Goal: Task Accomplishment & Management: Manage account settings

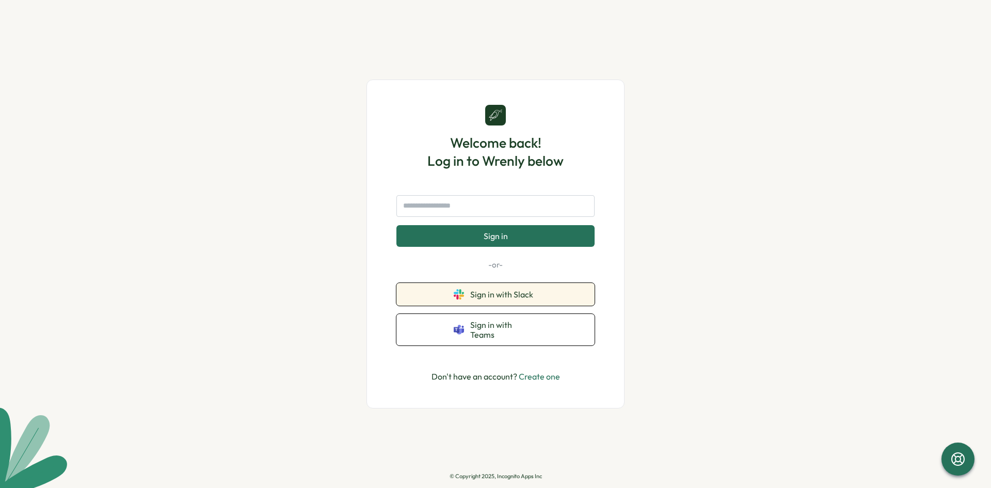
click at [503, 294] on span "Sign in with Slack" at bounding box center [503, 294] width 67 height 9
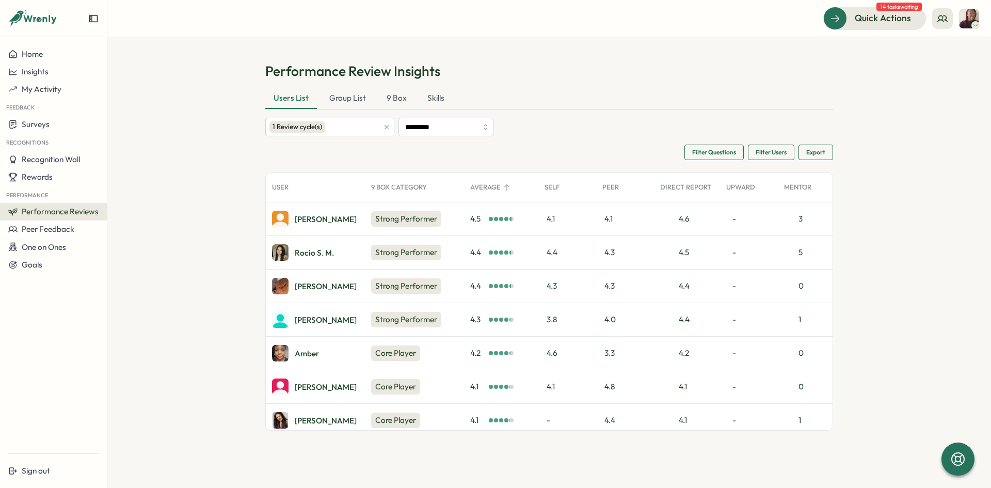
click at [803, 284] on div "0" at bounding box center [807, 285] width 58 height 33
drag, startPoint x: 804, startPoint y: 286, endPoint x: 787, endPoint y: 286, distance: 17.5
click at [787, 286] on div "0" at bounding box center [807, 285] width 58 height 33
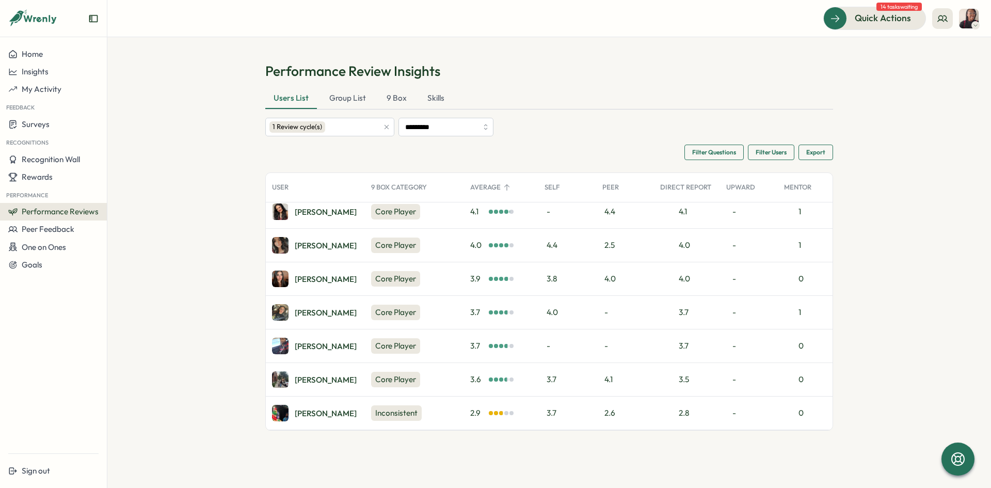
scroll to position [214, 0]
click at [329, 105] on div "Group List" at bounding box center [347, 98] width 53 height 21
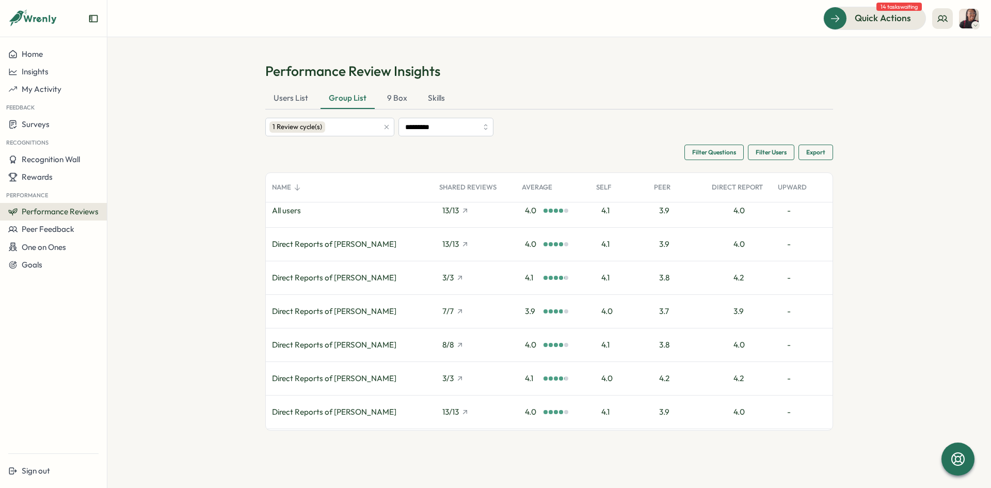
scroll to position [0, 0]
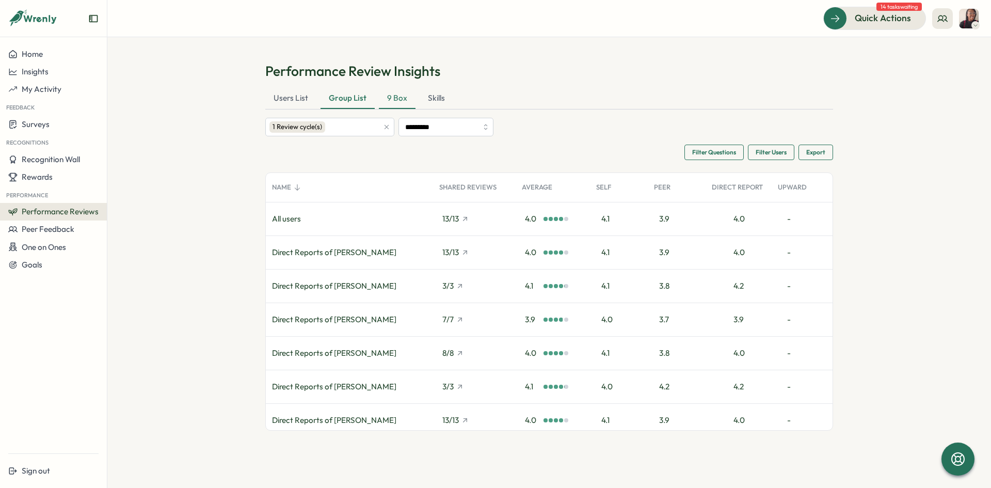
click at [391, 100] on div "9 Box" at bounding box center [397, 98] width 37 height 21
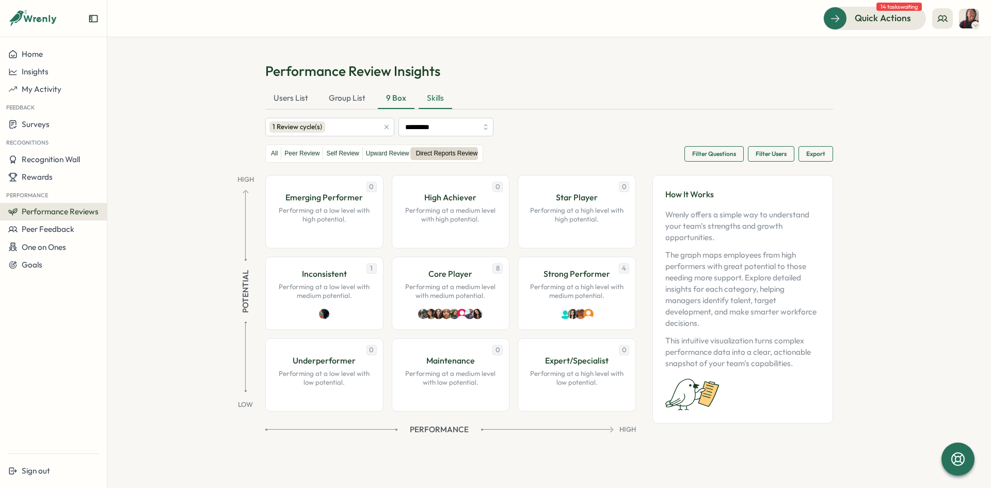
click at [440, 100] on div "Skills" at bounding box center [436, 98] width 34 height 21
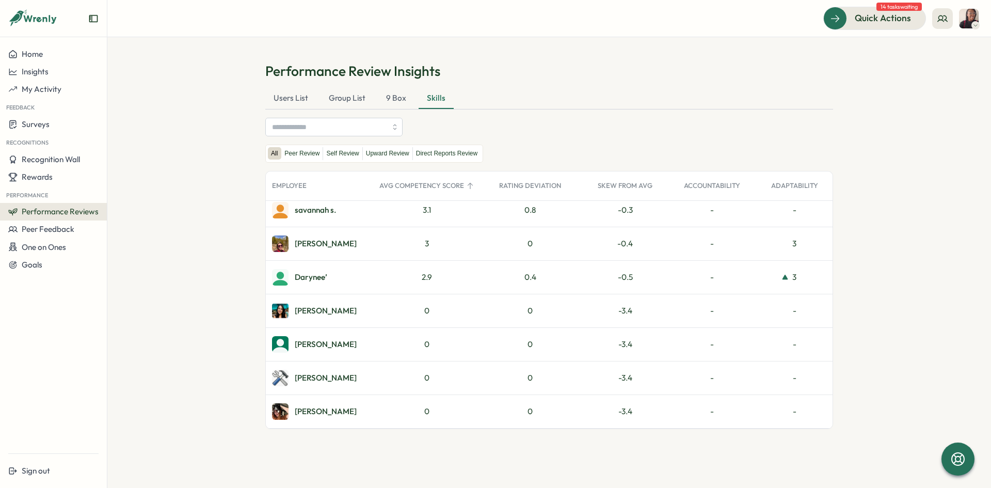
scroll to position [1086, 0]
click at [347, 156] on label "Self Review" at bounding box center [342, 153] width 39 height 13
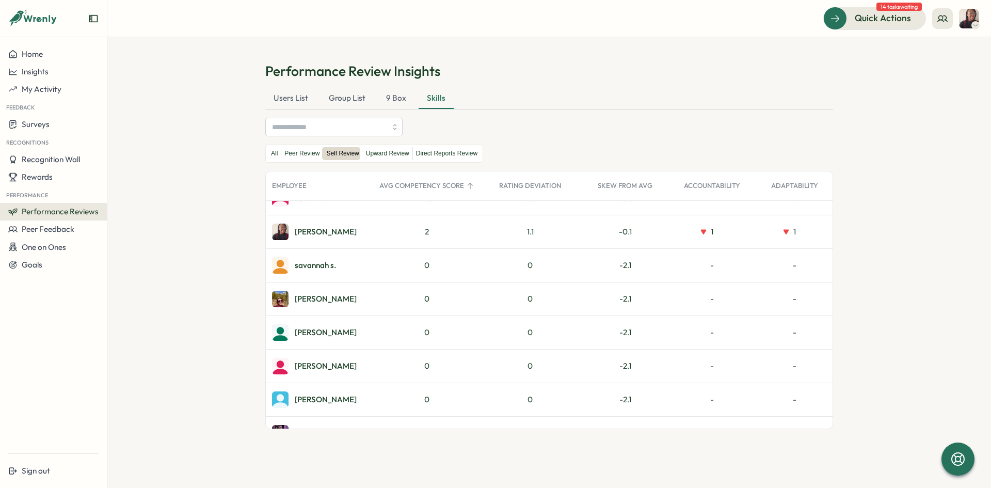
scroll to position [671, 0]
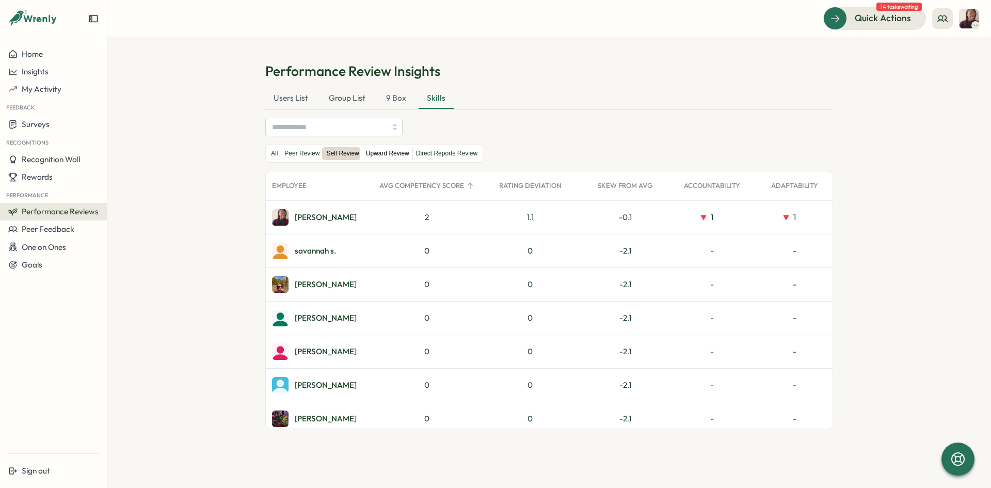
click at [383, 153] on label "Upward Review" at bounding box center [388, 153] width 50 height 13
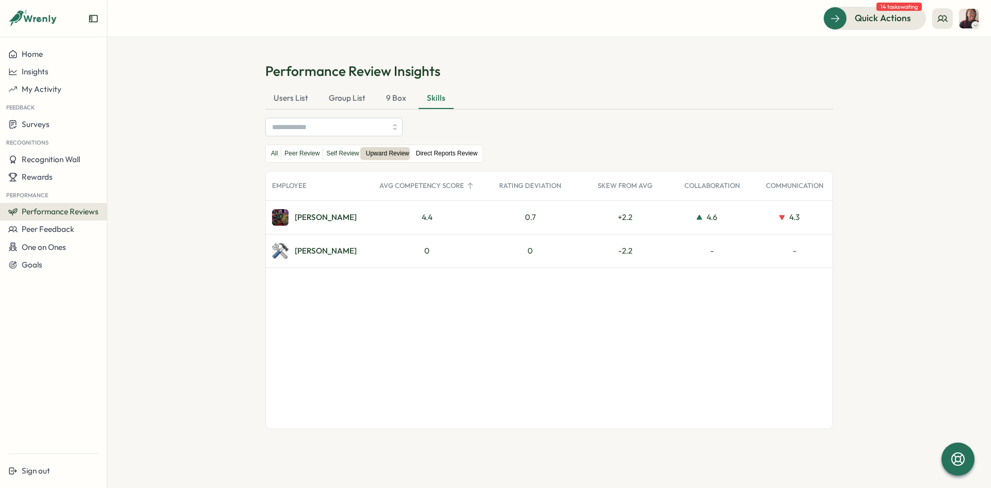
click at [432, 156] on label "Direct Reports Review" at bounding box center [447, 153] width 68 height 13
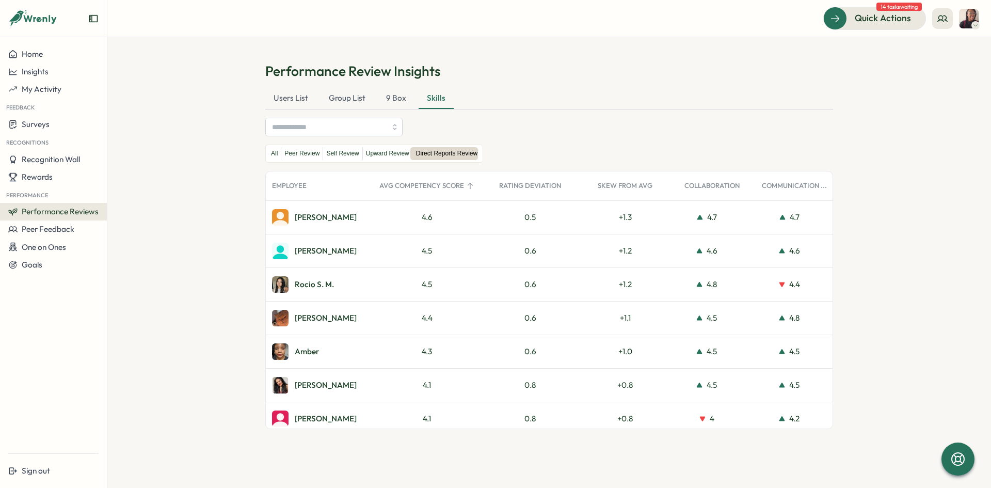
click at [786, 183] on div "Communication ..." at bounding box center [794, 185] width 83 height 21
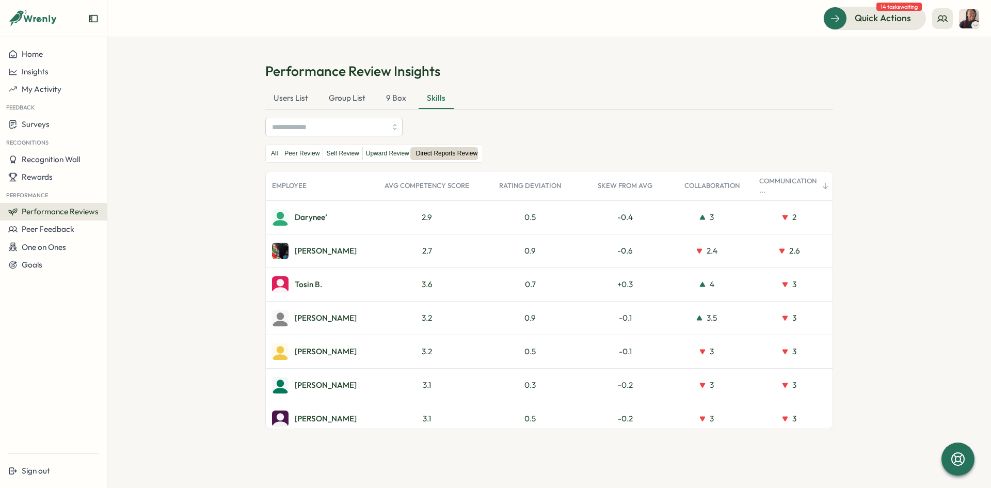
click at [786, 181] on div "Communication ..." at bounding box center [794, 185] width 83 height 21
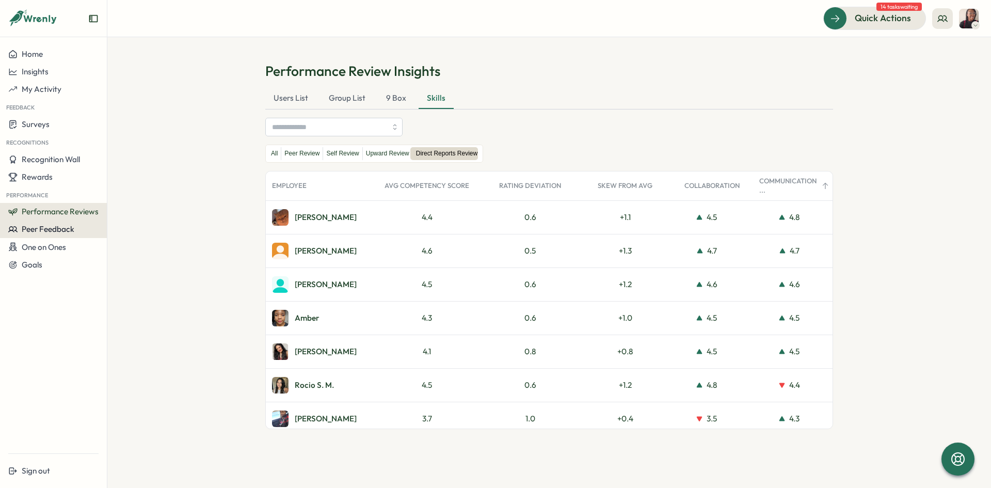
click at [44, 234] on button "Peer Feedback" at bounding box center [53, 229] width 107 height 18
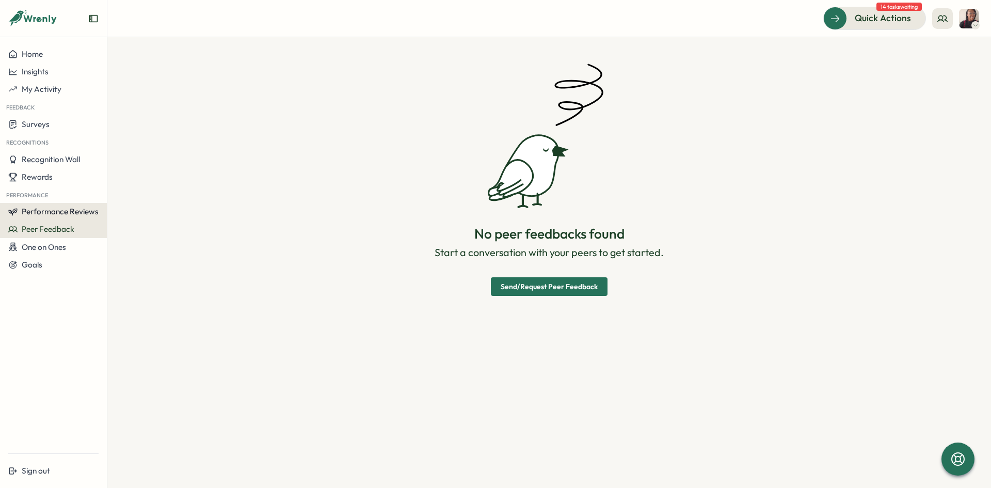
click at [55, 213] on span "Performance Reviews" at bounding box center [60, 211] width 77 height 10
click at [15, 205] on button "Performance Reviews" at bounding box center [53, 212] width 107 height 18
click at [54, 216] on span "Performance Reviews" at bounding box center [60, 211] width 77 height 10
click at [113, 208] on div "Reviews" at bounding box center [123, 202] width 37 height 20
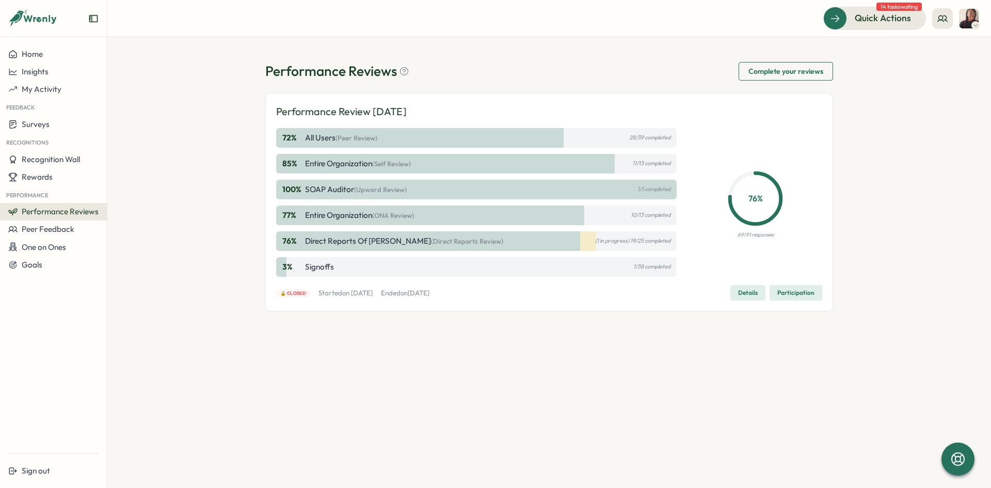
click at [755, 294] on span "Details" at bounding box center [748, 292] width 20 height 14
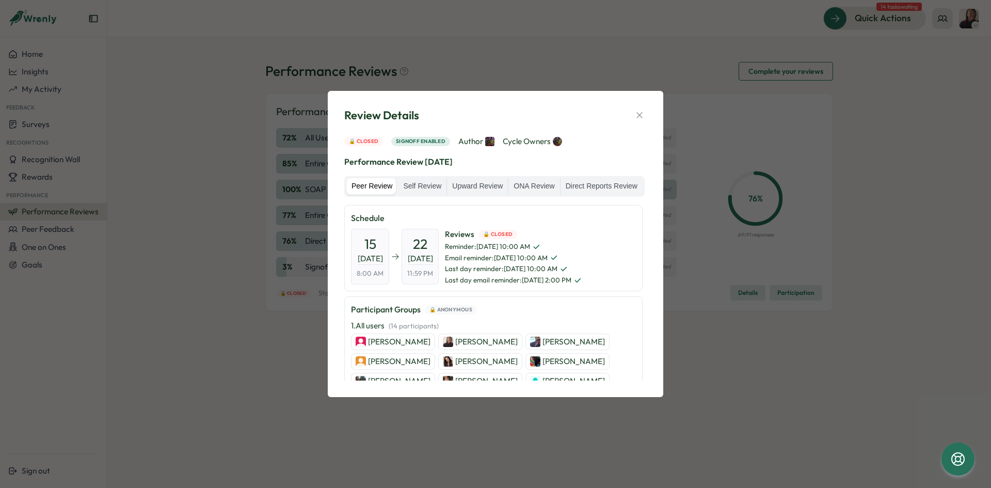
scroll to position [52, 0]
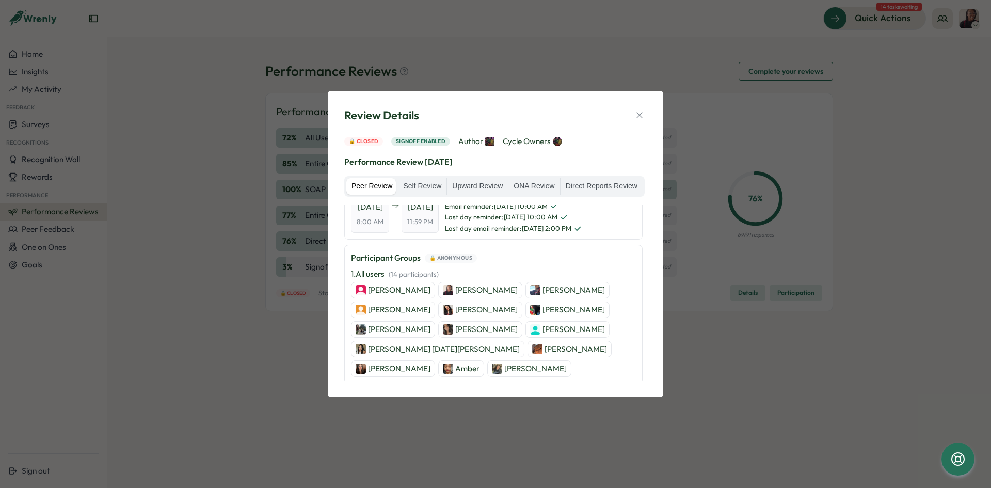
click at [472, 292] on p "Ajisha Sutton" at bounding box center [486, 289] width 62 height 11
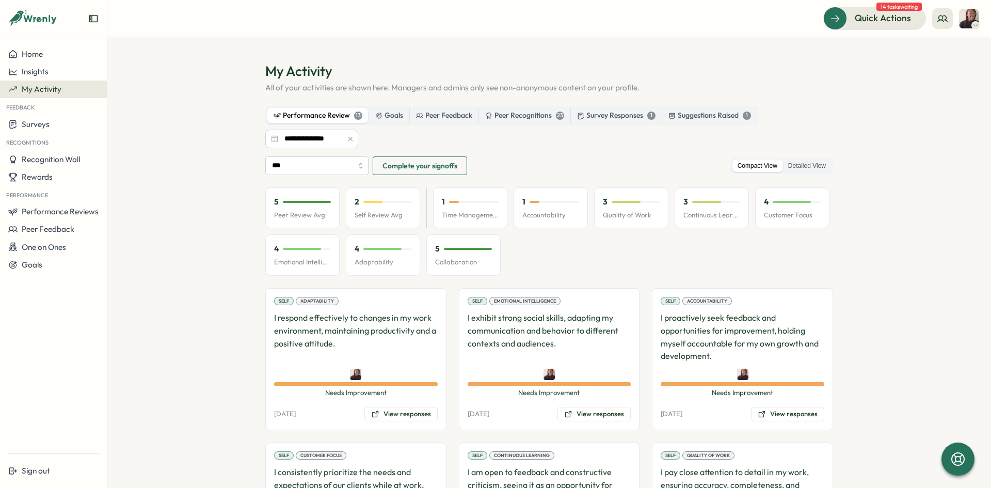
scroll to position [52, 0]
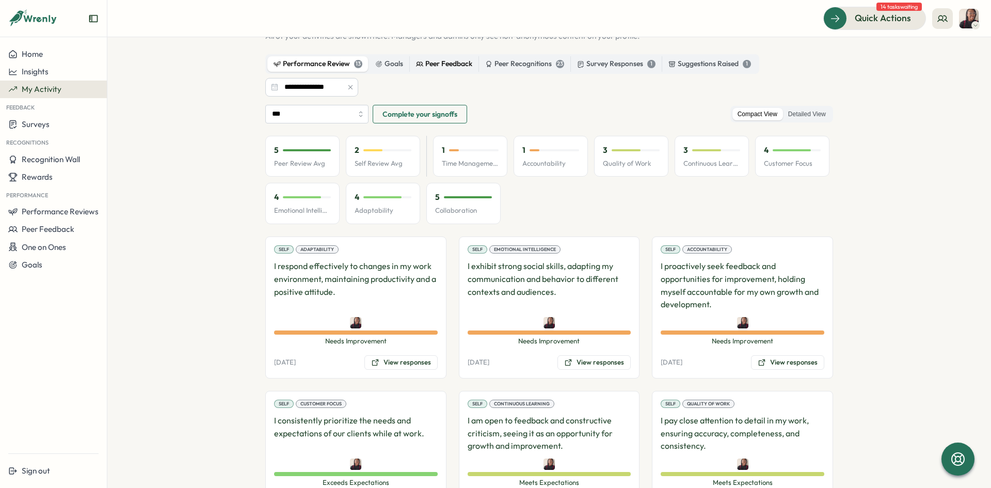
click at [432, 65] on div "Peer Feedback" at bounding box center [444, 63] width 56 height 11
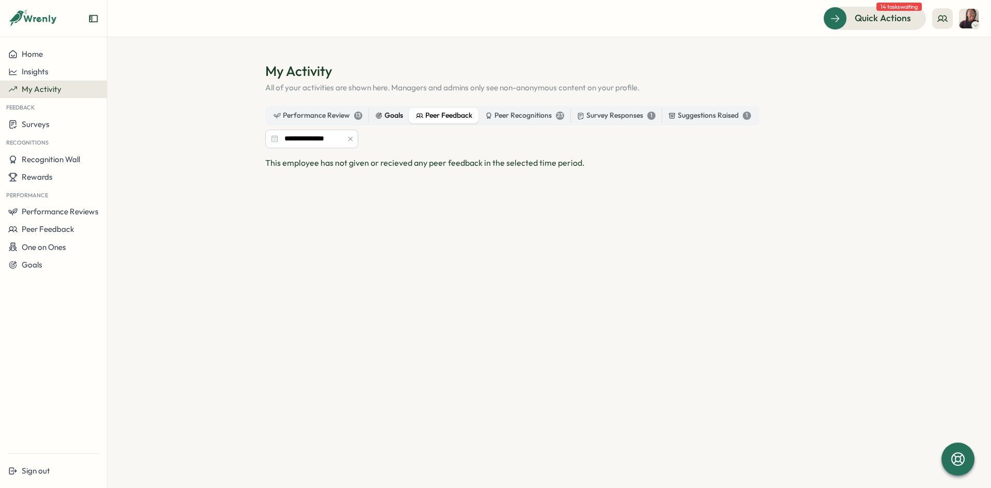
click at [399, 112] on div "Goals" at bounding box center [389, 115] width 28 height 11
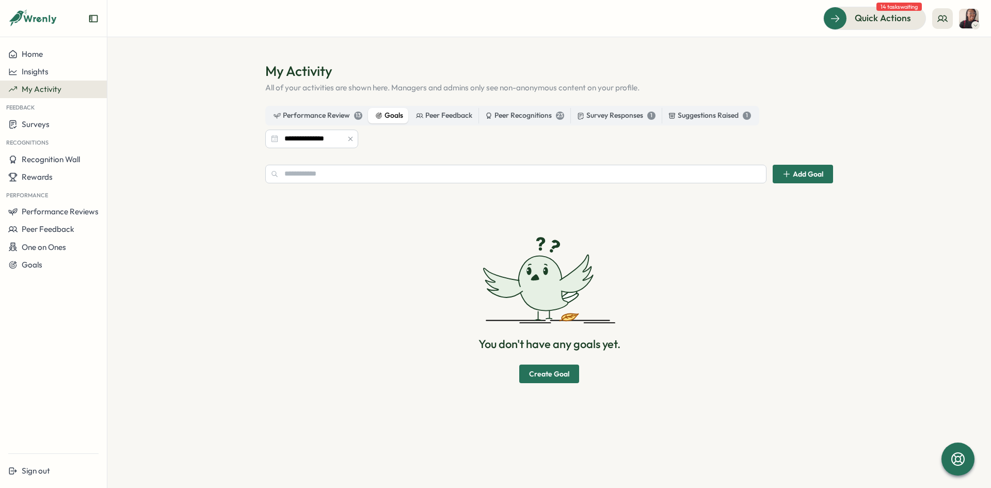
drag, startPoint x: 334, startPoint y: 117, endPoint x: 408, endPoint y: 133, distance: 76.0
click at [333, 117] on div "Performance Review 13" at bounding box center [318, 115] width 89 height 11
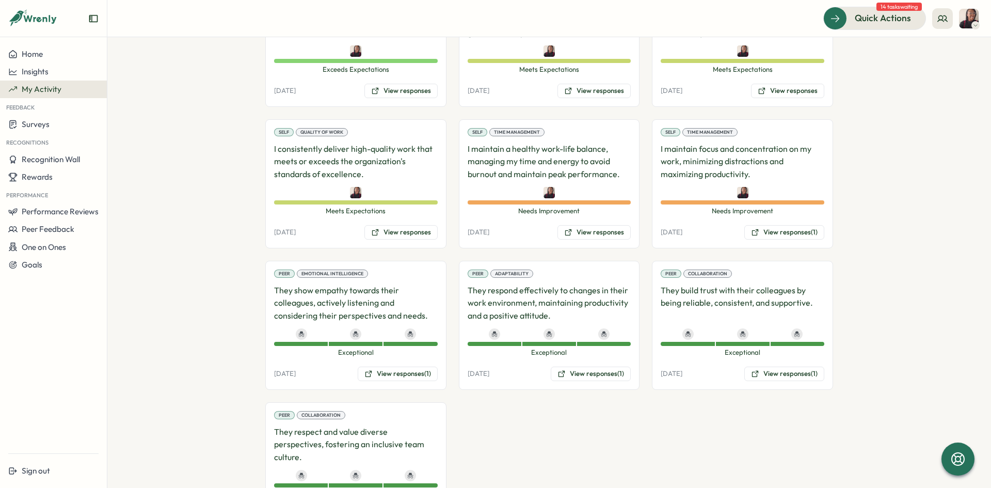
scroll to position [516, 0]
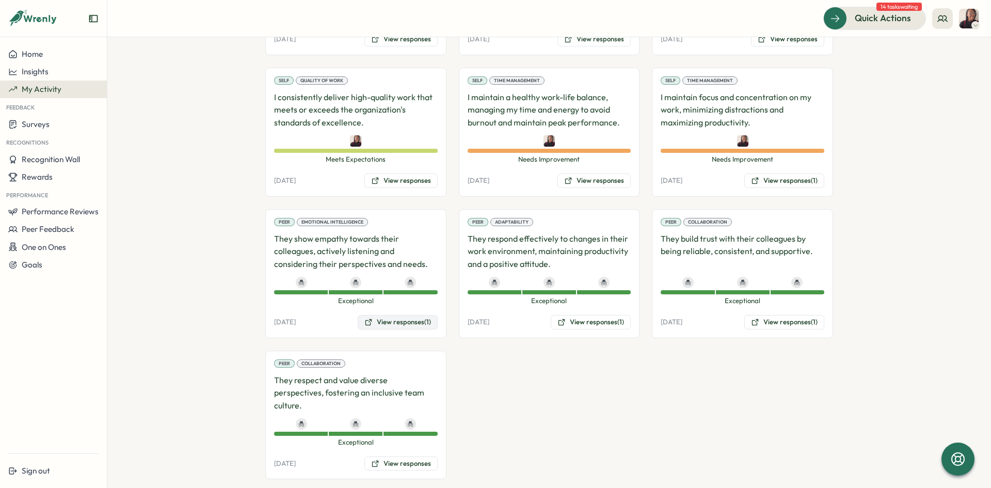
click at [410, 324] on button "View responses (1)" at bounding box center [398, 322] width 80 height 14
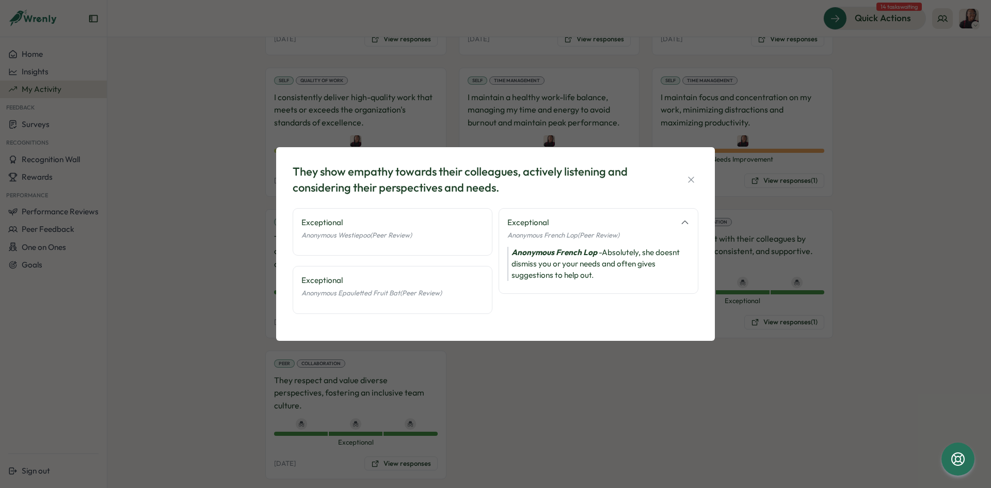
click at [689, 178] on icon "button" at bounding box center [691, 179] width 10 height 10
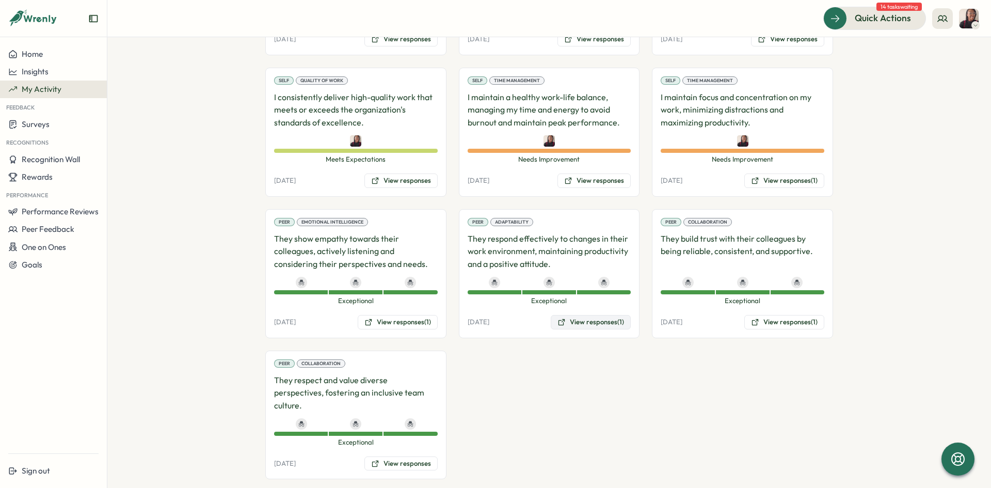
click at [562, 318] on icon at bounding box center [561, 322] width 8 height 8
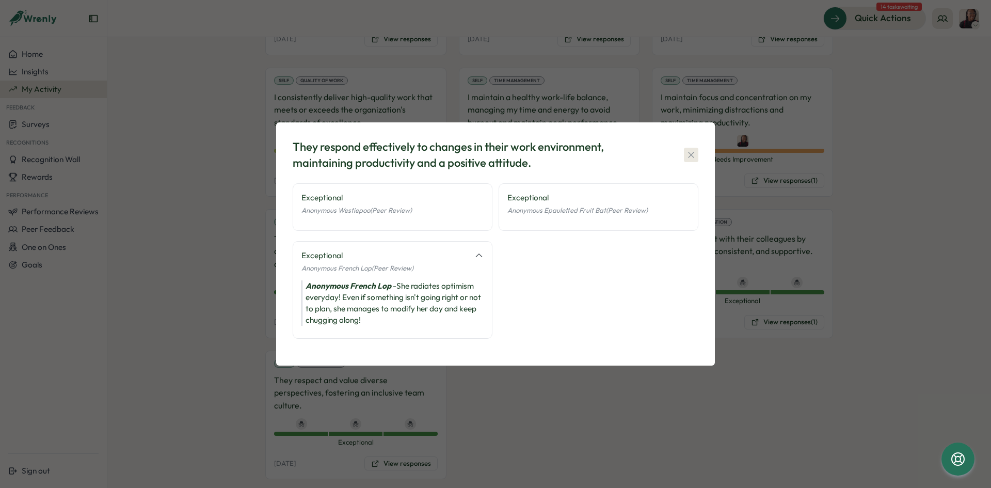
click at [689, 153] on icon "button" at bounding box center [691, 155] width 6 height 6
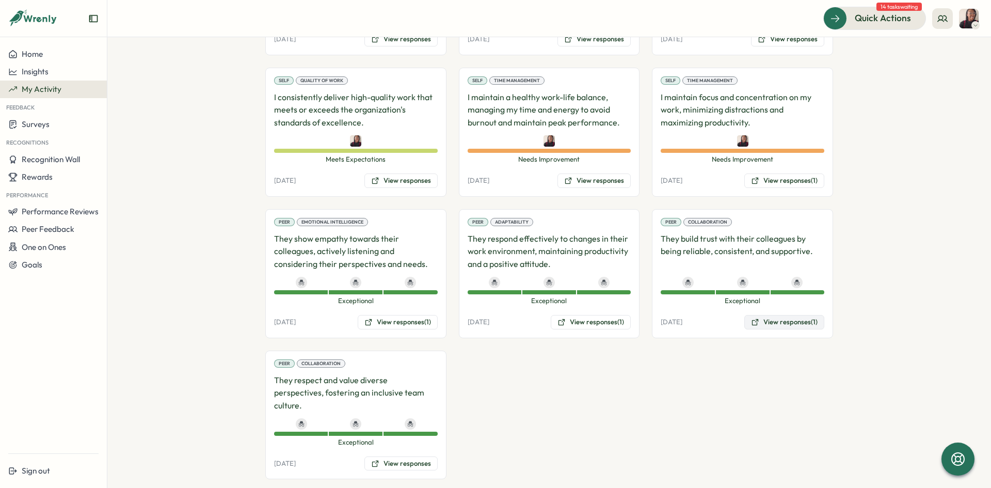
click at [758, 318] on button "View responses (1)" at bounding box center [784, 322] width 80 height 14
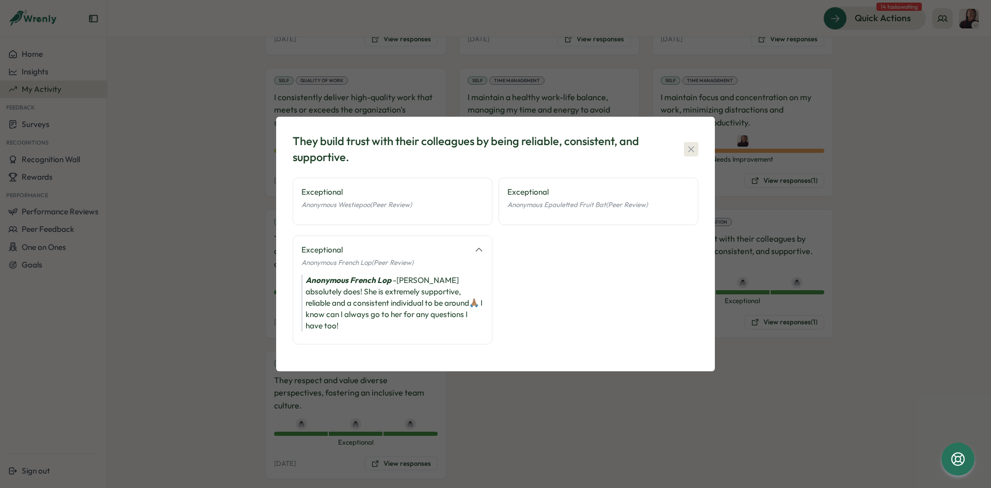
click at [689, 152] on icon "button" at bounding box center [691, 149] width 10 height 10
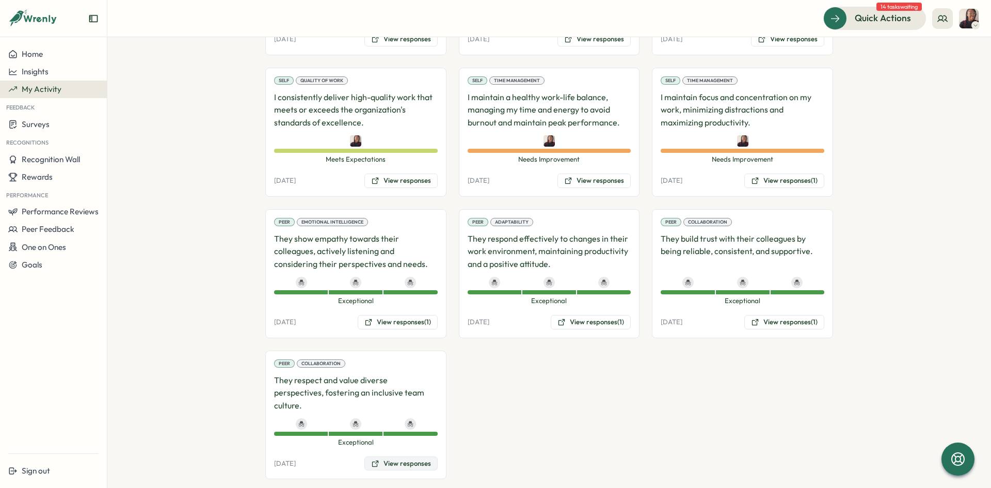
click at [425, 456] on button "View responses" at bounding box center [400, 463] width 73 height 14
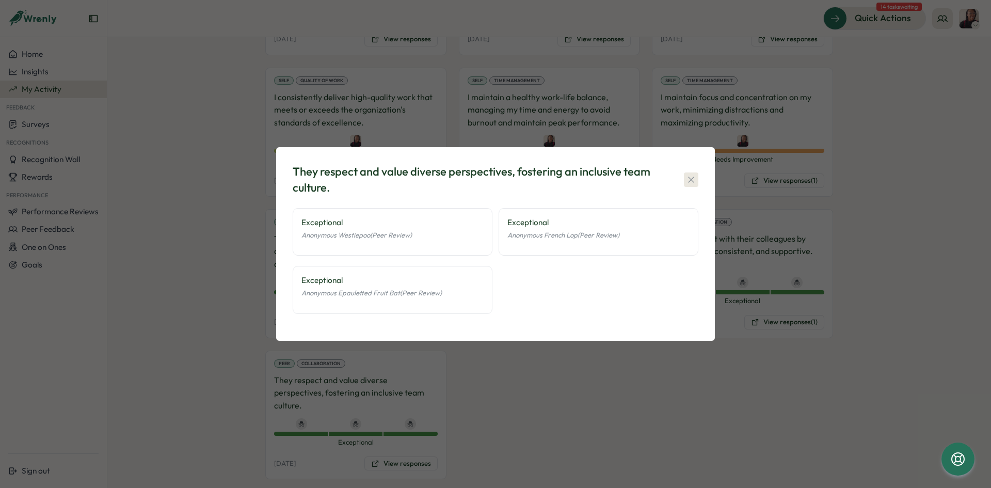
click at [692, 180] on icon "button" at bounding box center [691, 180] width 6 height 6
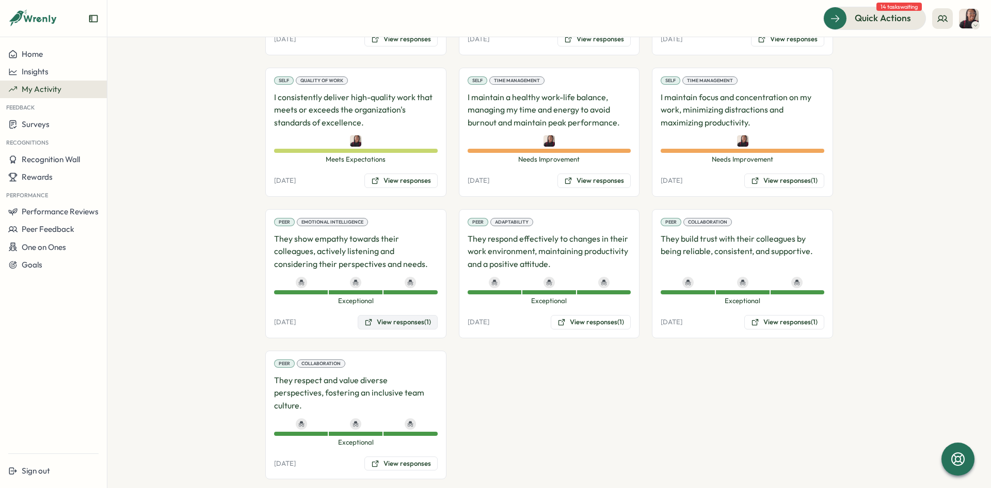
click at [379, 322] on button "View responses (1)" at bounding box center [398, 322] width 80 height 14
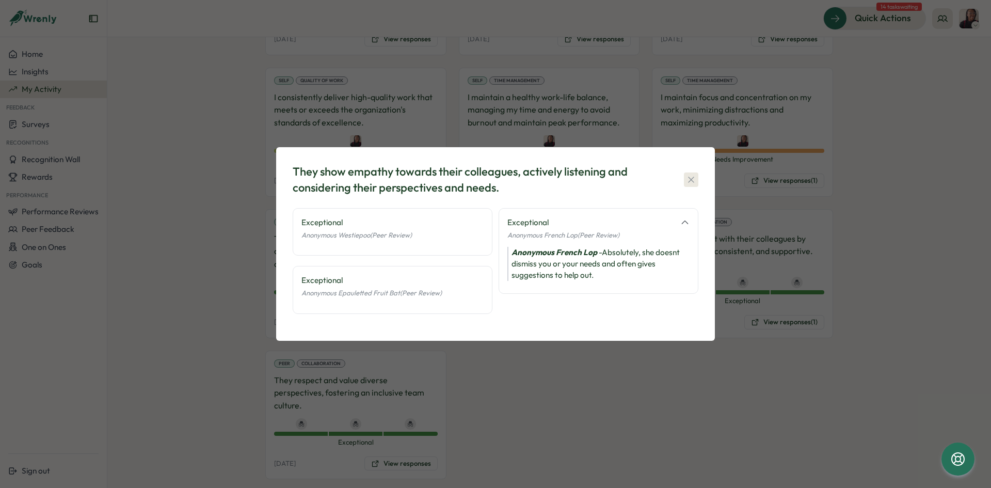
click at [688, 178] on icon "button" at bounding box center [691, 179] width 10 height 10
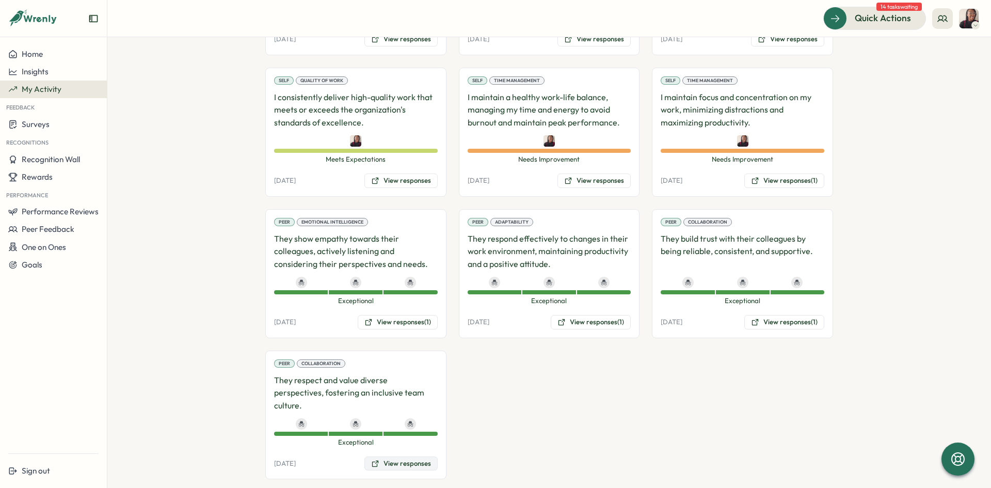
click at [397, 456] on button "View responses" at bounding box center [400, 463] width 73 height 14
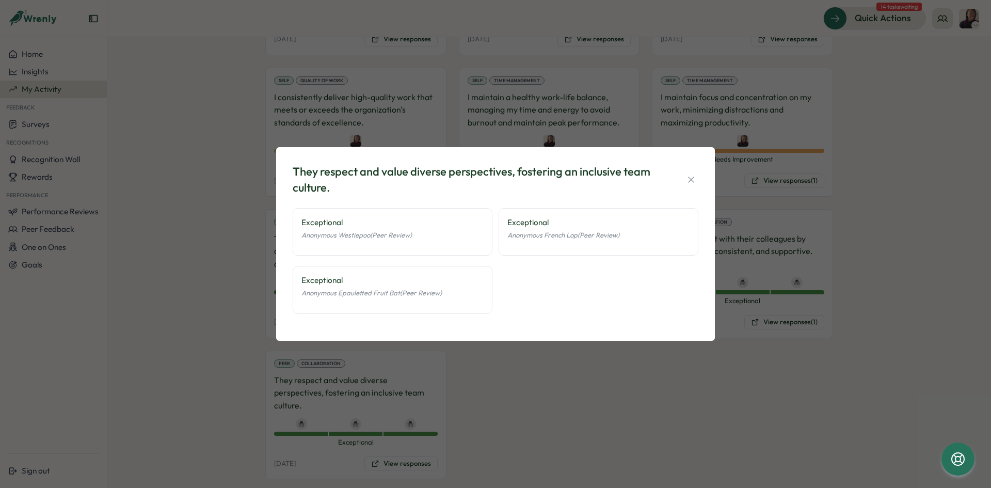
click at [692, 181] on icon "button" at bounding box center [691, 179] width 10 height 10
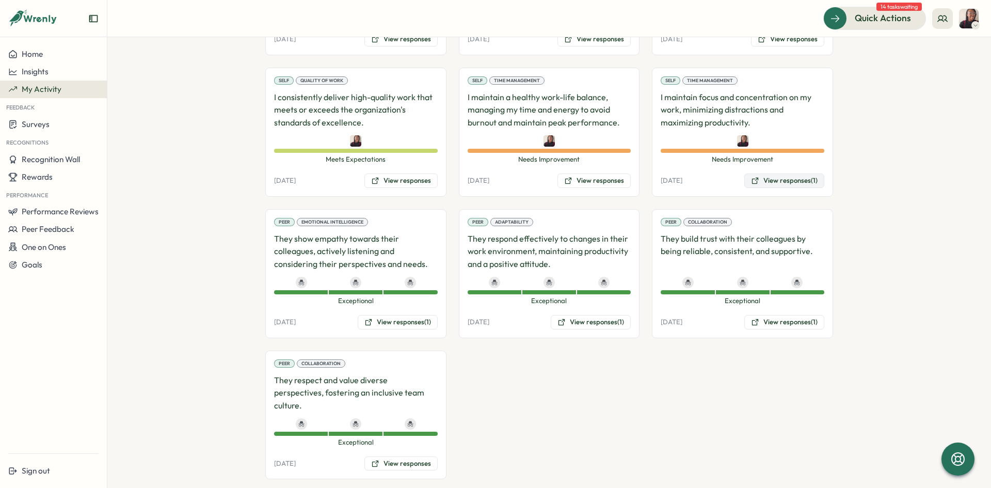
click at [777, 177] on button "View responses (1)" at bounding box center [784, 180] width 80 height 14
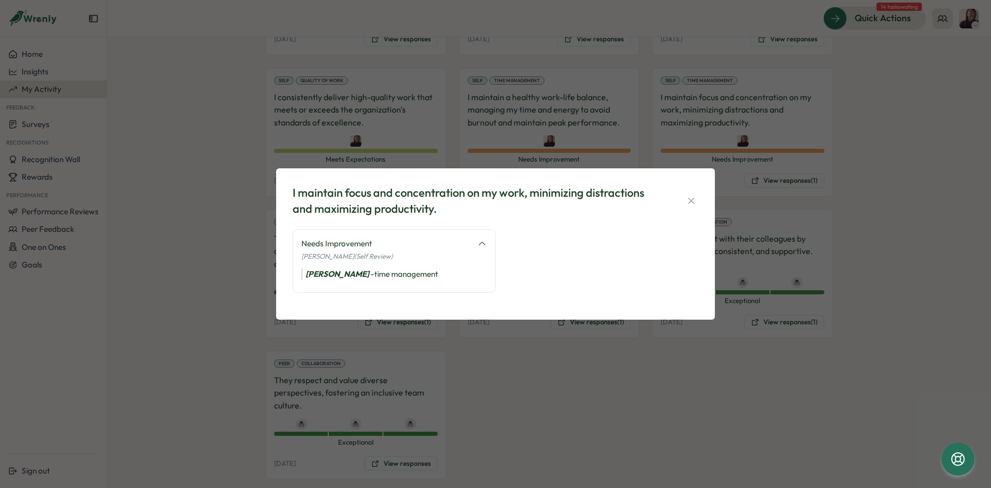
click at [691, 198] on icon "button" at bounding box center [691, 201] width 10 height 10
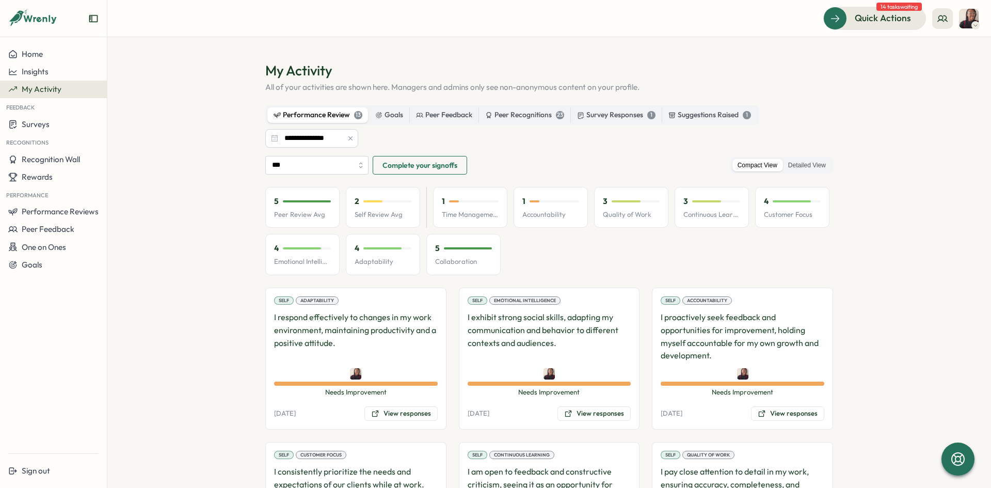
scroll to position [0, 0]
click at [614, 114] on div "Survey Responses 1" at bounding box center [616, 115] width 78 height 11
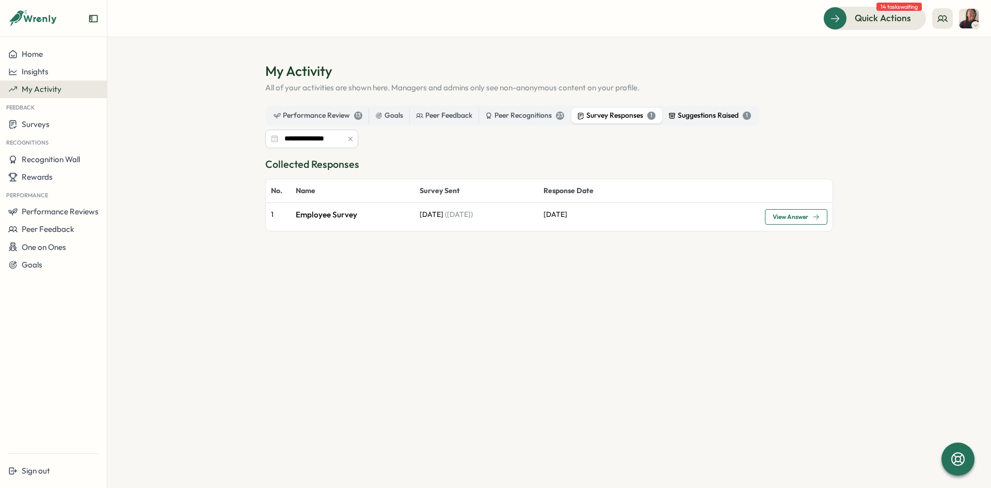
click at [715, 119] on div "Suggestions Raised 1" at bounding box center [709, 115] width 83 height 11
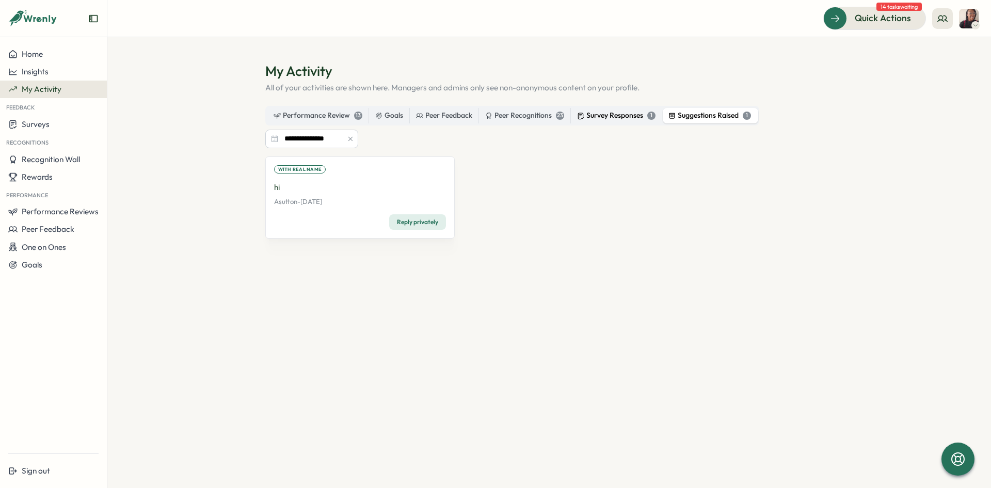
click at [598, 118] on div "Survey Responses 1" at bounding box center [616, 115] width 78 height 11
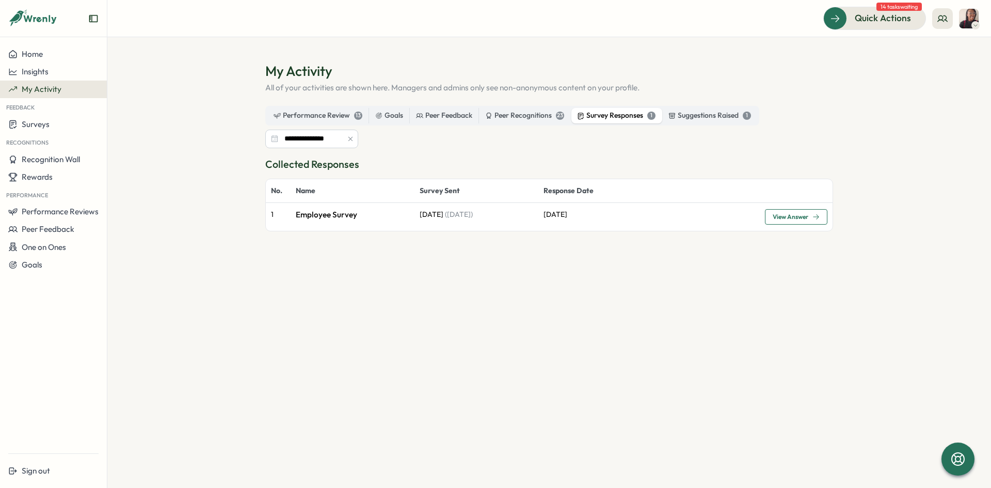
click at [795, 224] on span "View Answer" at bounding box center [796, 217] width 47 height 14
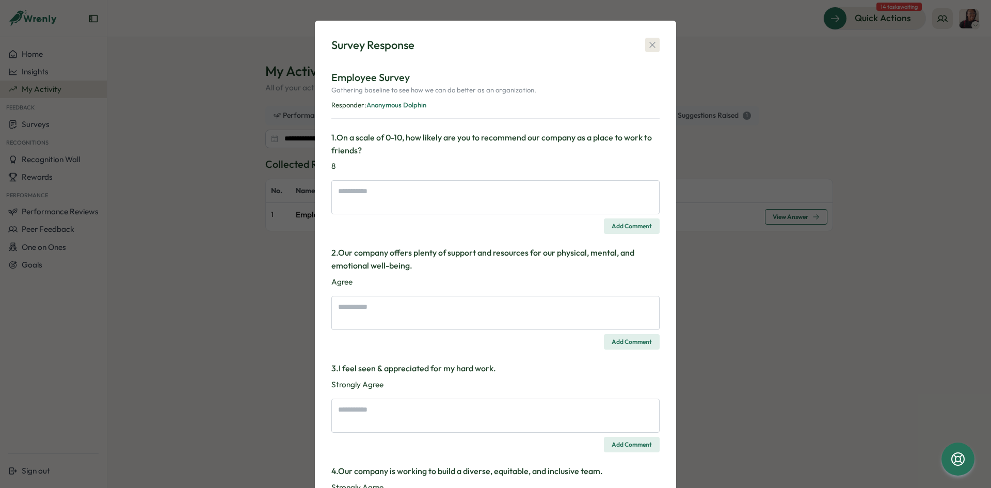
click at [653, 50] on icon "button" at bounding box center [652, 45] width 10 height 10
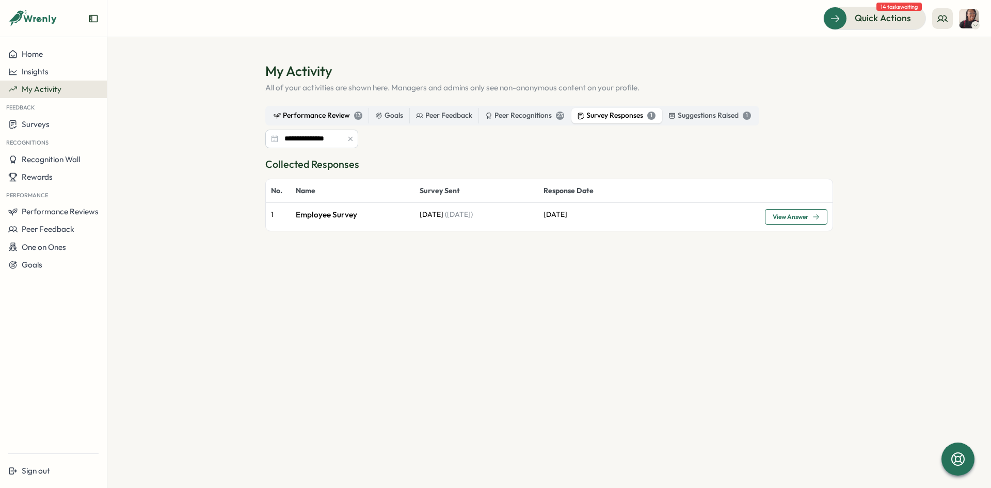
click at [344, 114] on div "Performance Review 13" at bounding box center [318, 115] width 89 height 11
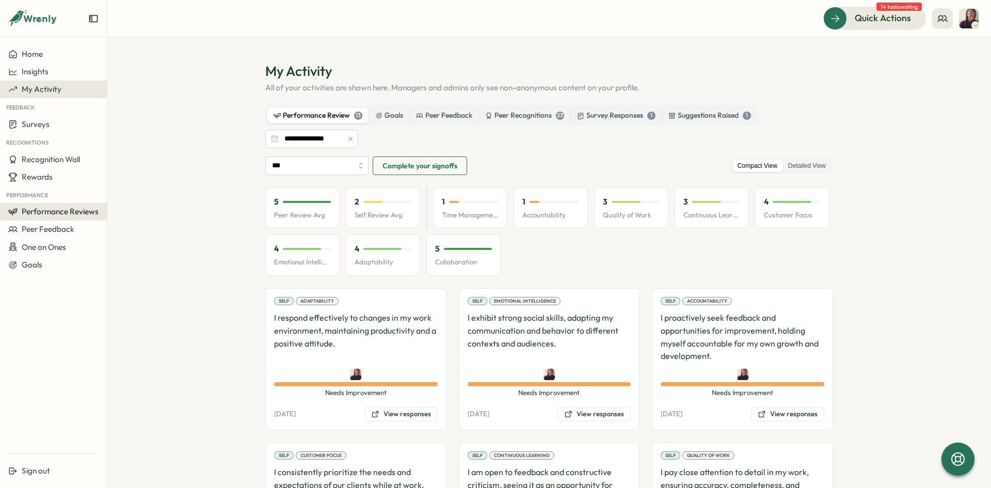
click at [54, 217] on button "Performance Reviews" at bounding box center [53, 212] width 107 height 18
click at [112, 218] on div "Insights" at bounding box center [123, 221] width 29 height 11
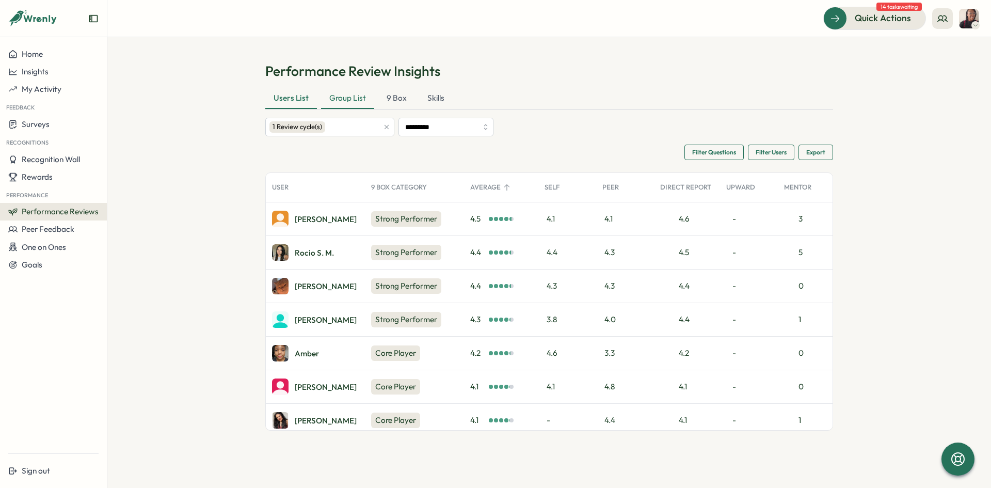
click at [329, 102] on div "Group List" at bounding box center [347, 98] width 53 height 21
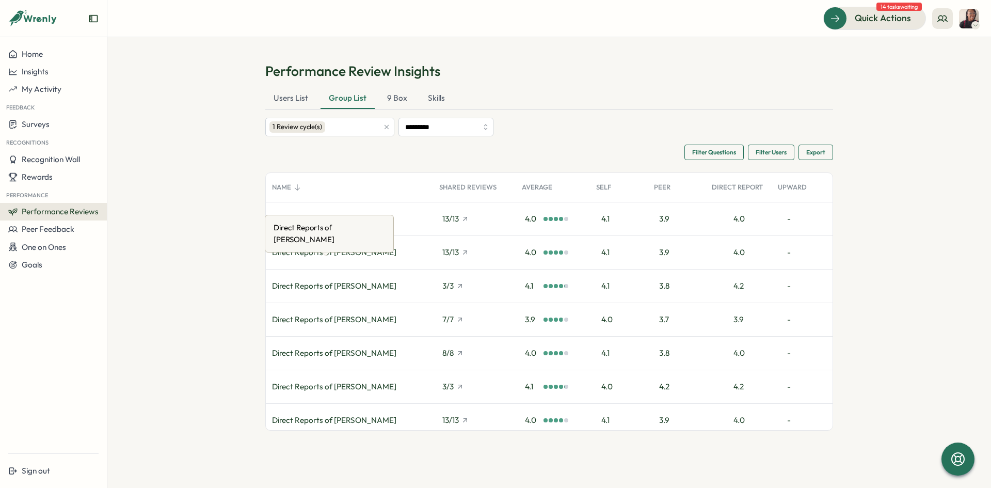
click at [314, 252] on div "Direct Reports of [PERSON_NAME]" at bounding box center [334, 252] width 124 height 11
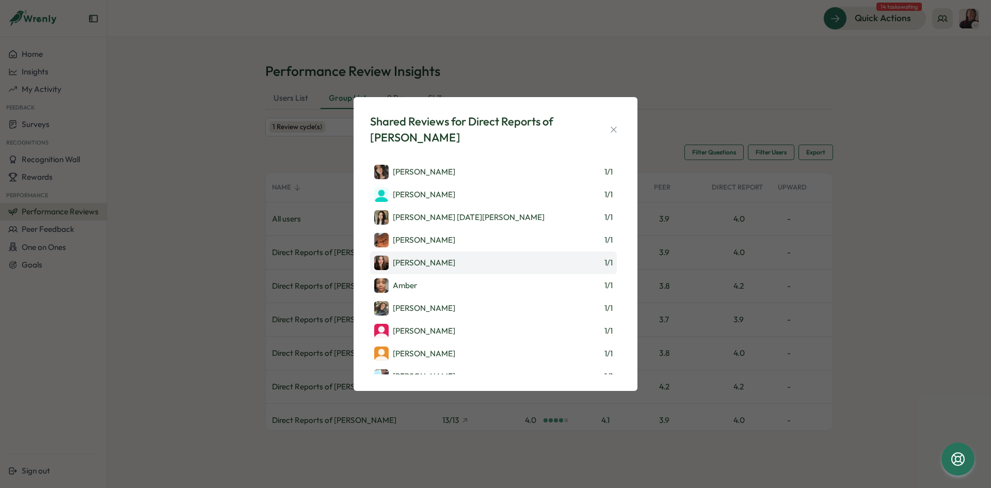
scroll to position [78, 0]
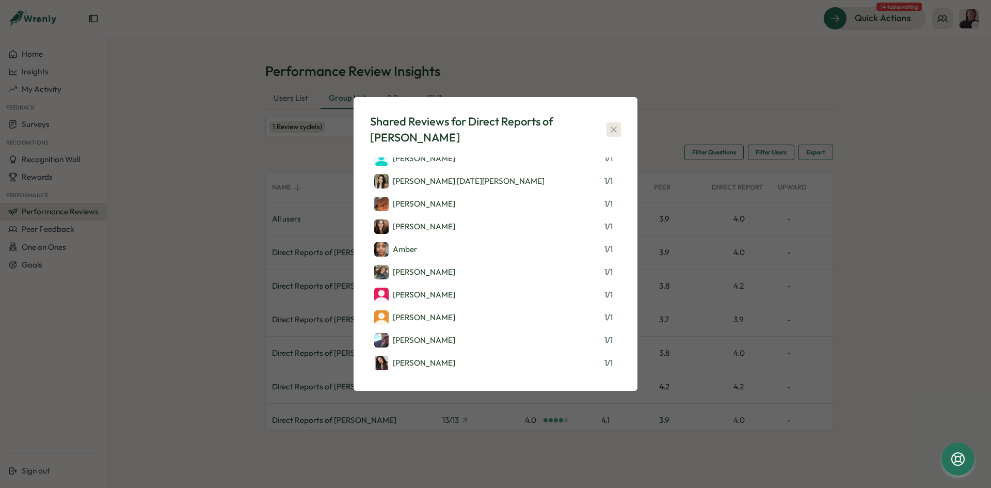
click at [611, 127] on icon "button" at bounding box center [614, 129] width 6 height 6
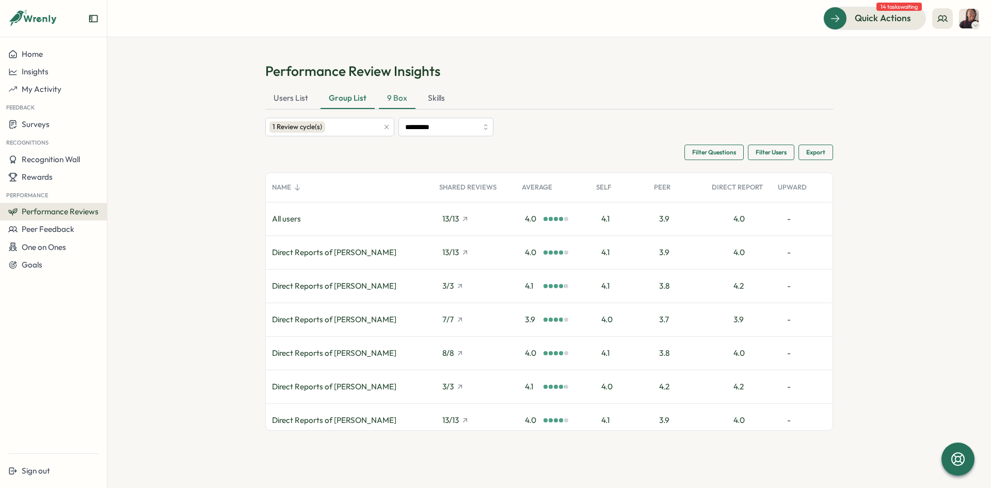
click at [386, 102] on div "9 Box" at bounding box center [397, 98] width 37 height 21
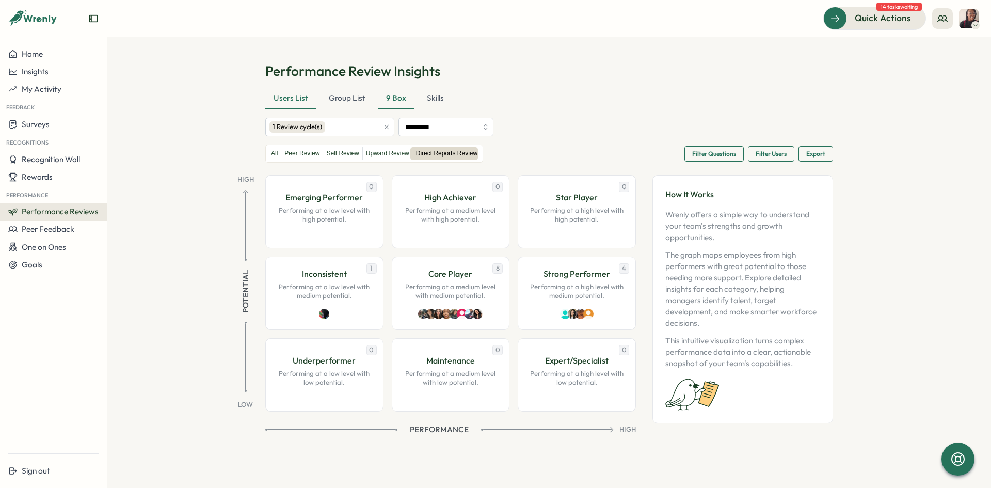
click at [302, 95] on div "Users List" at bounding box center [290, 98] width 51 height 21
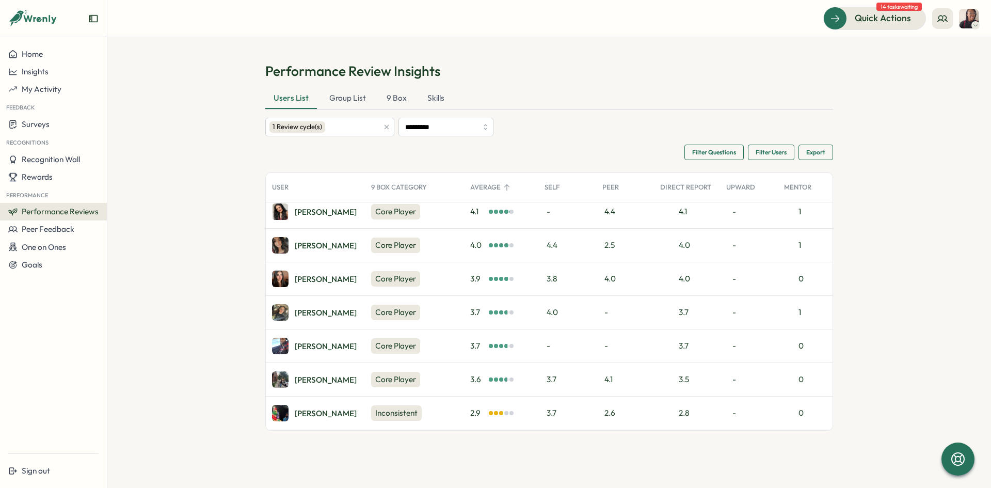
scroll to position [0, 0]
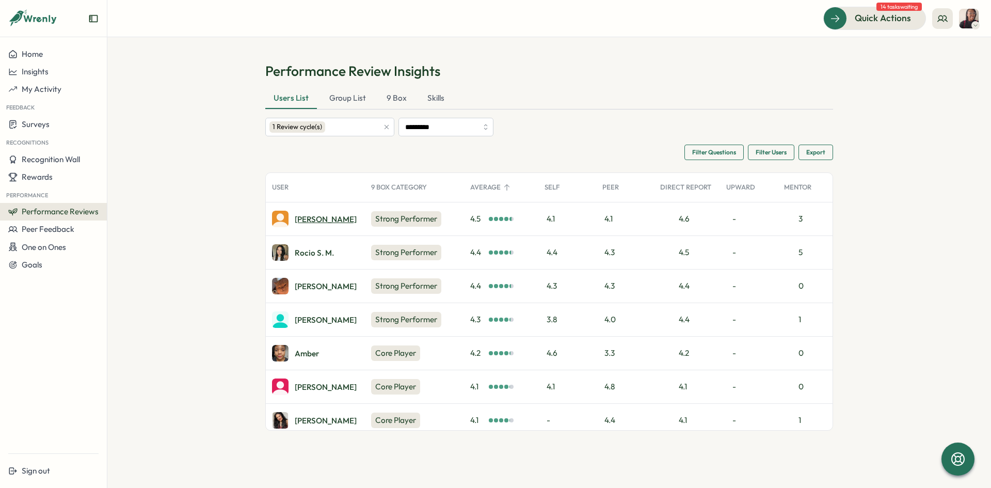
click at [309, 215] on div "Olivia A." at bounding box center [326, 219] width 62 height 8
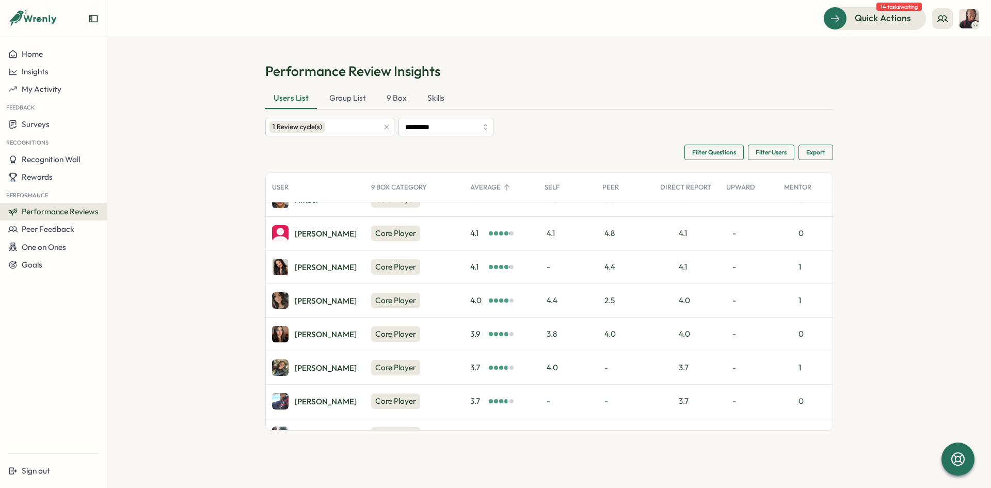
scroll to position [214, 0]
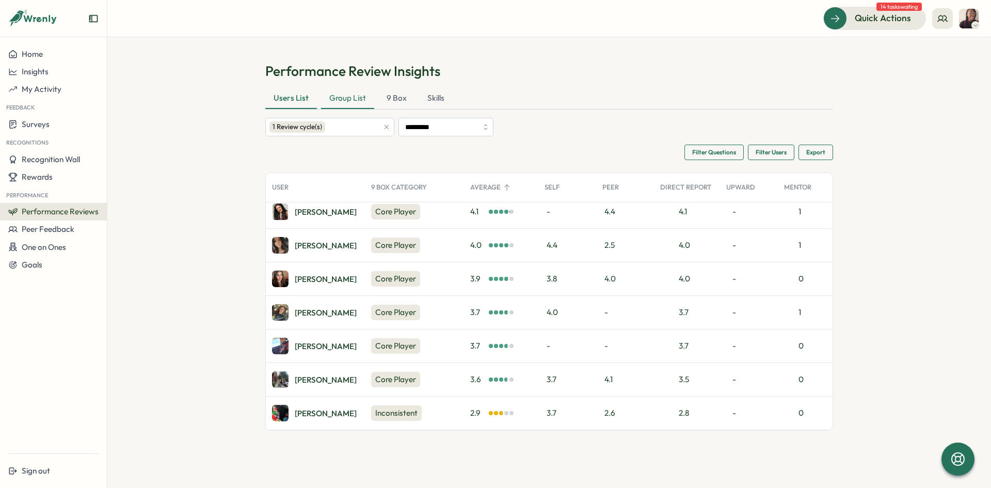
click at [339, 92] on div "Group List" at bounding box center [347, 98] width 53 height 21
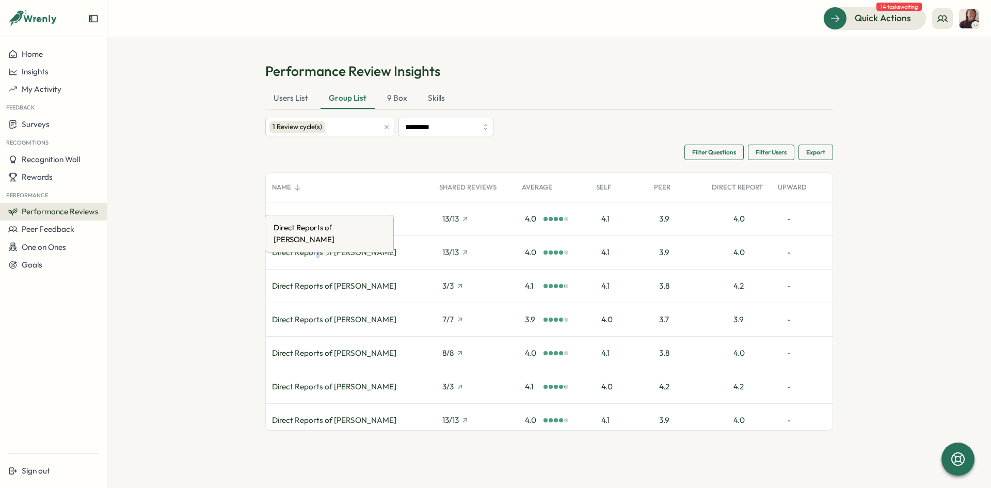
click at [318, 249] on div "Direct Reports of [PERSON_NAME]" at bounding box center [334, 252] width 124 height 11
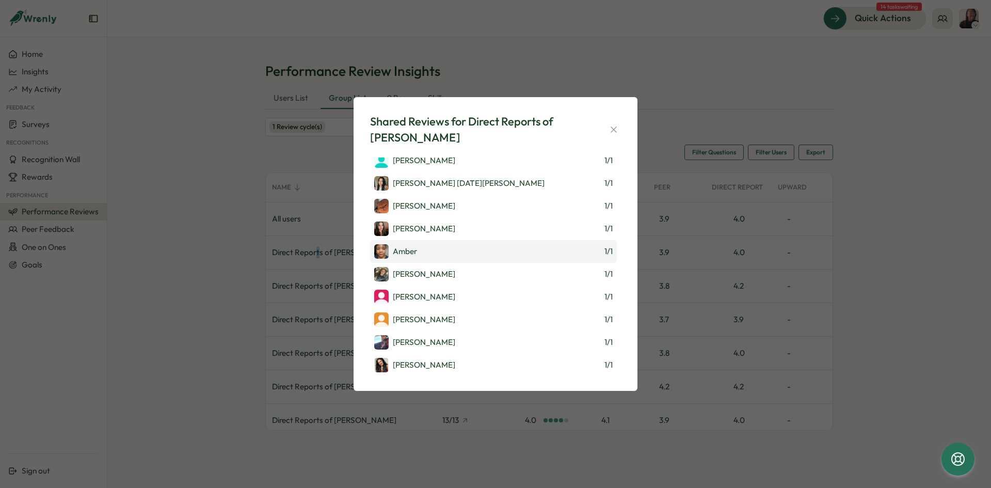
scroll to position [78, 0]
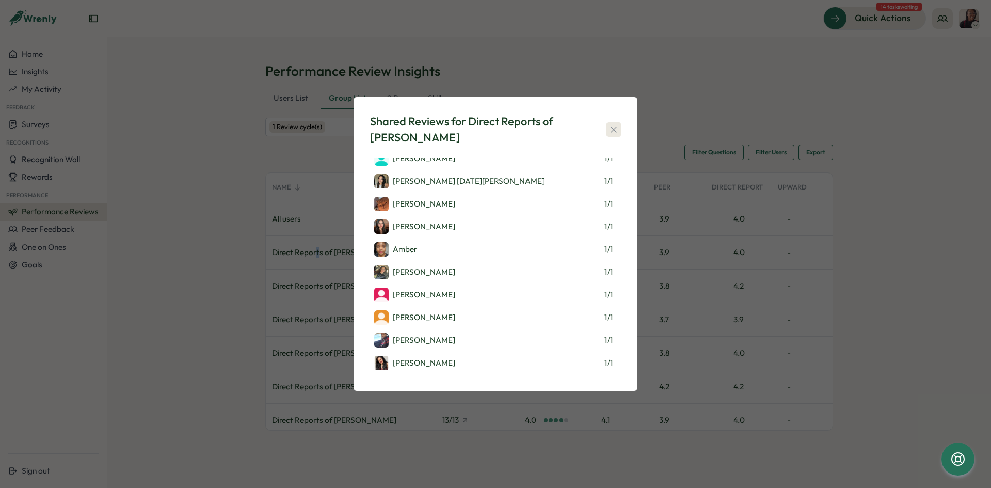
click at [612, 131] on icon "button" at bounding box center [614, 129] width 10 height 10
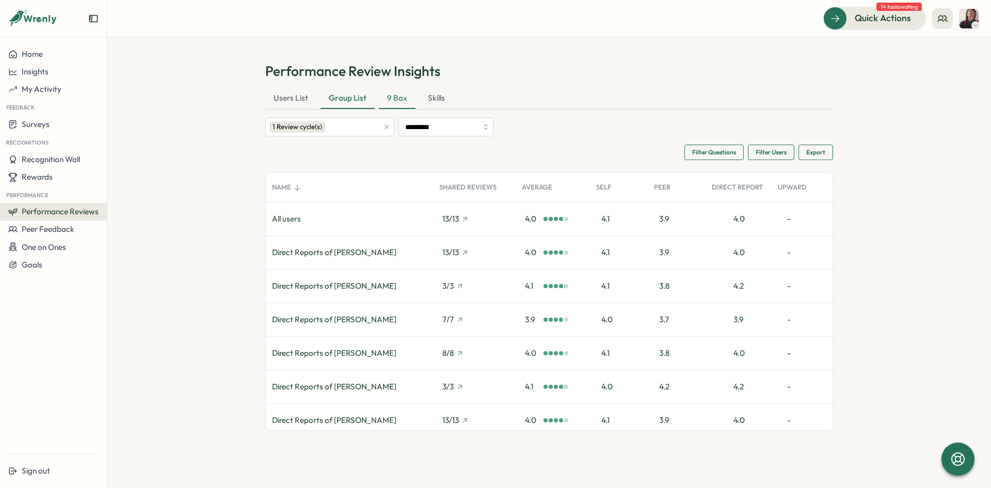
click at [397, 97] on div "9 Box" at bounding box center [397, 98] width 37 height 21
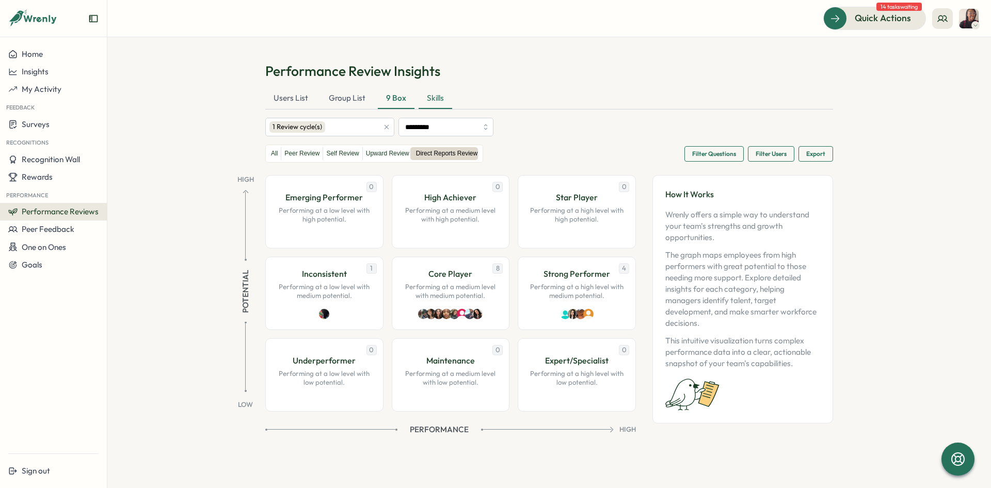
click at [432, 98] on div "Skills" at bounding box center [436, 98] width 34 height 21
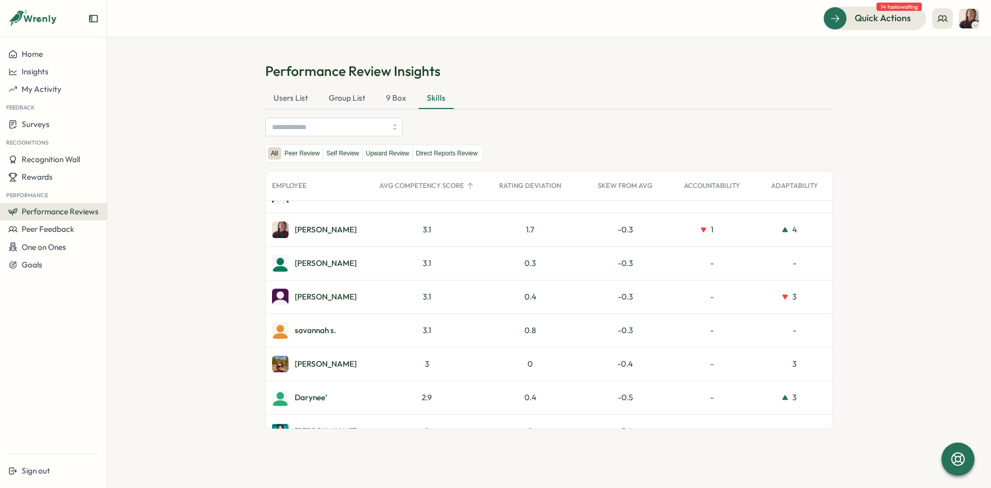
scroll to position [931, 0]
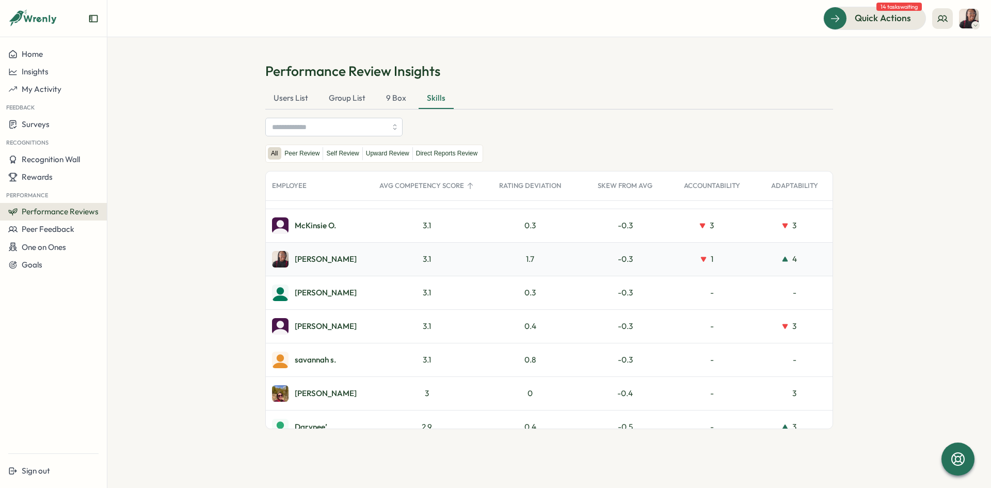
click at [306, 259] on div "Ajisha S." at bounding box center [326, 259] width 62 height 8
drag, startPoint x: 289, startPoint y: 263, endPoint x: 298, endPoint y: 262, distance: 9.9
click at [289, 263] on div "Ajisha S." at bounding box center [319, 259] width 107 height 33
click at [311, 261] on div "Ajisha S." at bounding box center [326, 259] width 62 height 8
click at [315, 261] on div "Ajisha S." at bounding box center [326, 259] width 62 height 8
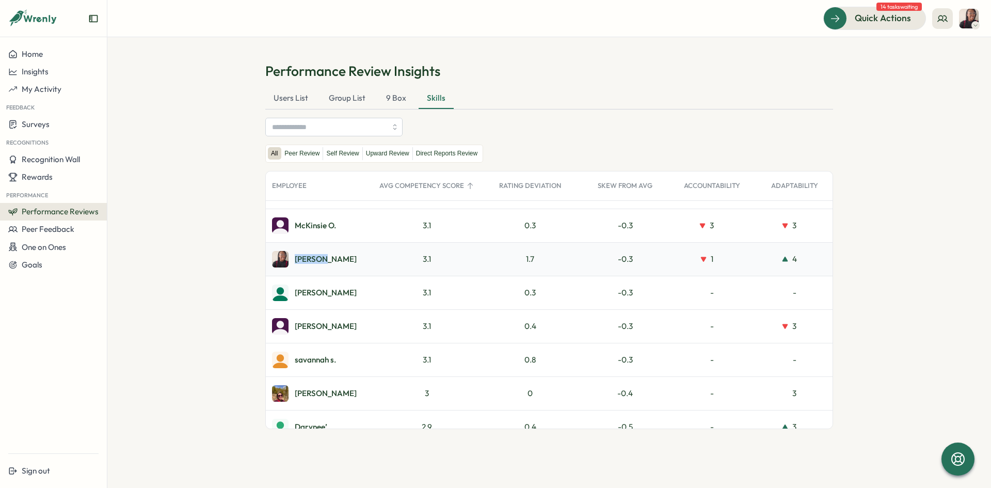
drag, startPoint x: 315, startPoint y: 261, endPoint x: 299, endPoint y: 259, distance: 15.6
click at [302, 259] on div "Ajisha S." at bounding box center [326, 259] width 62 height 8
click at [286, 259] on img at bounding box center [280, 259] width 17 height 17
click at [279, 259] on img at bounding box center [280, 259] width 17 height 17
click at [296, 155] on label "Peer Review" at bounding box center [301, 153] width 41 height 13
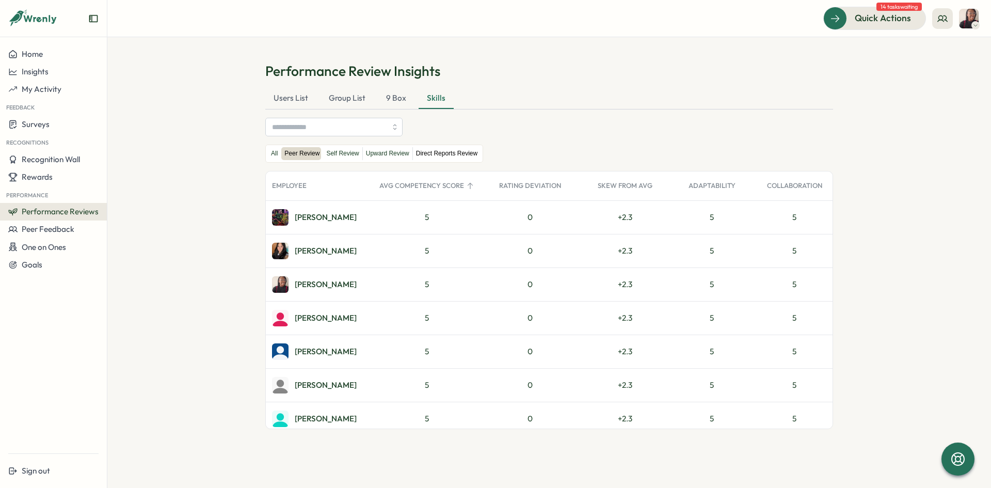
click at [449, 158] on label "Direct Reports Review" at bounding box center [447, 153] width 68 height 13
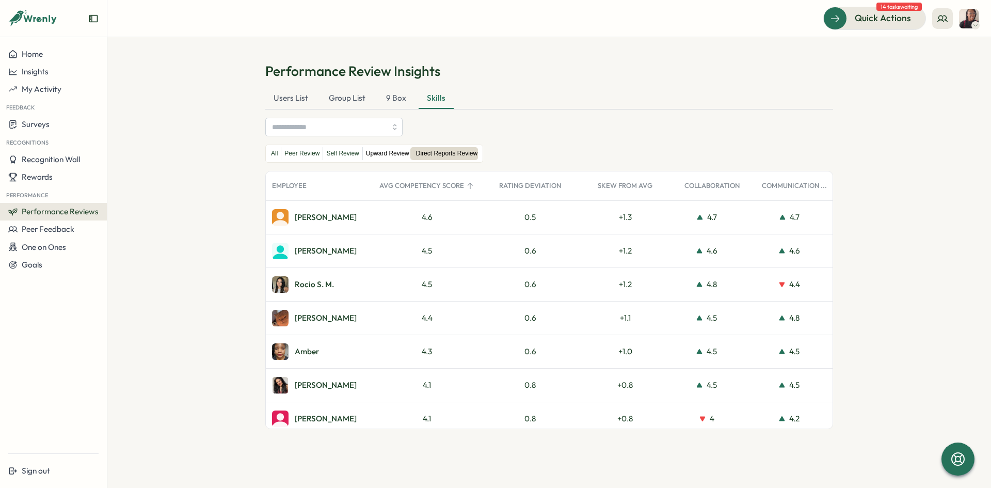
click at [394, 154] on label "Upward Review" at bounding box center [388, 153] width 50 height 13
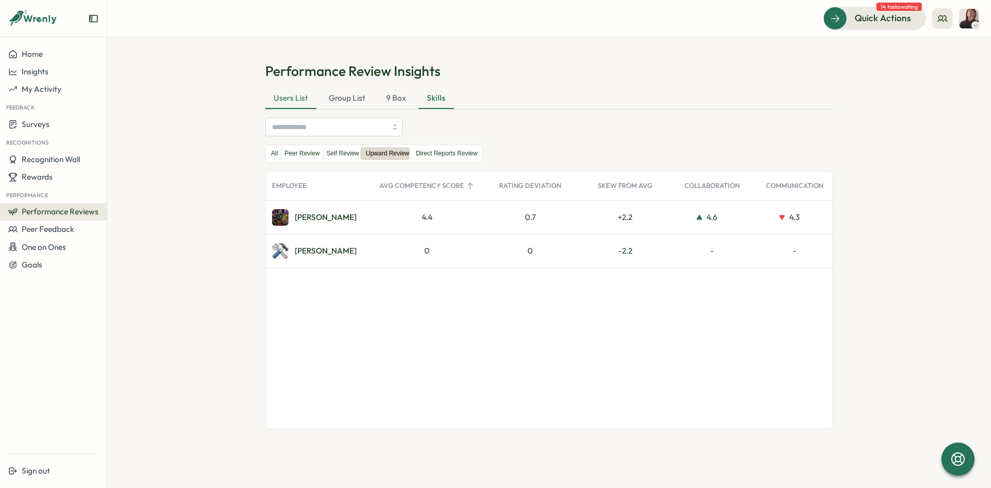
click at [291, 94] on div "Users List" at bounding box center [290, 98] width 51 height 21
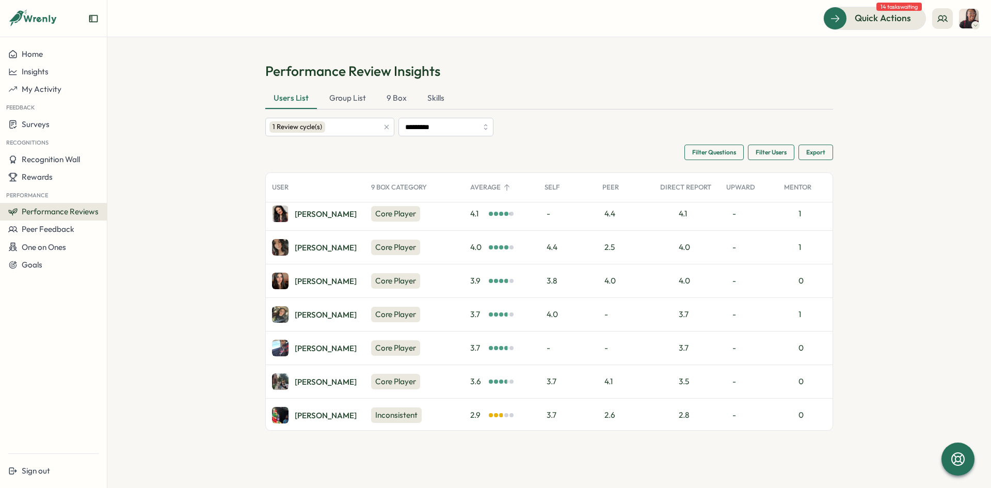
scroll to position [214, 0]
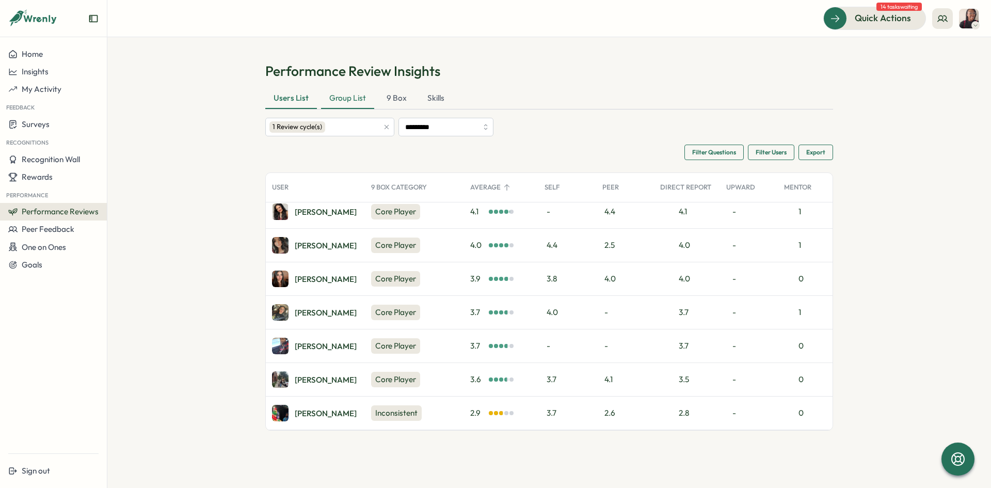
click at [347, 104] on div "Group List" at bounding box center [347, 98] width 53 height 21
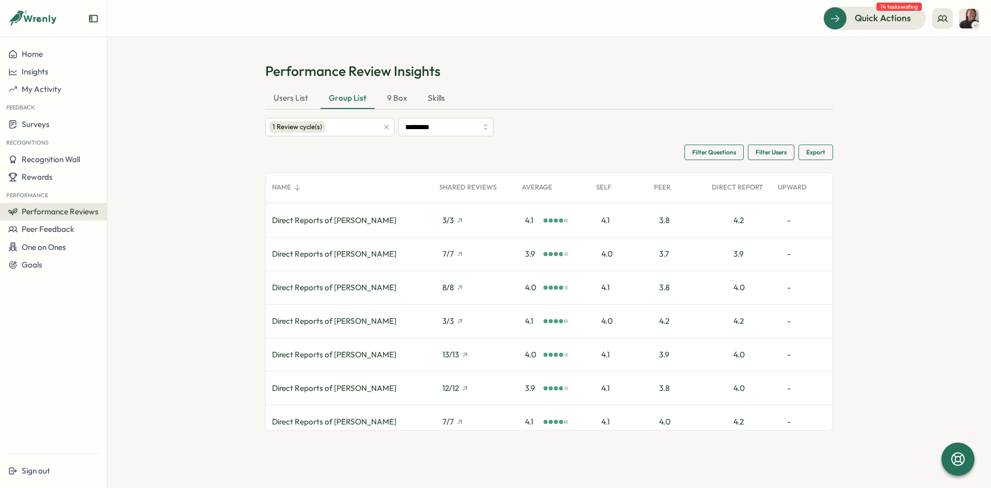
scroll to position [74, 0]
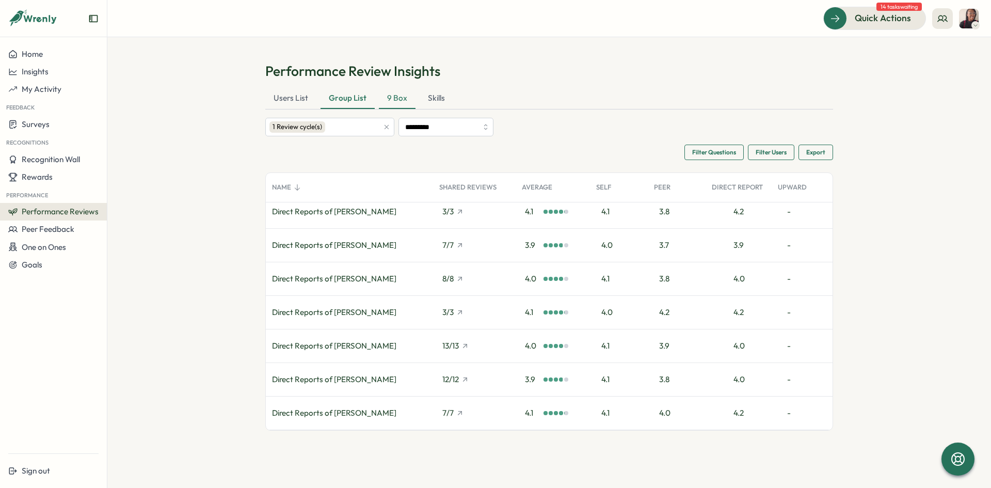
click at [389, 98] on div "9 Box" at bounding box center [397, 98] width 37 height 21
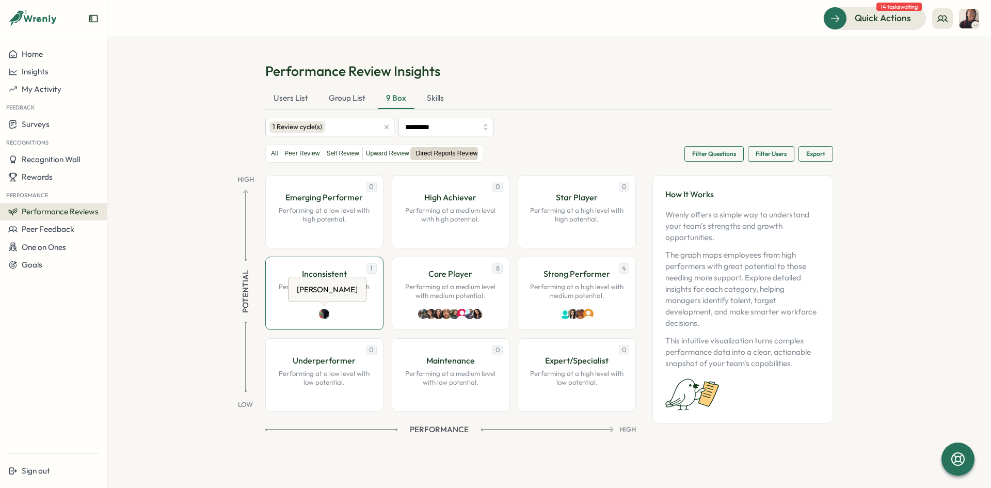
click at [324, 310] on img at bounding box center [324, 314] width 10 height 10
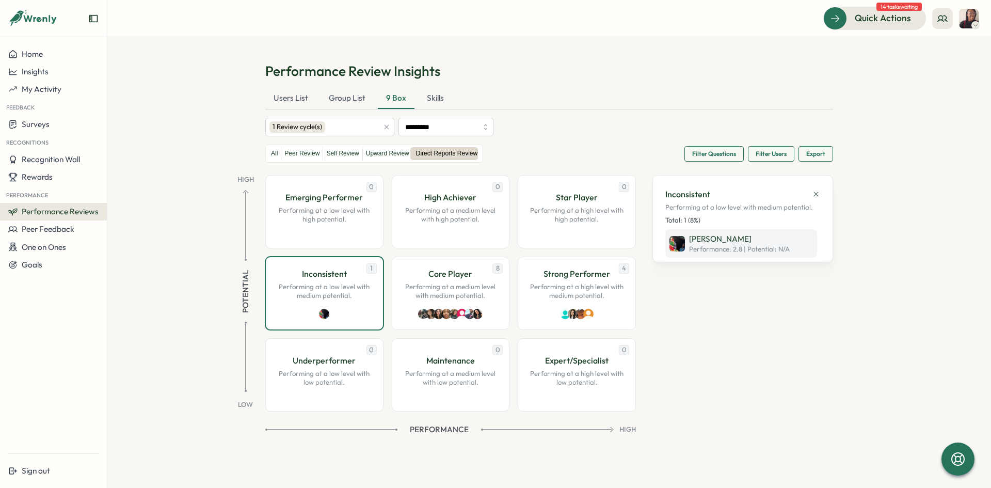
click at [709, 238] on p "Josiah Gonzalez" at bounding box center [739, 238] width 101 height 11
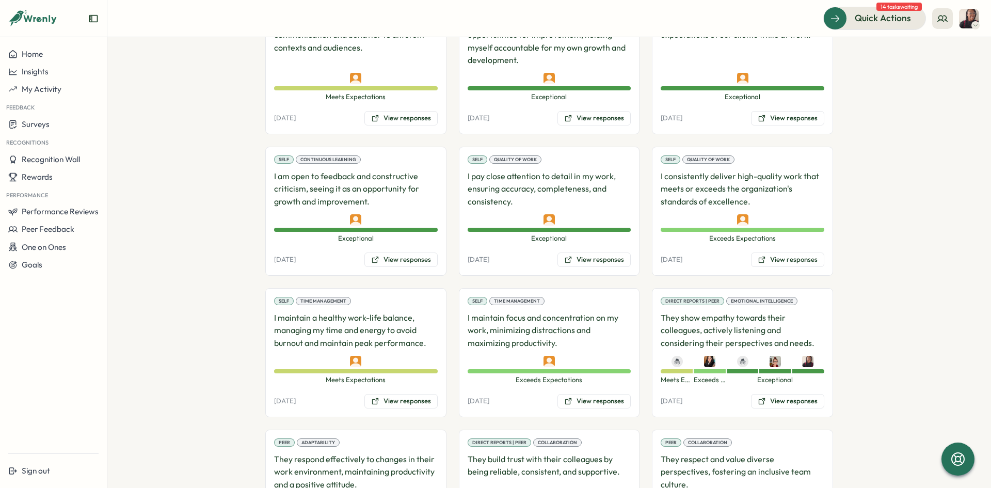
scroll to position [1646, 0]
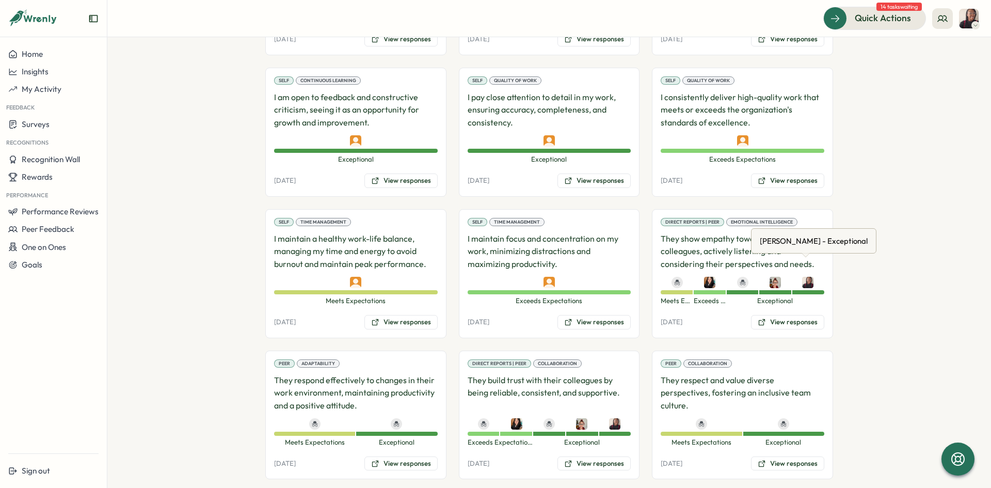
click at [806, 277] on img at bounding box center [807, 282] width 11 height 11
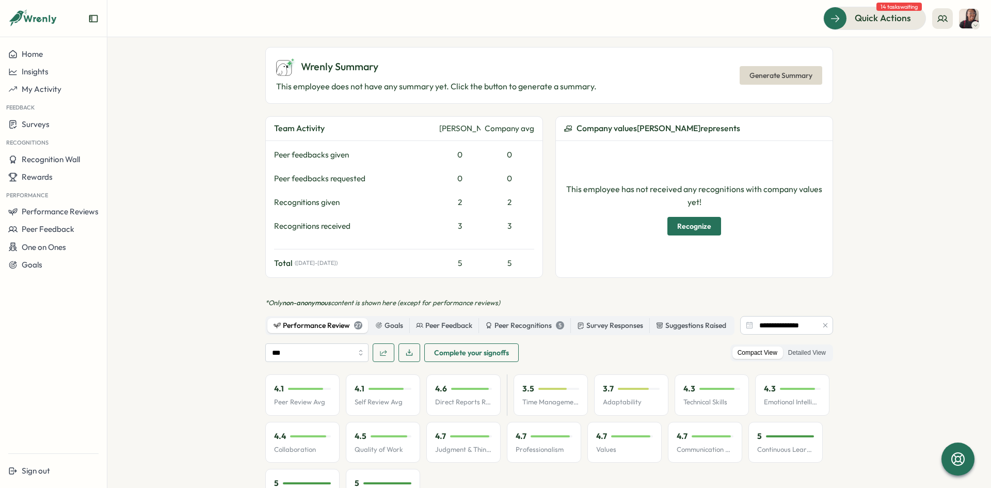
scroll to position [46, 0]
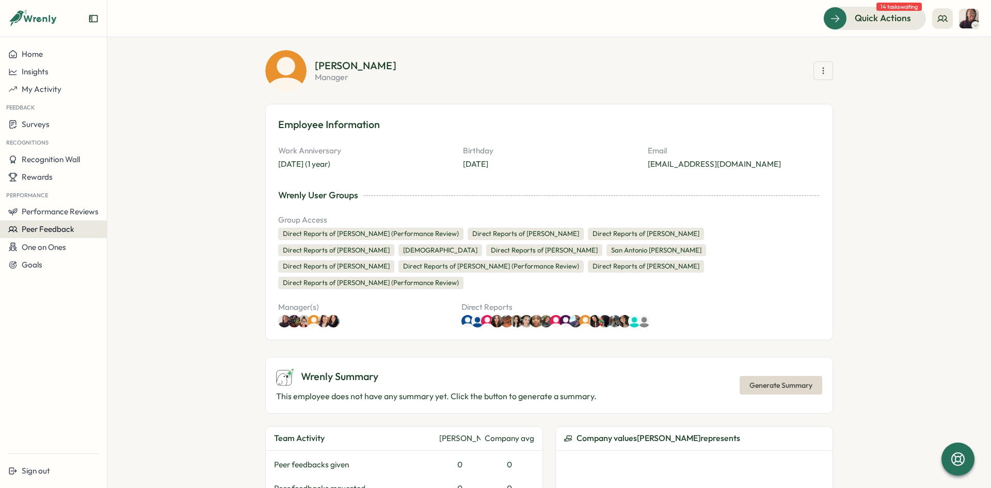
click at [39, 232] on span "Peer Feedback" at bounding box center [48, 229] width 53 height 10
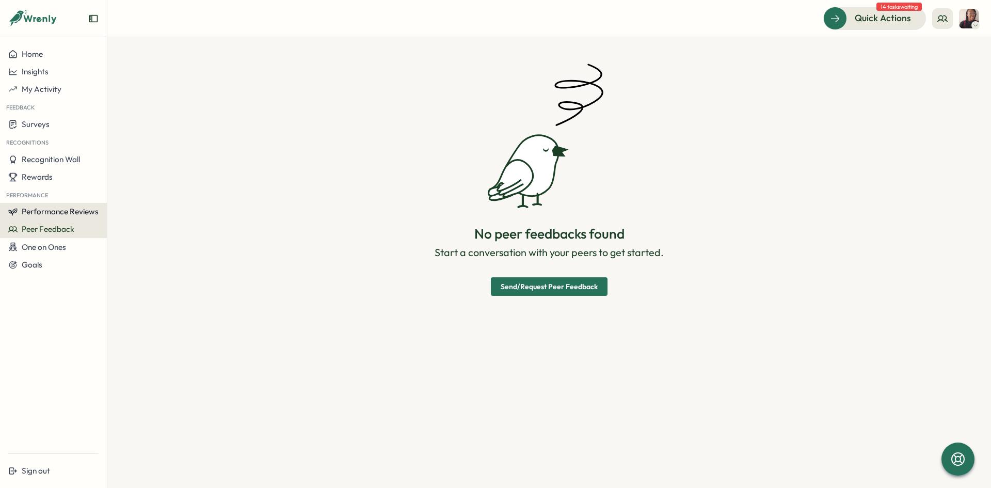
click at [31, 209] on span "Performance Reviews" at bounding box center [60, 211] width 77 height 10
click at [56, 218] on button "Performance Reviews" at bounding box center [53, 212] width 107 height 18
click at [59, 215] on span "Performance Reviews" at bounding box center [60, 211] width 77 height 10
click at [49, 208] on span "Performance Reviews" at bounding box center [60, 211] width 77 height 10
click at [73, 211] on span "Performance Reviews" at bounding box center [60, 211] width 77 height 10
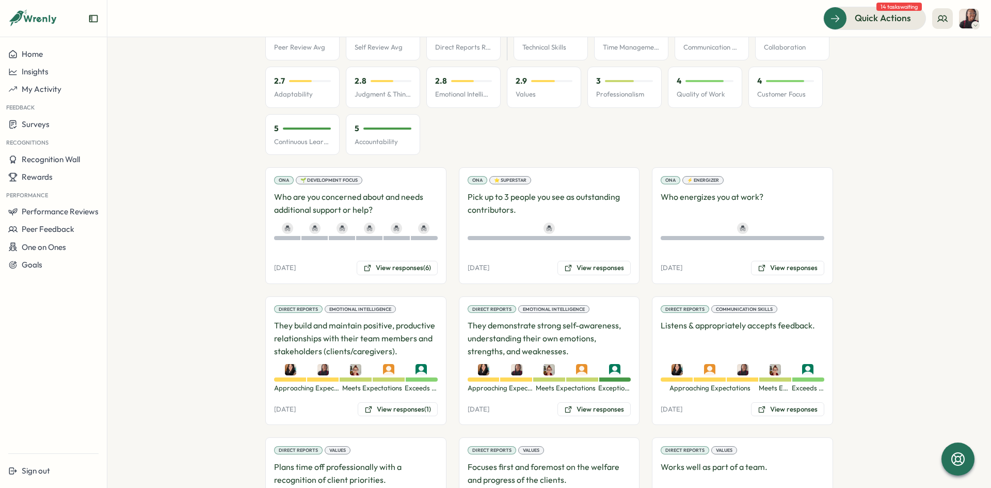
scroll to position [695, 0]
click at [413, 263] on button "View responses (6)" at bounding box center [397, 267] width 81 height 14
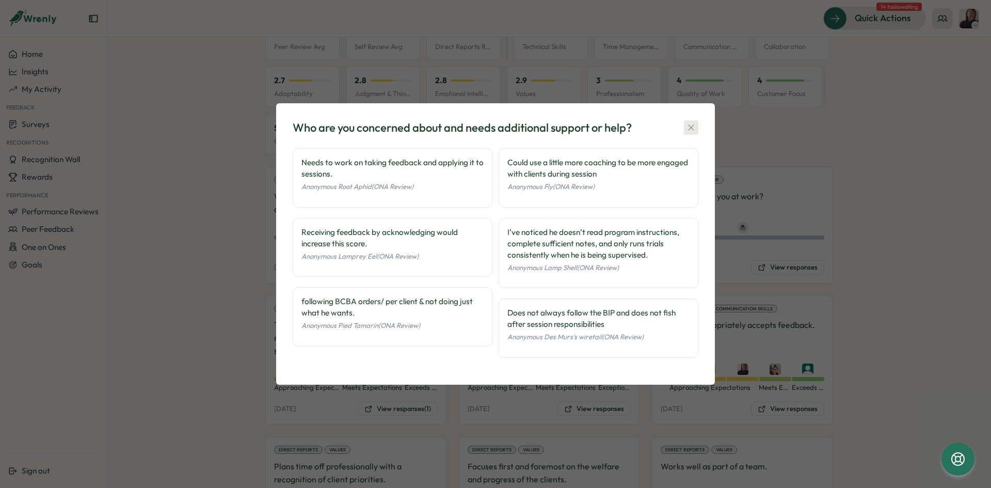
click at [695, 127] on icon "button" at bounding box center [691, 127] width 10 height 10
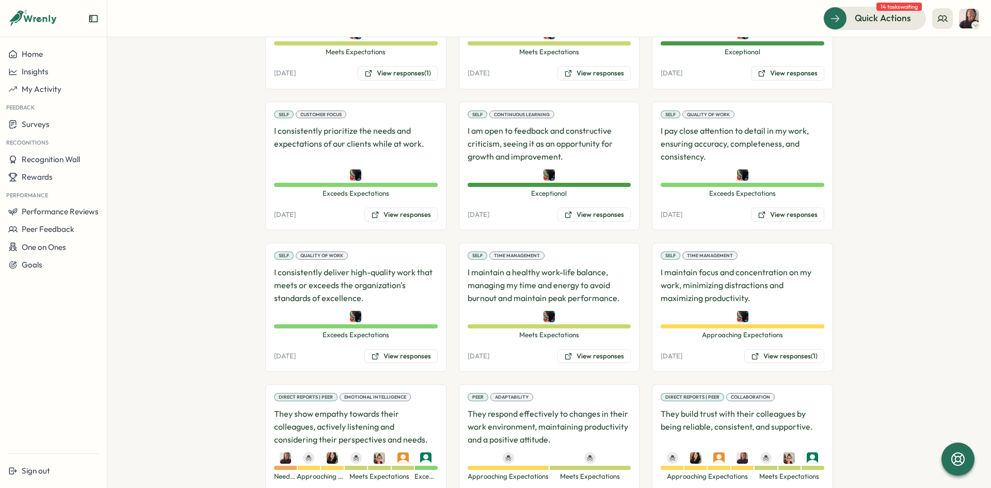
scroll to position [1572, 0]
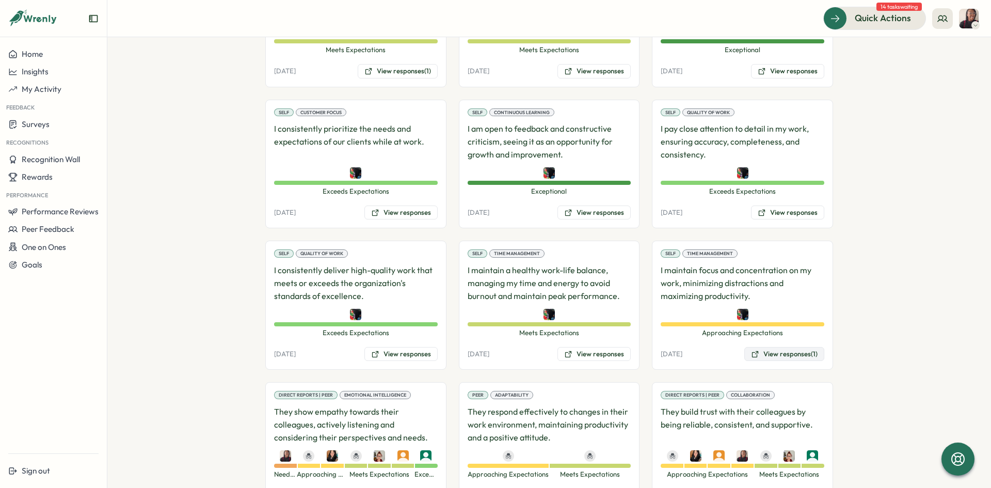
click at [790, 354] on button "View responses (1)" at bounding box center [784, 354] width 80 height 14
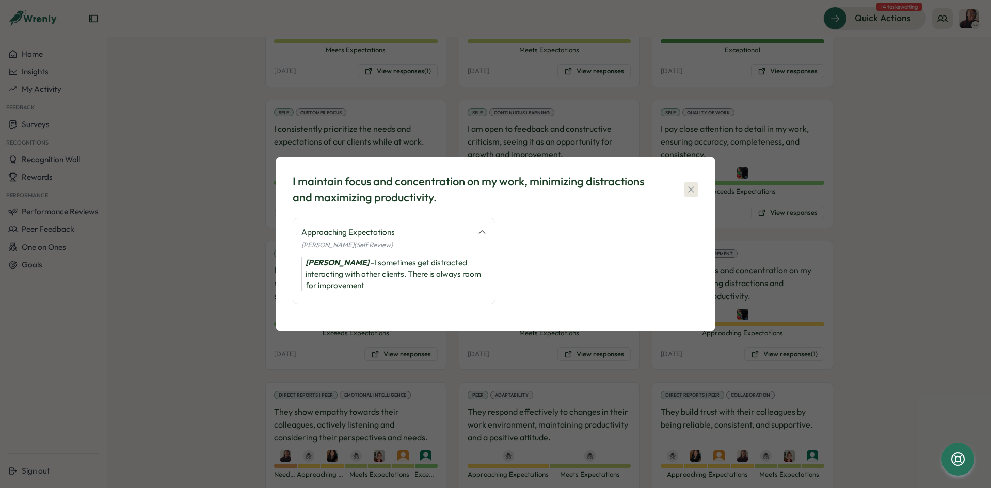
click at [688, 186] on icon "button" at bounding box center [691, 189] width 10 height 10
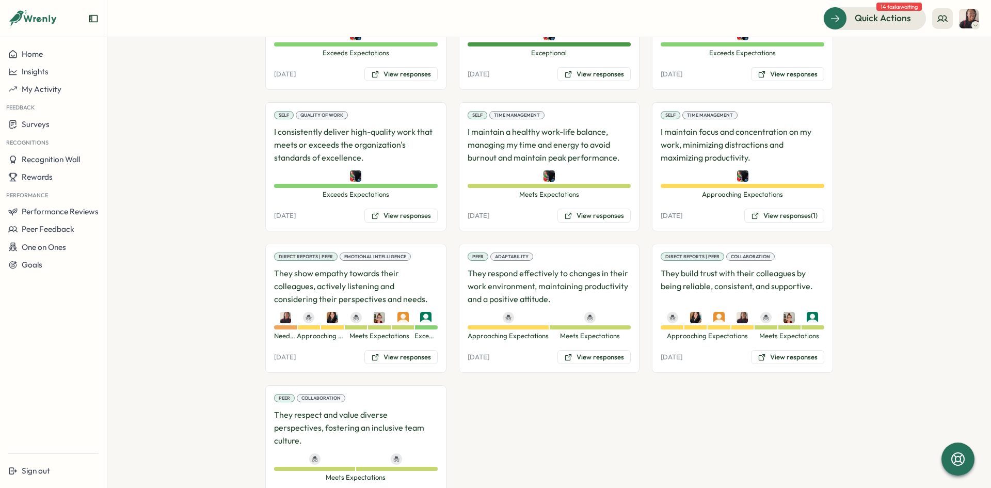
scroll to position [1727, 0]
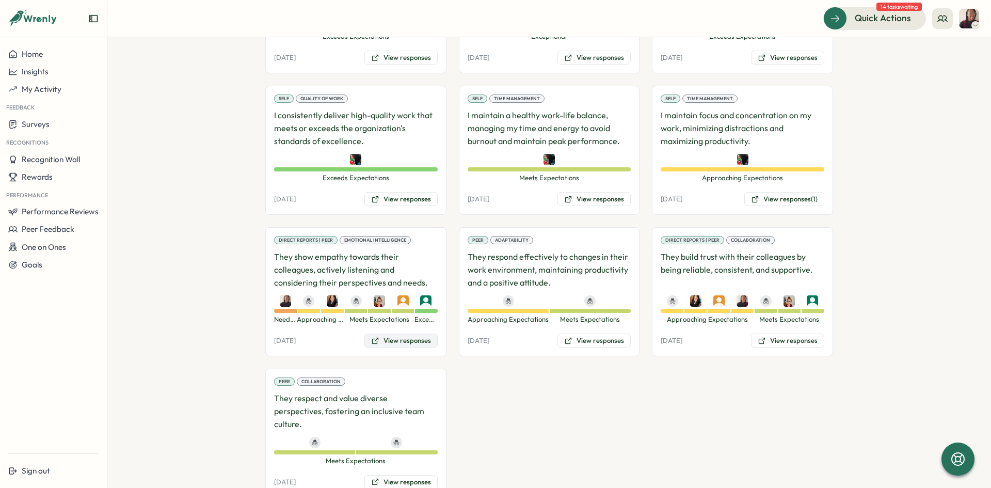
click at [385, 340] on button "View responses" at bounding box center [400, 340] width 73 height 14
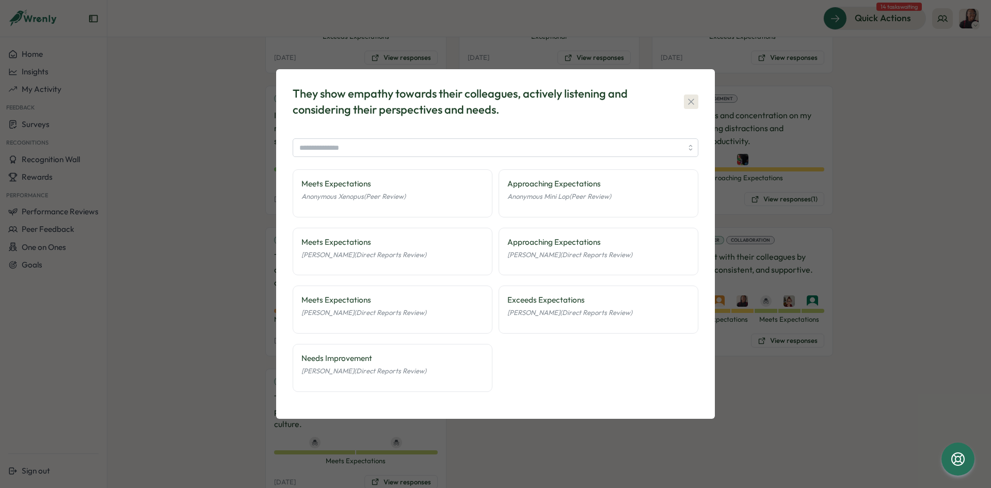
click at [690, 101] on icon "button" at bounding box center [691, 102] width 10 height 10
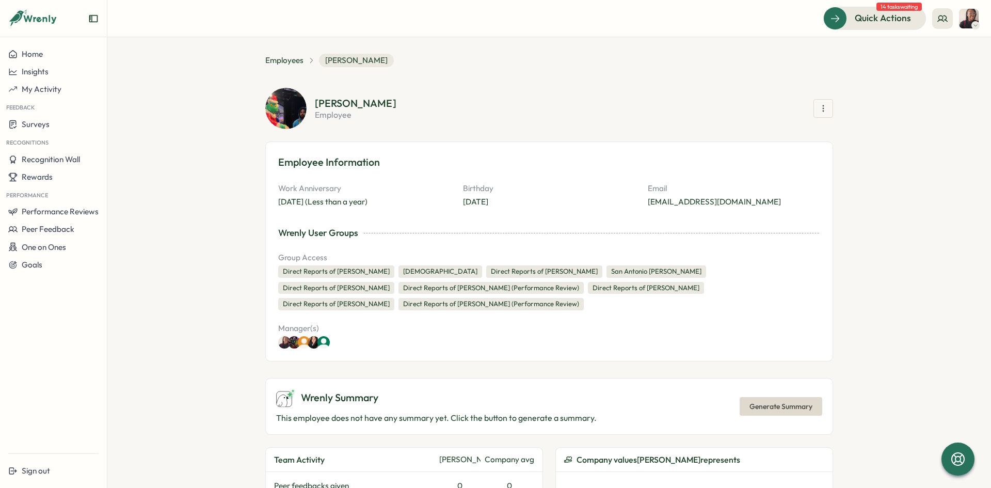
scroll to position [0, 0]
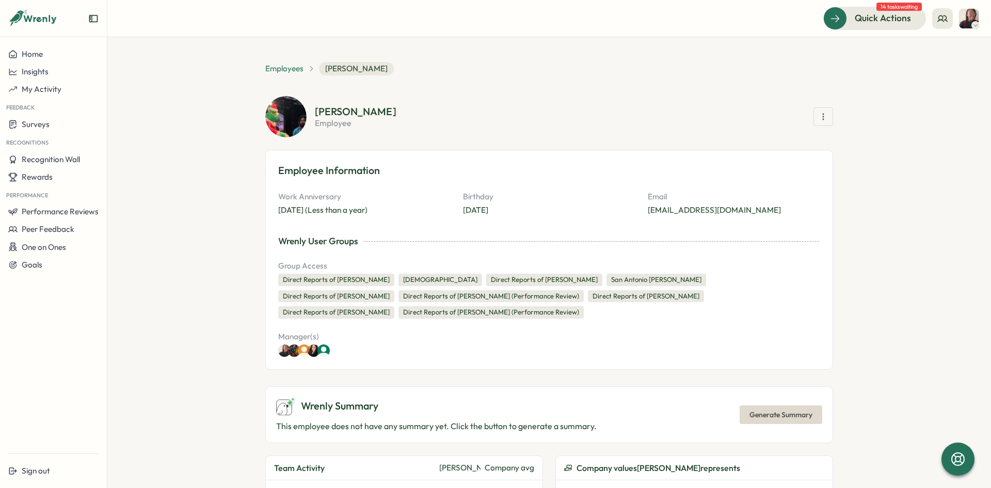
click at [288, 67] on span "Employees" at bounding box center [284, 68] width 38 height 11
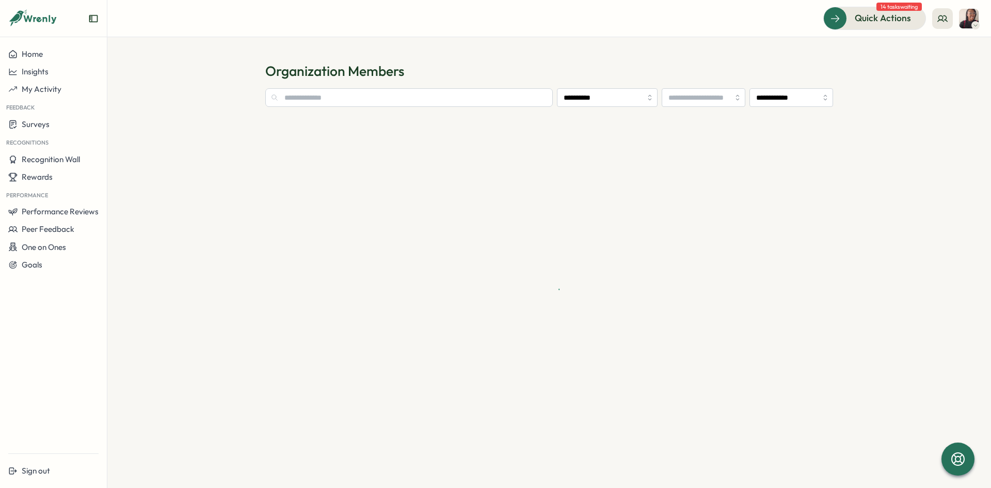
type input "**********"
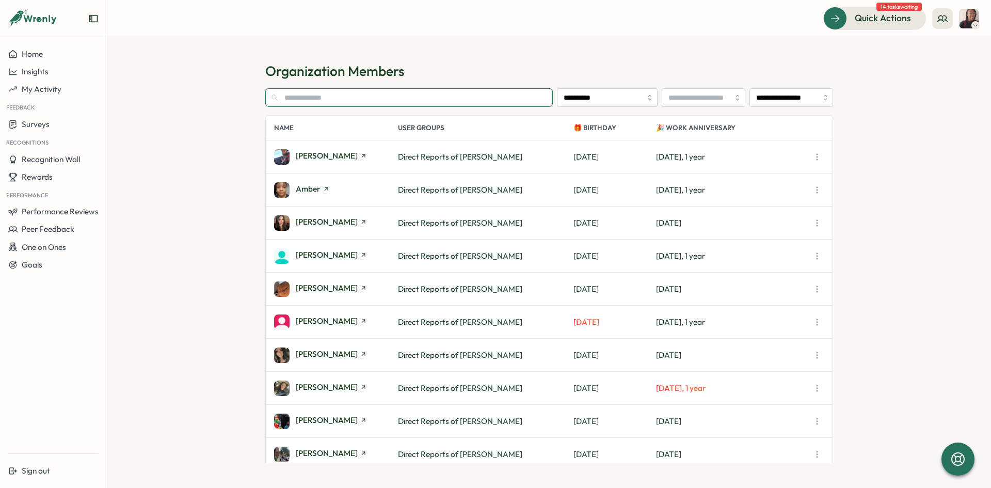
click at [331, 104] on input "text" at bounding box center [409, 97] width 288 height 19
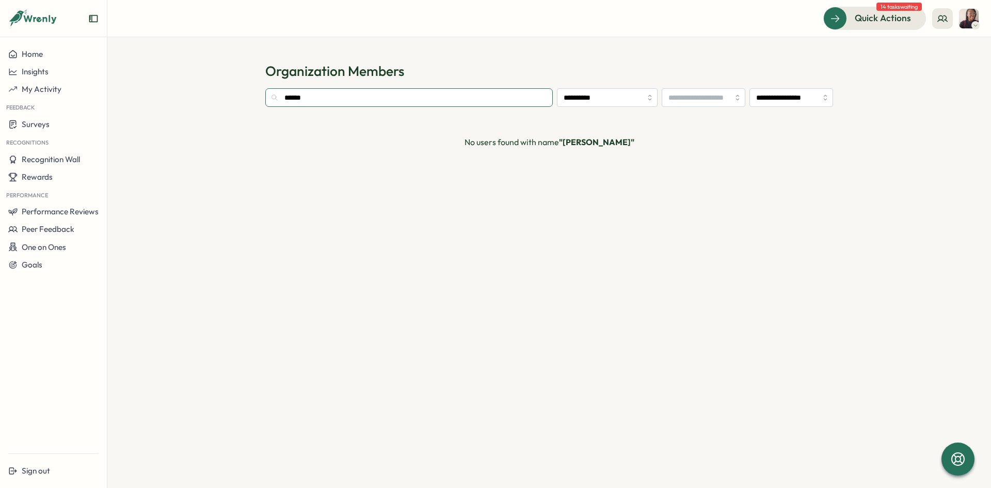
type input "******"
drag, startPoint x: 965, startPoint y: 15, endPoint x: 968, endPoint y: 8, distance: 7.4
click at [966, 14] on img at bounding box center [969, 19] width 20 height 20
click at [940, 68] on div "My Activity" at bounding box center [951, 70] width 51 height 11
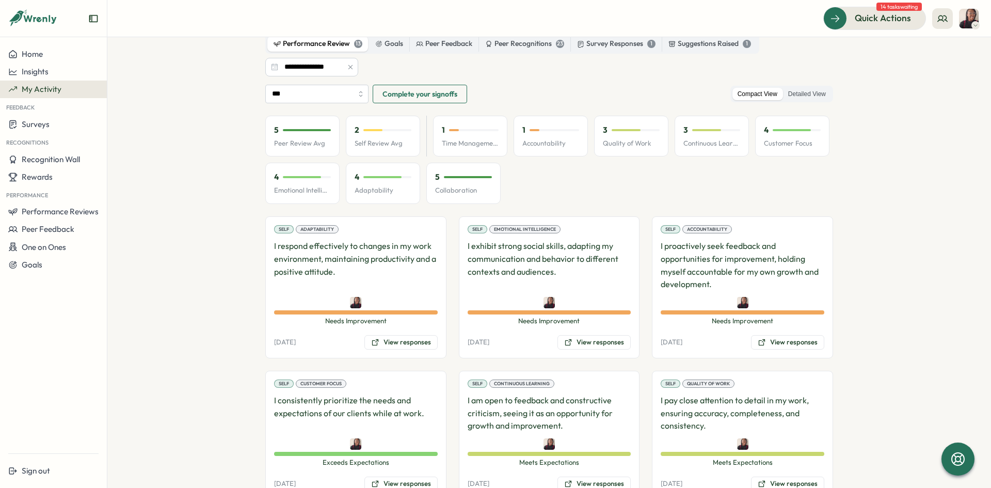
scroll to position [4, 0]
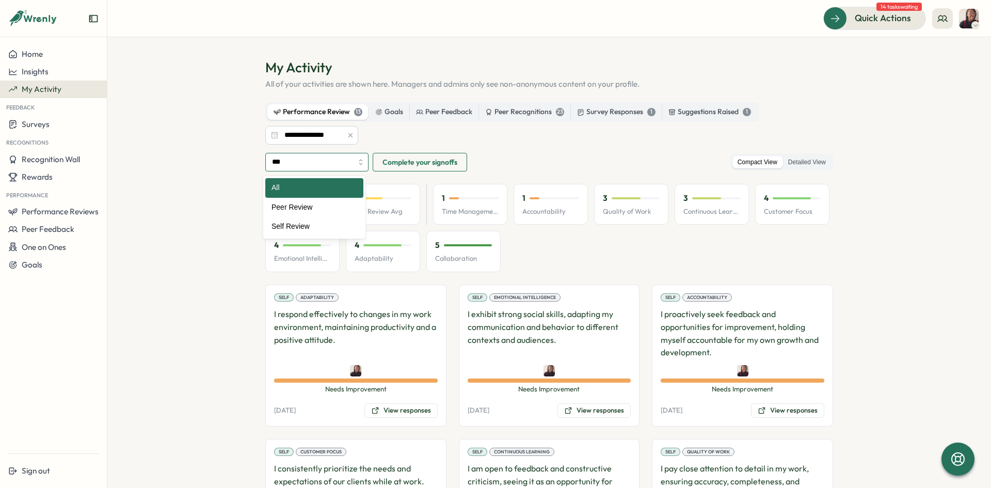
click at [318, 165] on input "***" at bounding box center [316, 162] width 103 height 19
click at [407, 163] on span "Complete your signoffs" at bounding box center [419, 162] width 75 height 18
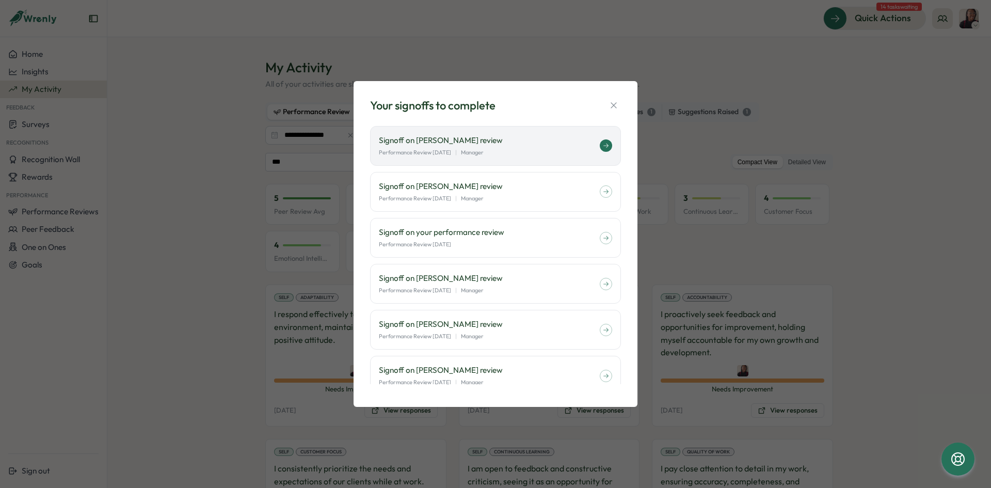
click at [523, 151] on div "Performance Review August 2025 | Manager" at bounding box center [489, 152] width 221 height 9
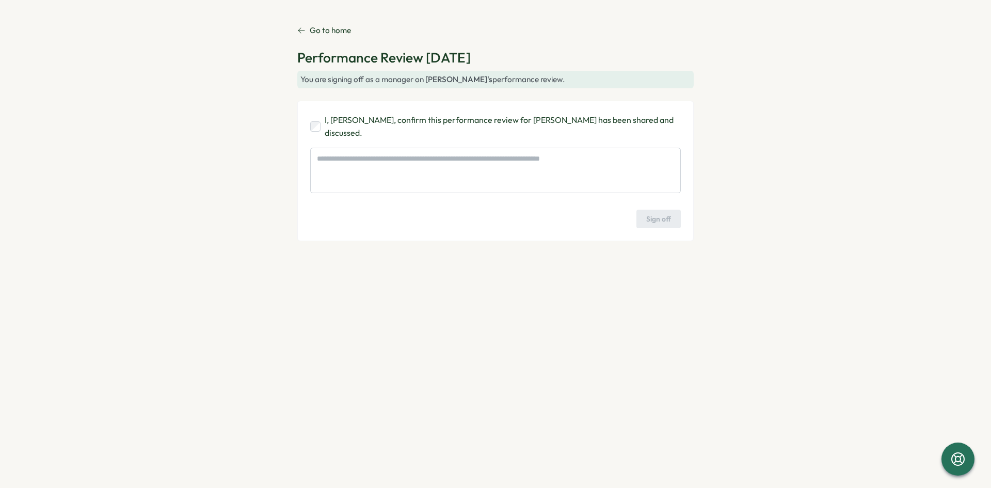
click at [326, 127] on p "I, [PERSON_NAME], confirm this performance review for [PERSON_NAME] has been sh…" at bounding box center [503, 127] width 356 height 26
type textarea "*"
click at [301, 29] on icon at bounding box center [301, 30] width 8 height 8
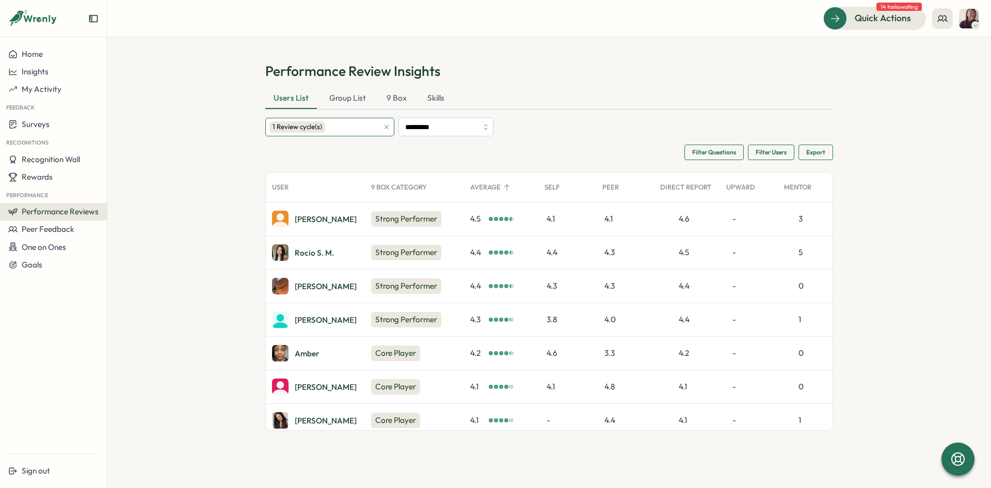
click at [366, 124] on div "1 Review cycle(s)" at bounding box center [323, 127] width 109 height 18
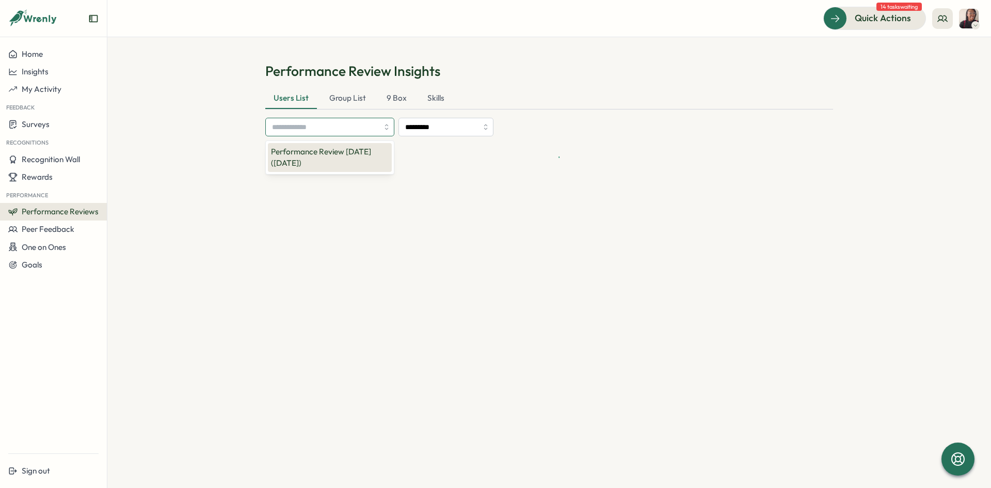
click at [310, 152] on p "Performance Review [DATE] ([DATE])" at bounding box center [330, 157] width 118 height 23
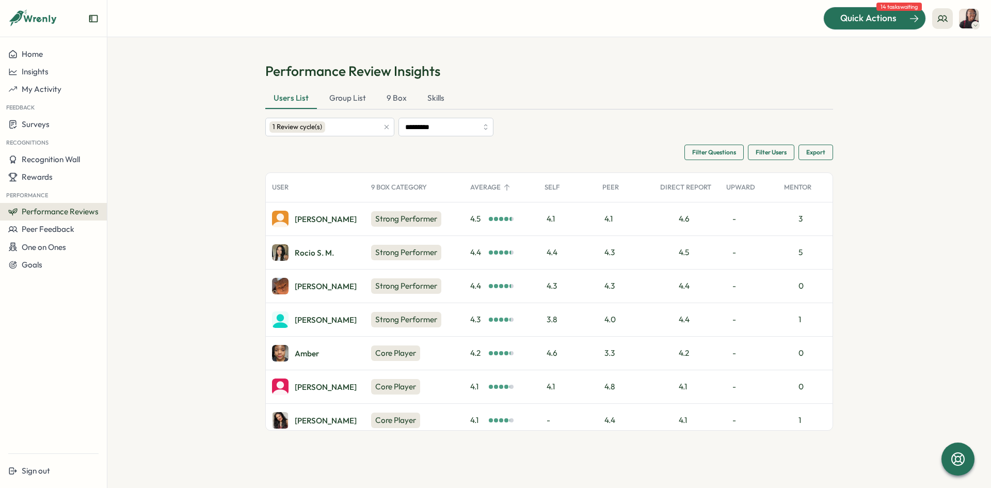
click at [828, 19] on div "Quick Actions" at bounding box center [868, 17] width 93 height 13
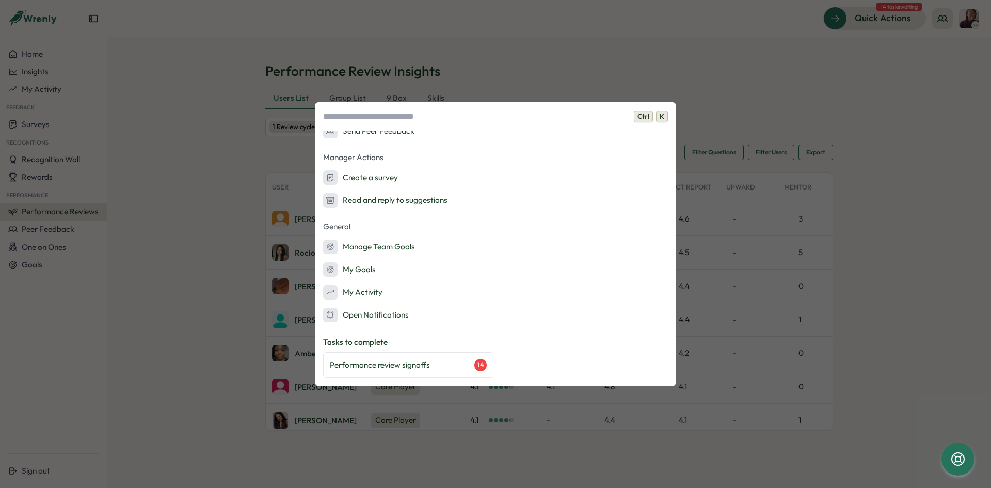
scroll to position [147, 0]
click at [377, 243] on div "Manage Team Goals" at bounding box center [369, 245] width 92 height 14
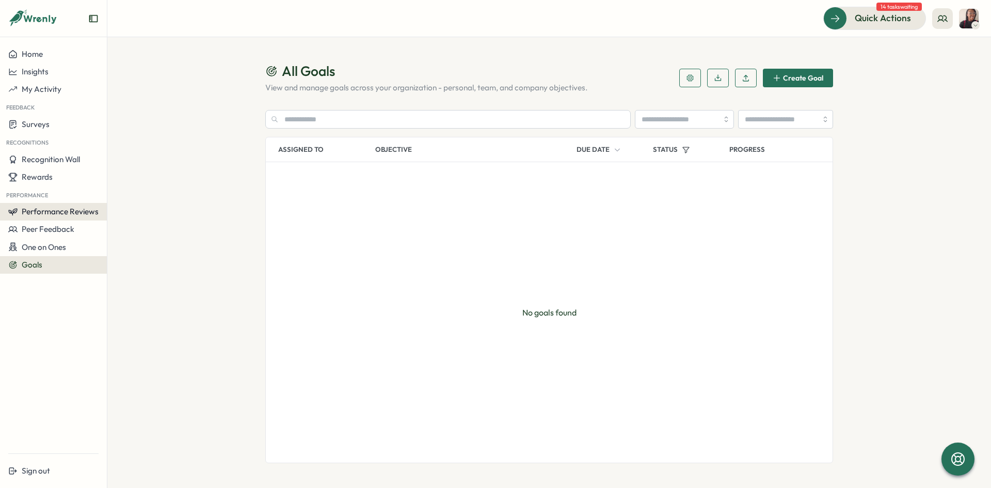
click at [29, 216] on span "Performance Reviews" at bounding box center [60, 211] width 77 height 10
click at [28, 229] on span "Peer Feedback" at bounding box center [48, 229] width 53 height 10
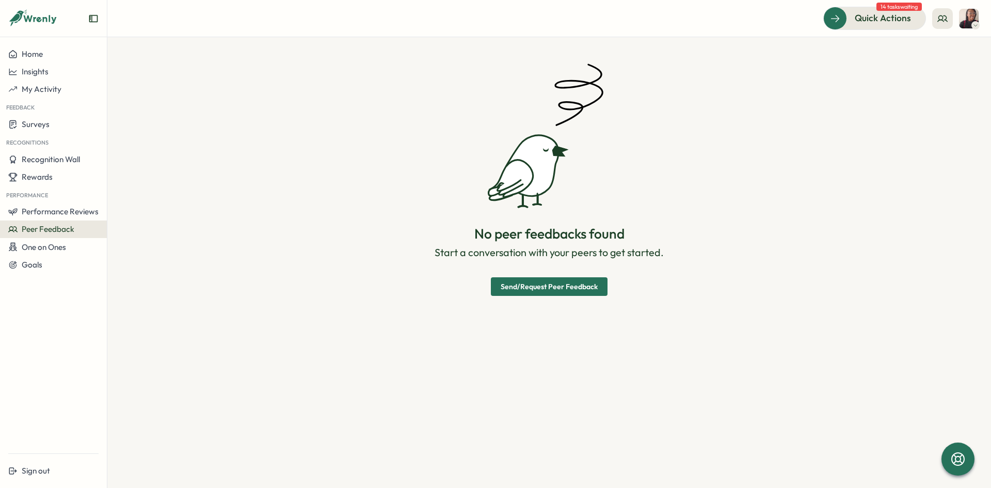
click at [590, 295] on button "Send/Request Peer Feedback" at bounding box center [549, 286] width 117 height 19
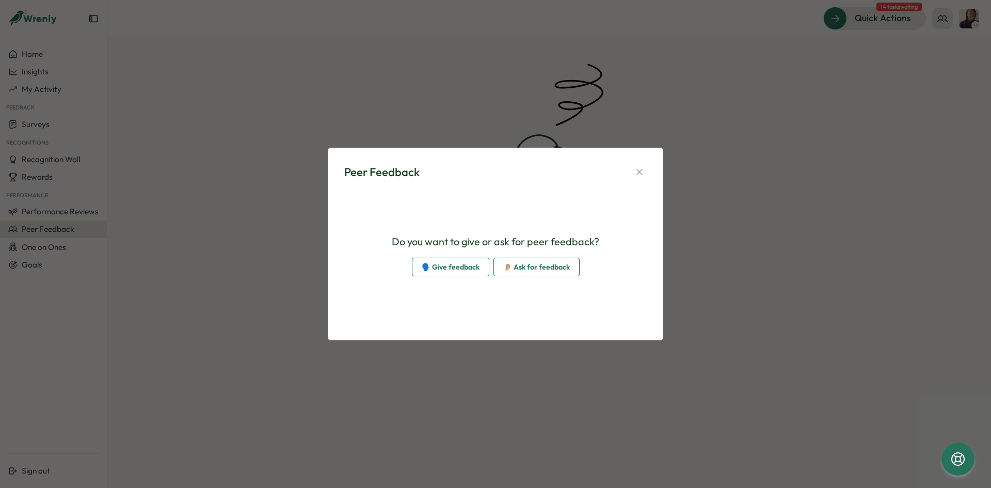
click at [509, 271] on span "👂🏼 Ask for feedback" at bounding box center [536, 267] width 67 height 18
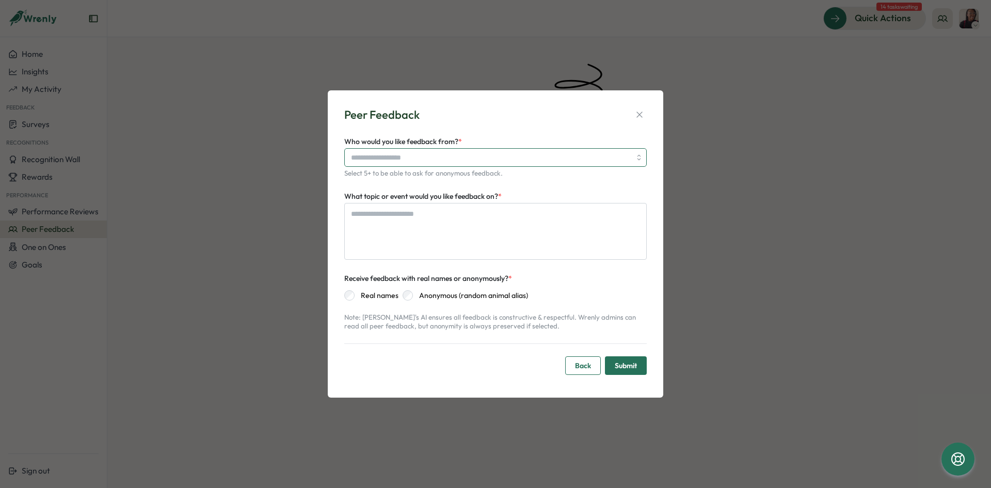
click at [430, 158] on input "Who would you like feedback from? *" at bounding box center [491, 158] width 280 height 18
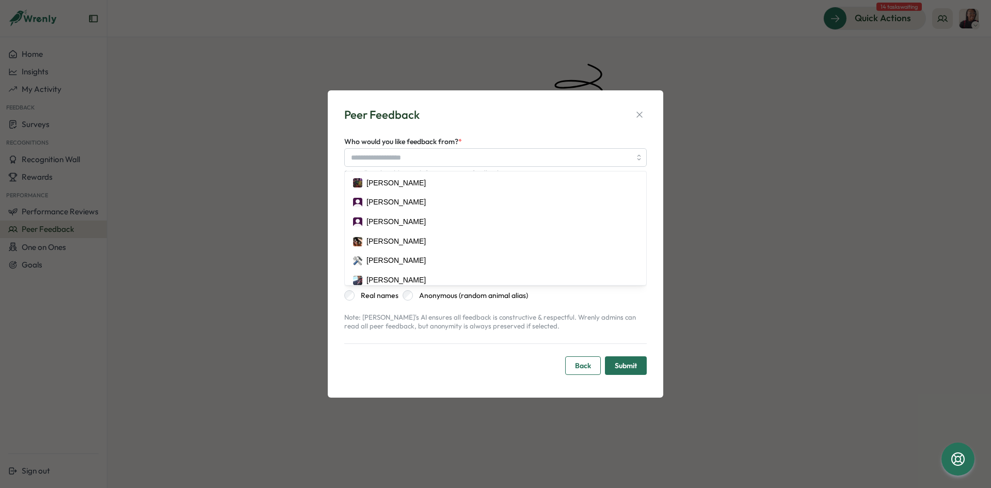
click at [406, 124] on div "Peer Feedback Who would you like feedback from? * [PERSON_NAME] [PERSON_NAME] […" at bounding box center [495, 244] width 311 height 282
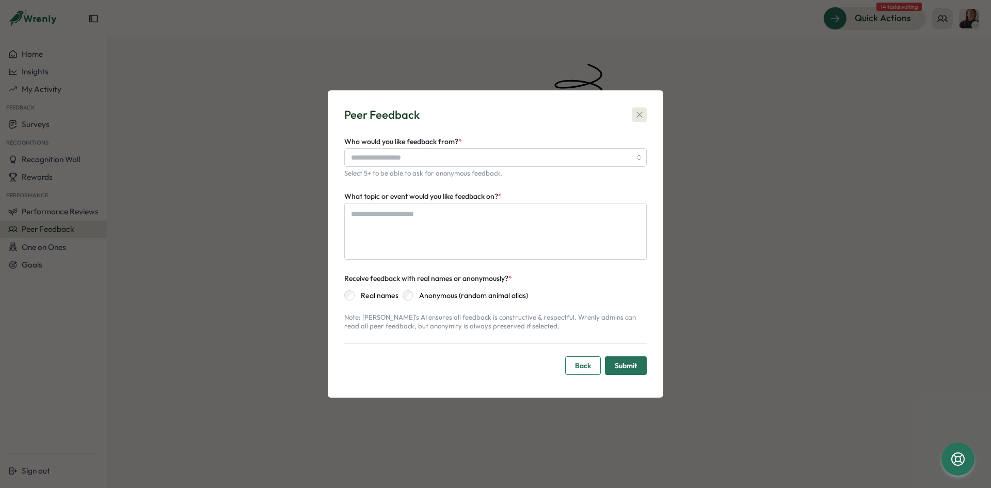
click at [636, 115] on icon "button" at bounding box center [639, 114] width 10 height 10
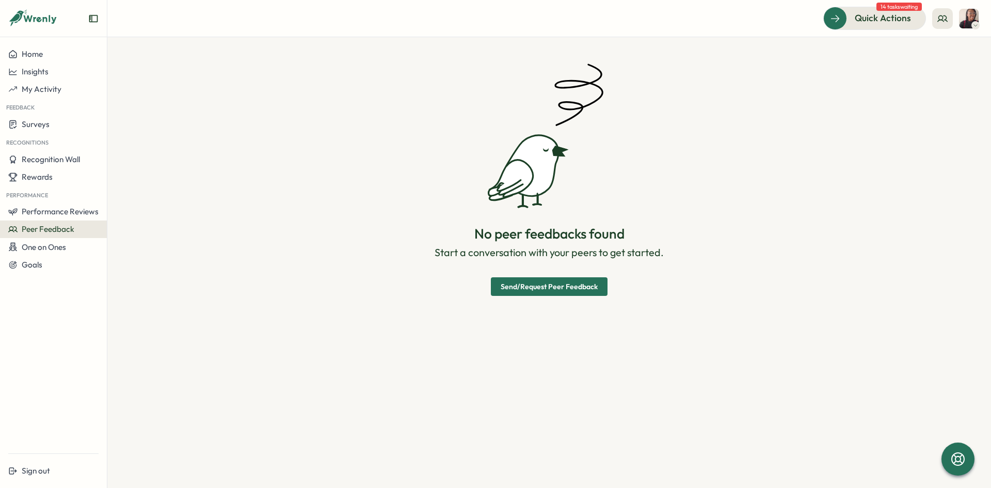
type textarea "*"
click at [37, 170] on button "Rewards" at bounding box center [53, 177] width 107 height 18
click at [105, 175] on div "Redeem Rewards" at bounding box center [140, 177] width 87 height 33
click at [52, 162] on span "Recognition Wall" at bounding box center [51, 159] width 58 height 10
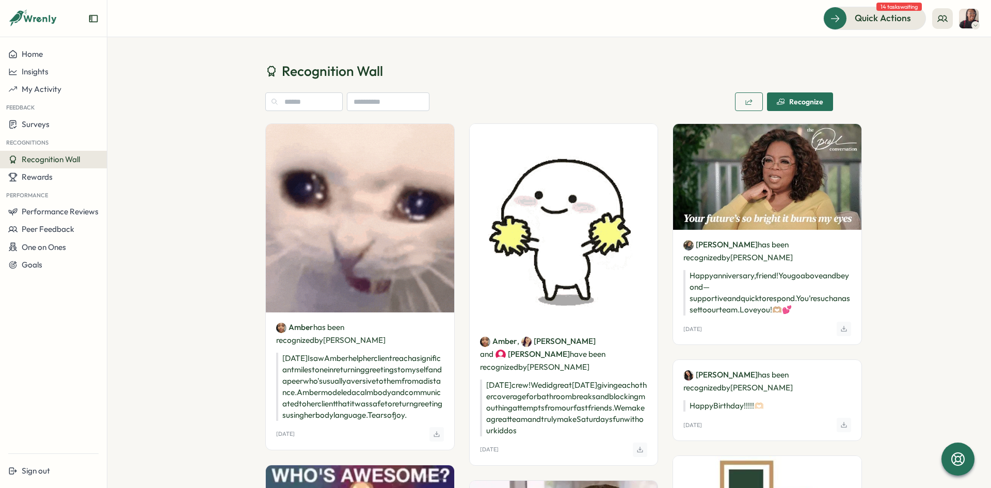
click at [976, 18] on img at bounding box center [969, 19] width 20 height 20
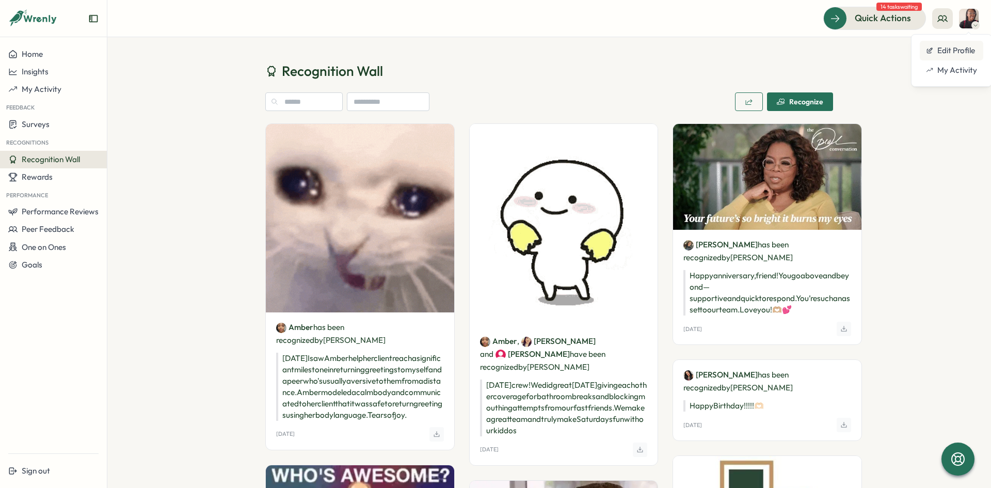
click at [937, 56] on div "Edit Profile" at bounding box center [951, 50] width 51 height 11
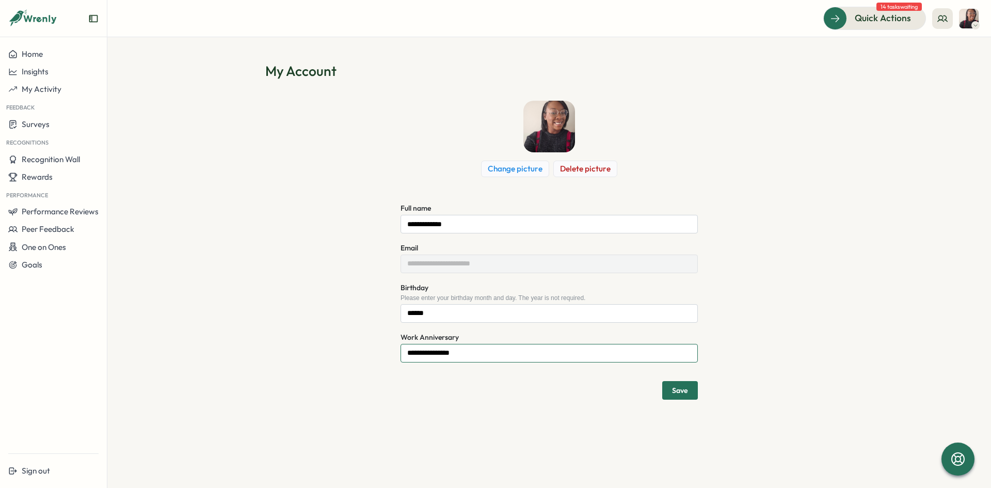
click at [474, 356] on input "**********" at bounding box center [549, 353] width 297 height 19
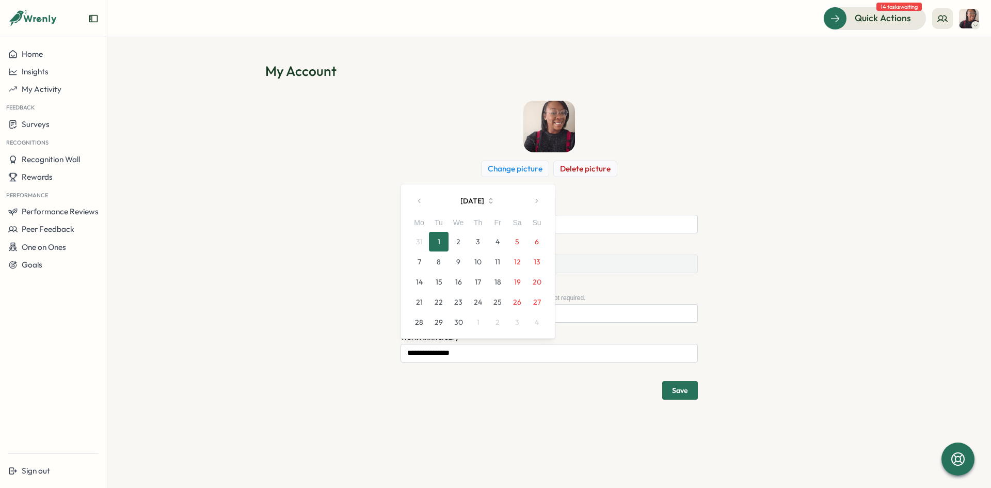
click at [414, 205] on button "button" at bounding box center [419, 200] width 21 height 21
click at [413, 183] on button "button" at bounding box center [419, 180] width 21 height 21
click at [539, 298] on button "25" at bounding box center [537, 302] width 20 height 20
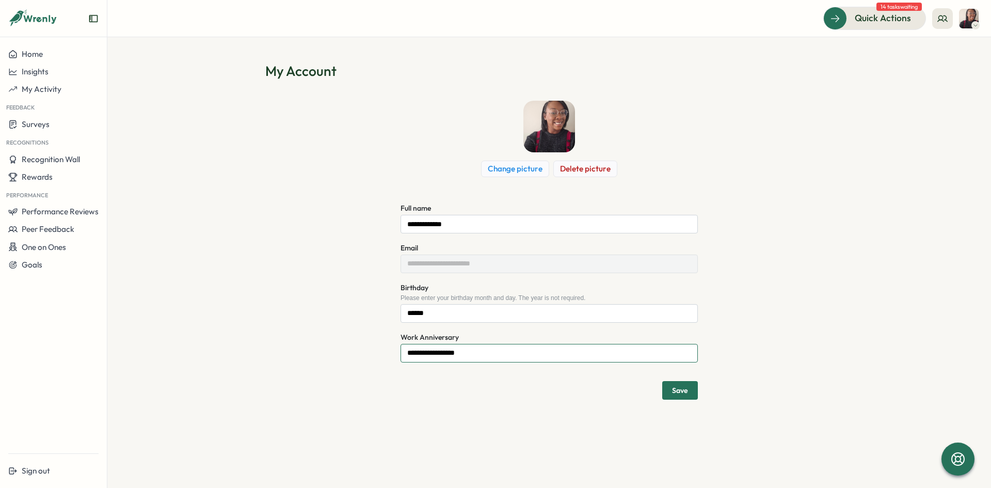
click at [582, 350] on input "**********" at bounding box center [549, 353] width 297 height 19
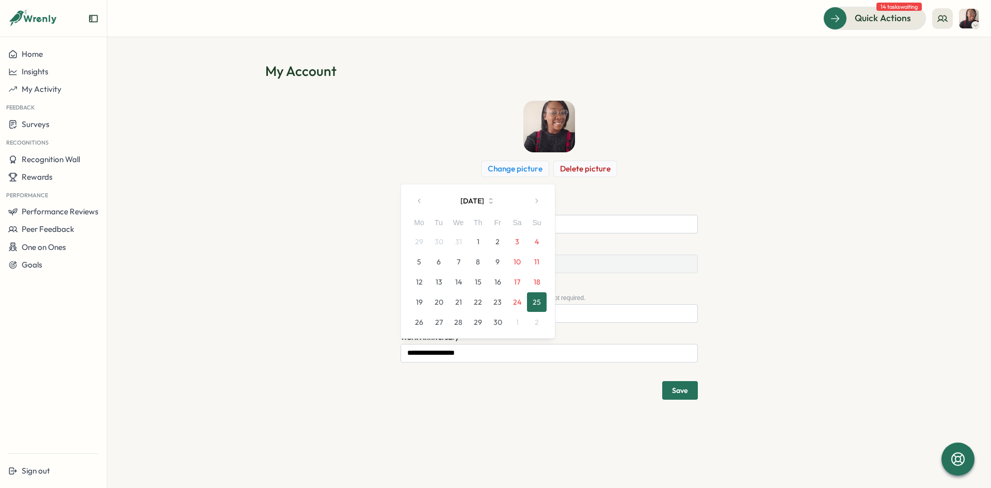
click at [498, 302] on button "23" at bounding box center [498, 302] width 20 height 20
type input "**********"
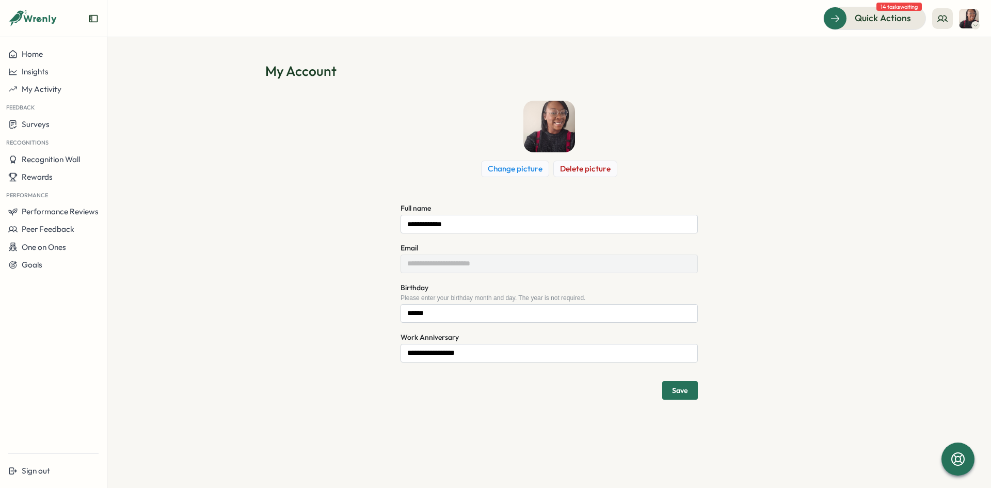
click at [666, 395] on button "Save" at bounding box center [680, 390] width 36 height 19
click at [972, 17] on icon "Close notification" at bounding box center [968, 18] width 8 height 8
click at [40, 56] on span "Home" at bounding box center [32, 54] width 21 height 10
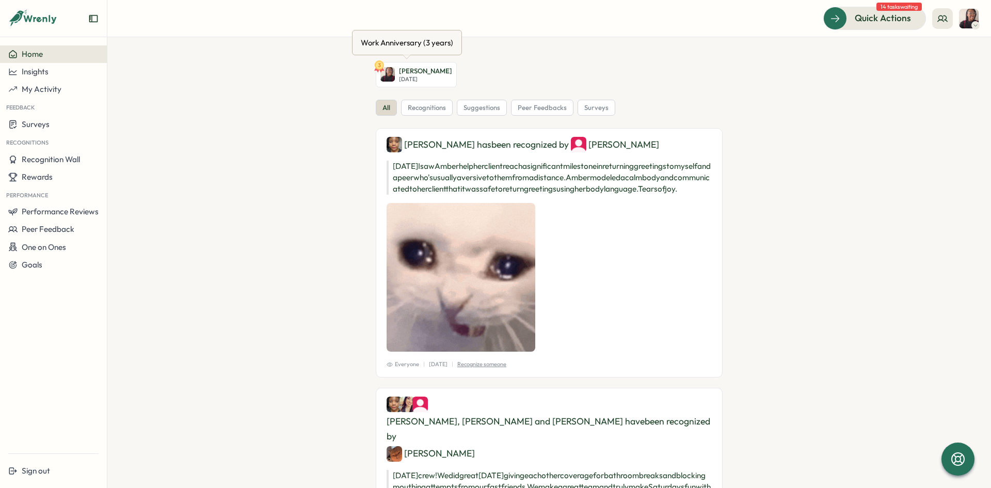
click at [394, 76] on link "3 [PERSON_NAME] [DATE]" at bounding box center [416, 74] width 81 height 25
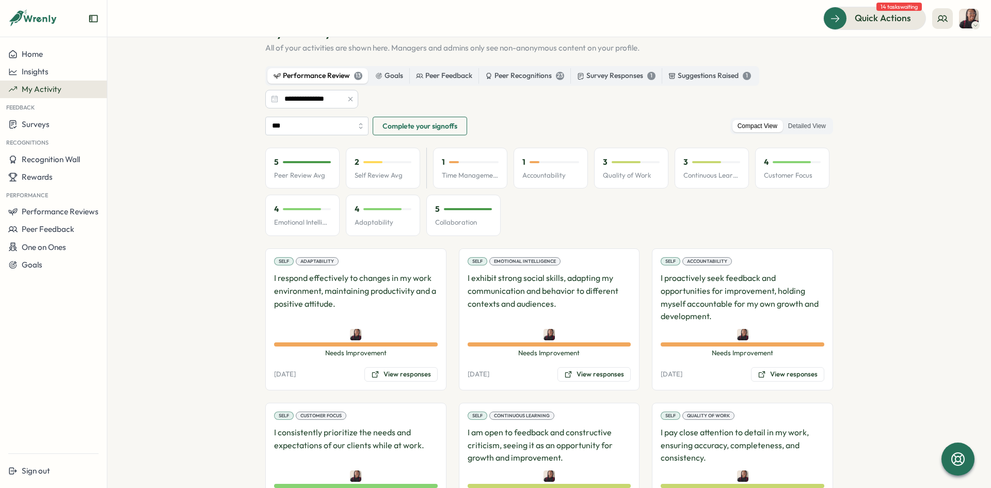
scroll to position [52, 0]
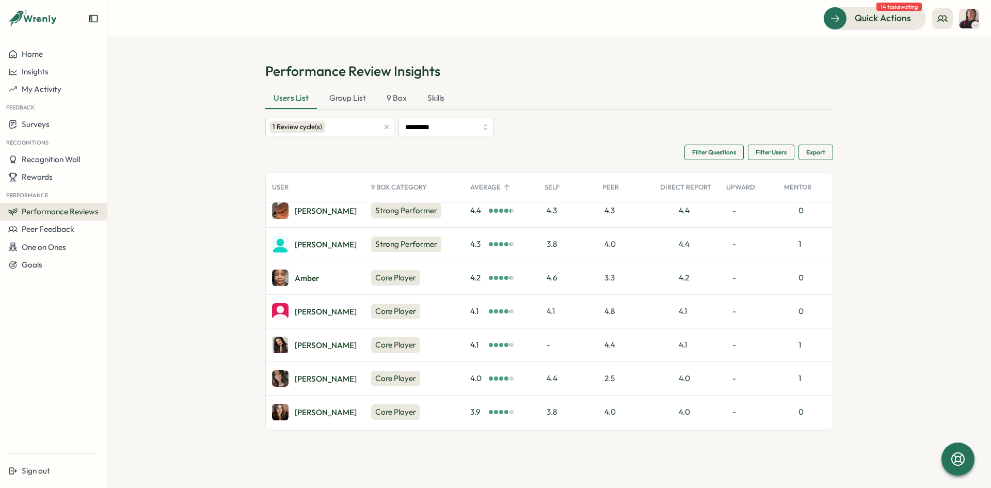
scroll to position [214, 0]
click at [312, 405] on div "Josiah G." at bounding box center [314, 413] width 85 height 17
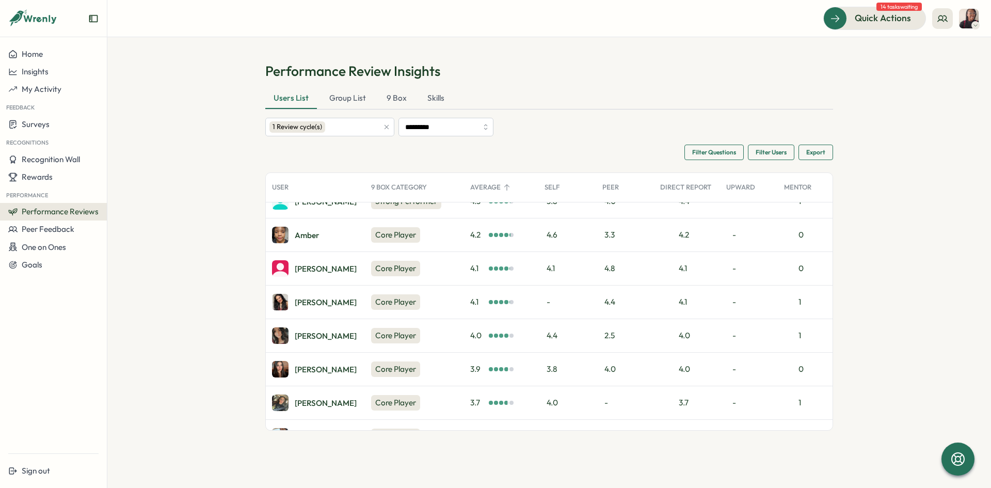
scroll to position [103, 0]
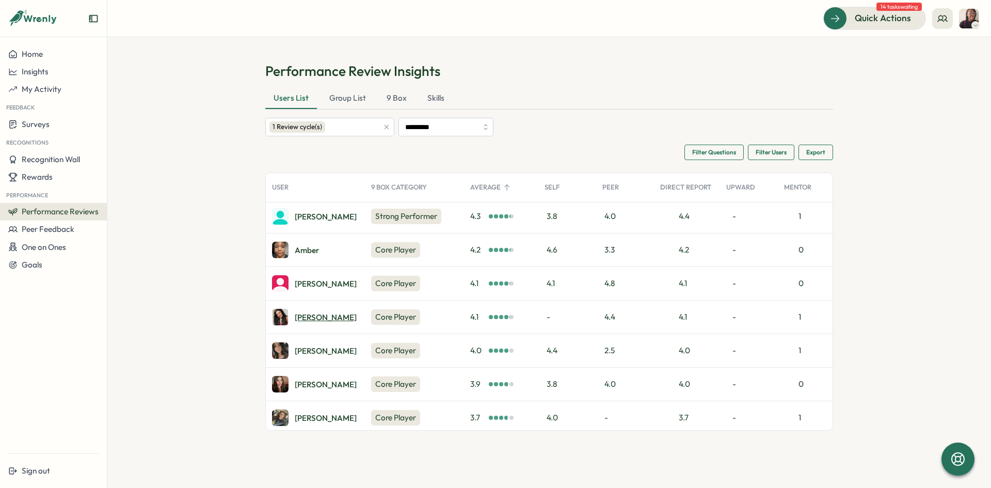
click at [336, 319] on div "Rosemary O." at bounding box center [326, 317] width 62 height 8
click at [309, 283] on div "Gabriel V." at bounding box center [326, 284] width 62 height 8
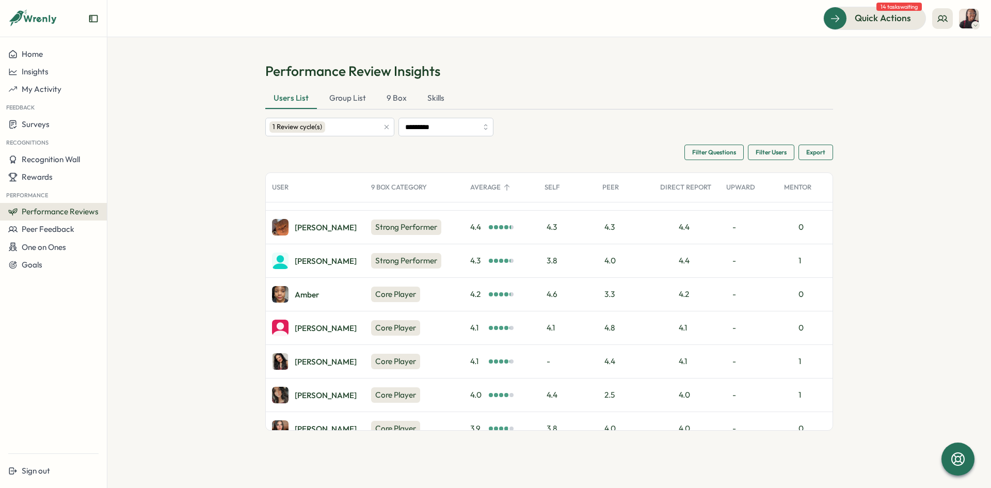
scroll to position [214, 0]
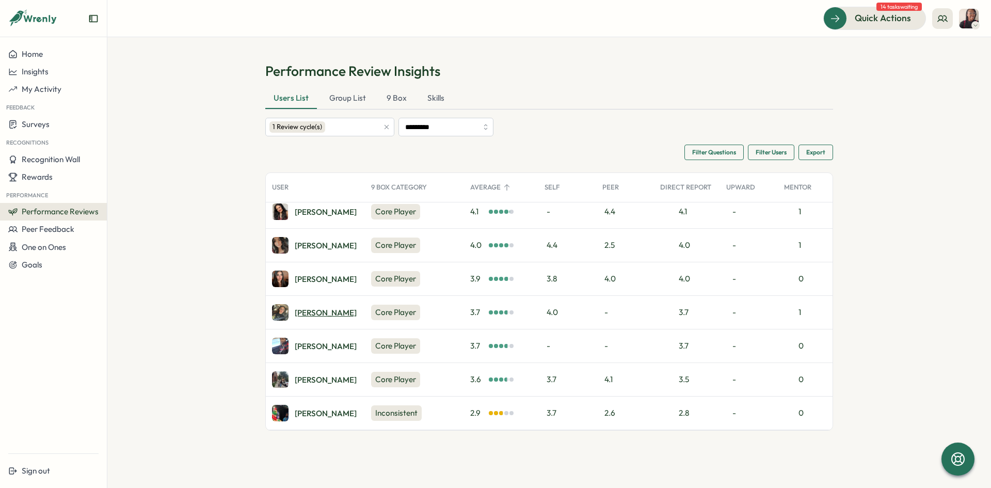
click at [302, 309] on div "Jaylyn l." at bounding box center [326, 313] width 62 height 8
click at [311, 342] on div "Aaron M." at bounding box center [326, 346] width 62 height 8
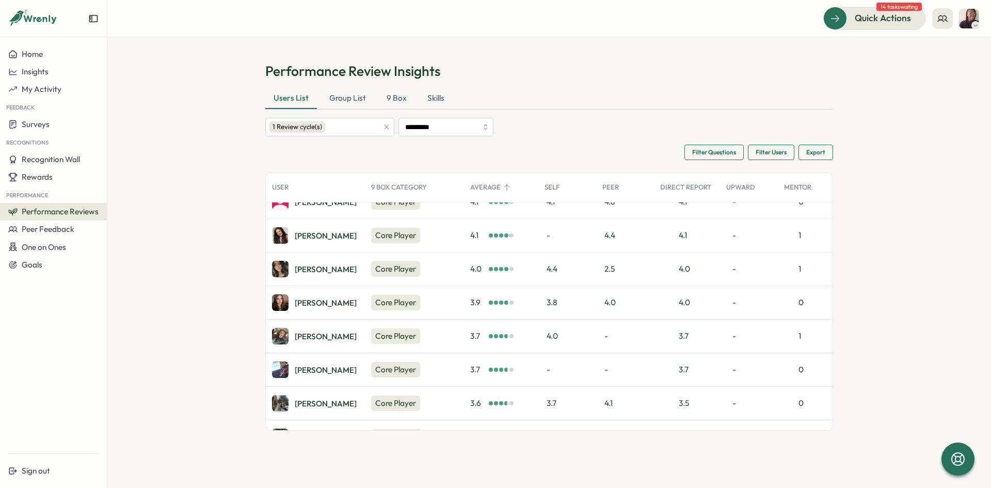
scroll to position [162, 0]
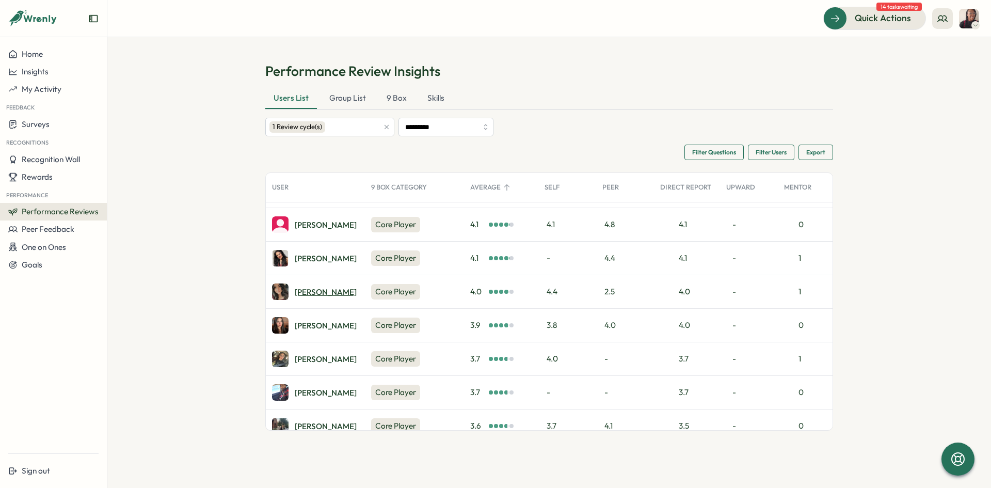
click at [315, 290] on div "Jasmin A." at bounding box center [326, 292] width 62 height 8
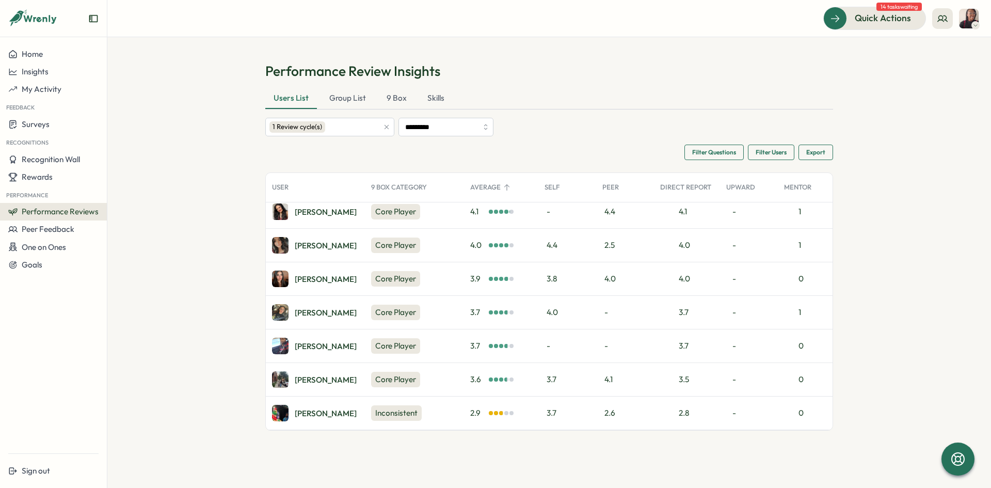
scroll to position [214, 0]
click at [362, 97] on div "Group List" at bounding box center [347, 98] width 53 height 21
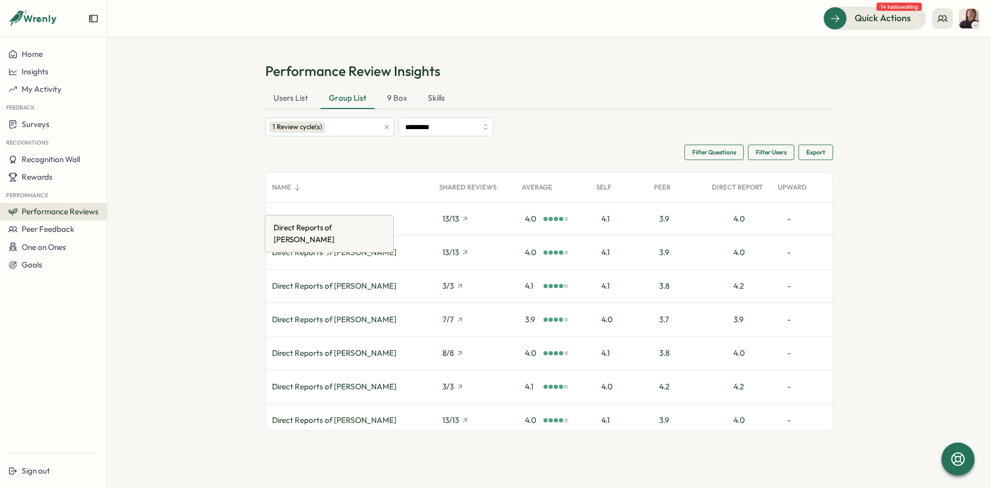
click at [315, 254] on div "Direct Reports of [PERSON_NAME]" at bounding box center [334, 252] width 124 height 11
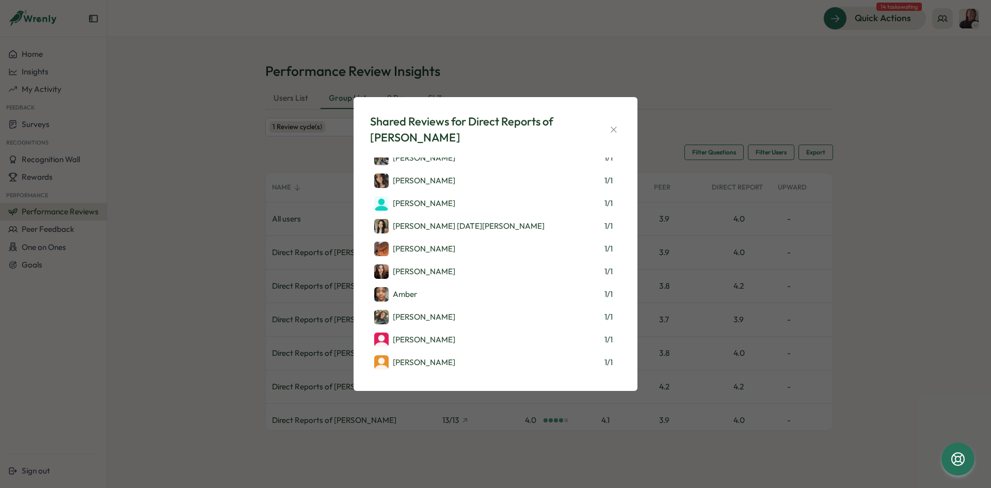
scroll to position [52, 0]
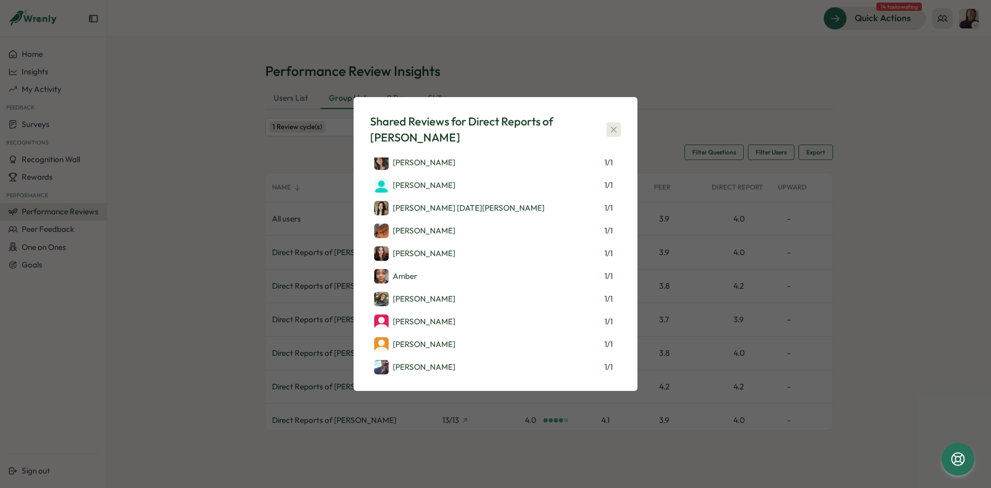
click at [613, 131] on icon "button" at bounding box center [614, 129] width 10 height 10
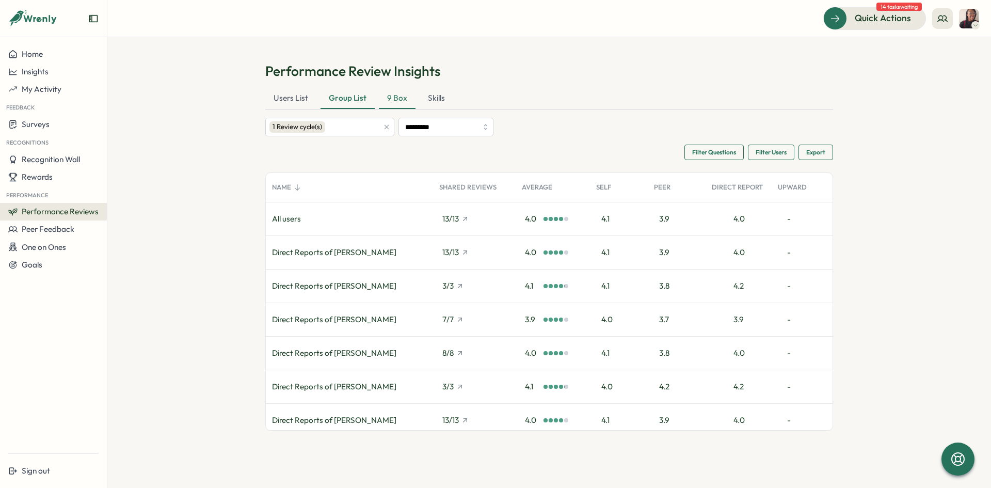
click at [395, 101] on div "9 Box" at bounding box center [397, 98] width 37 height 21
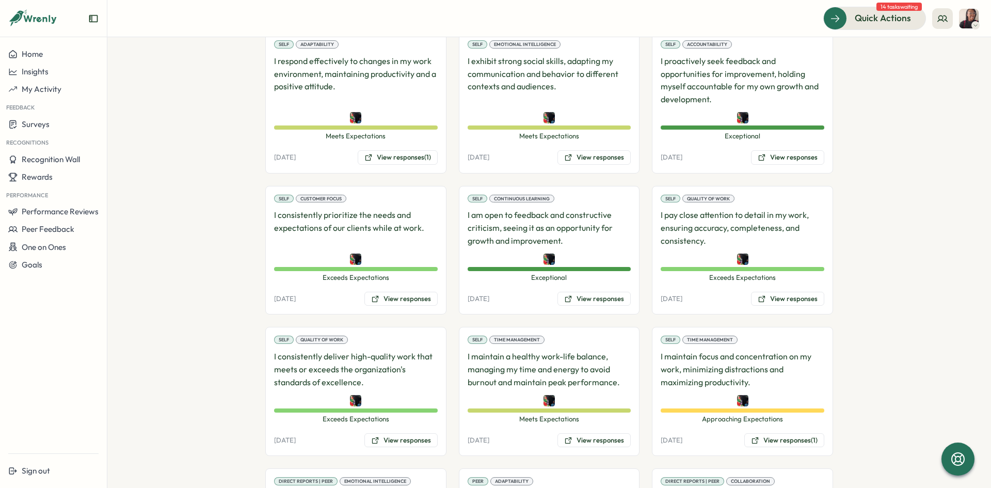
scroll to position [1469, 0]
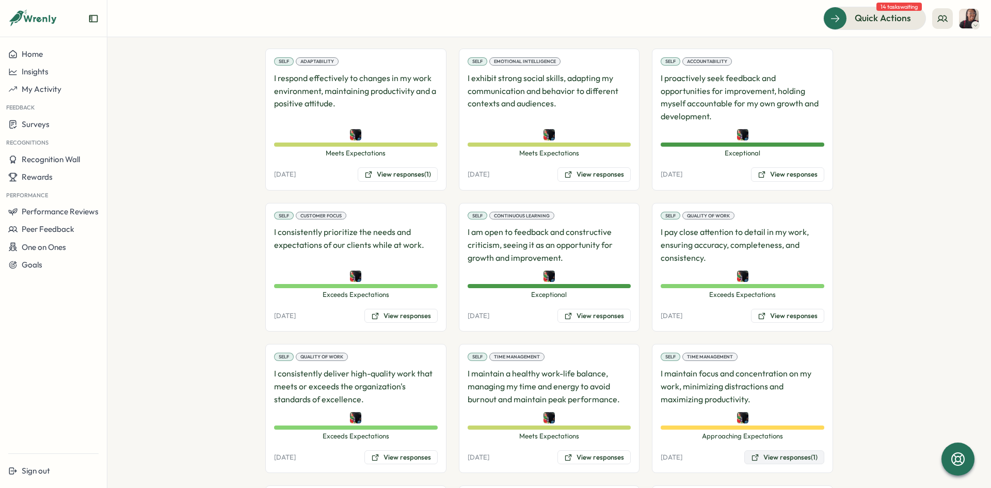
click at [762, 455] on button "View responses (1)" at bounding box center [784, 457] width 80 height 14
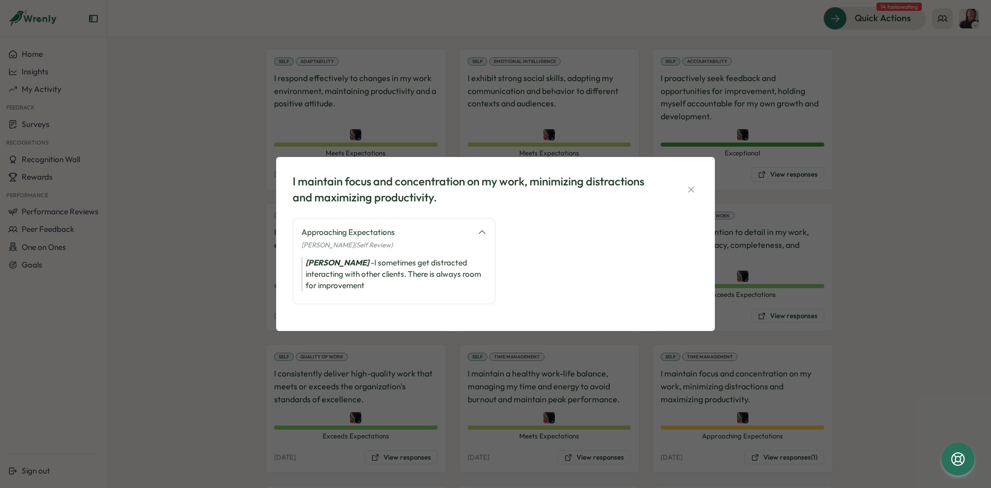
drag, startPoint x: 693, startPoint y: 196, endPoint x: 681, endPoint y: 185, distance: 16.5
click at [681, 186] on div "I maintain focus and concentration on my work, minimizing distractions and maxi…" at bounding box center [496, 189] width 406 height 32
click at [690, 186] on icon "button" at bounding box center [691, 189] width 10 height 10
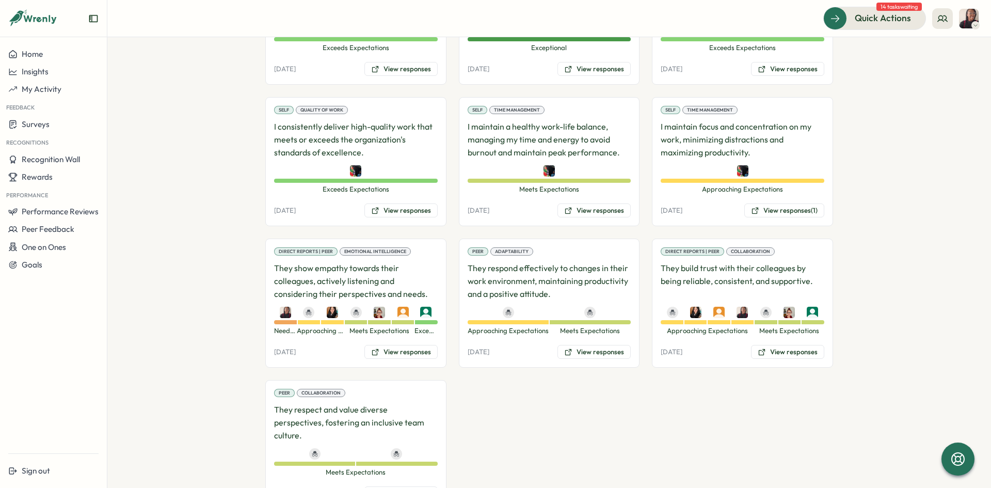
scroll to position [1749, 0]
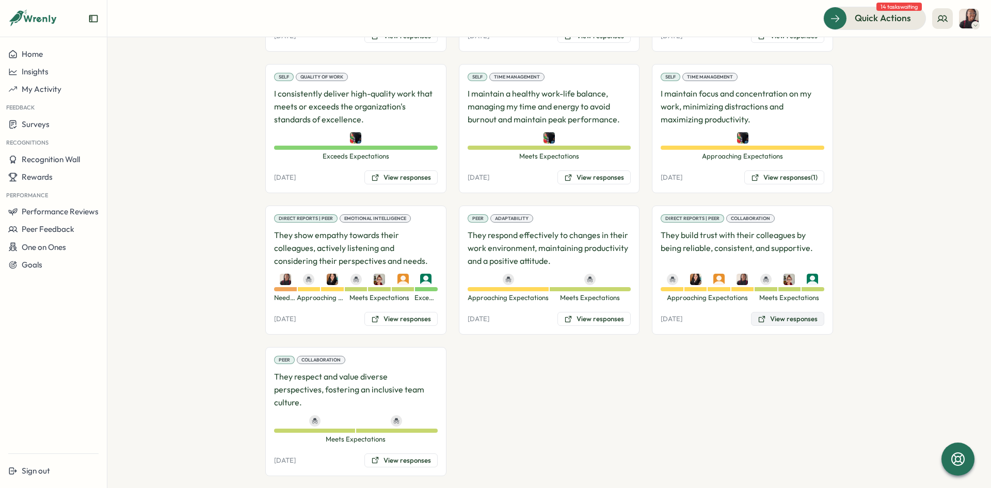
click at [785, 320] on button "View responses" at bounding box center [787, 319] width 73 height 14
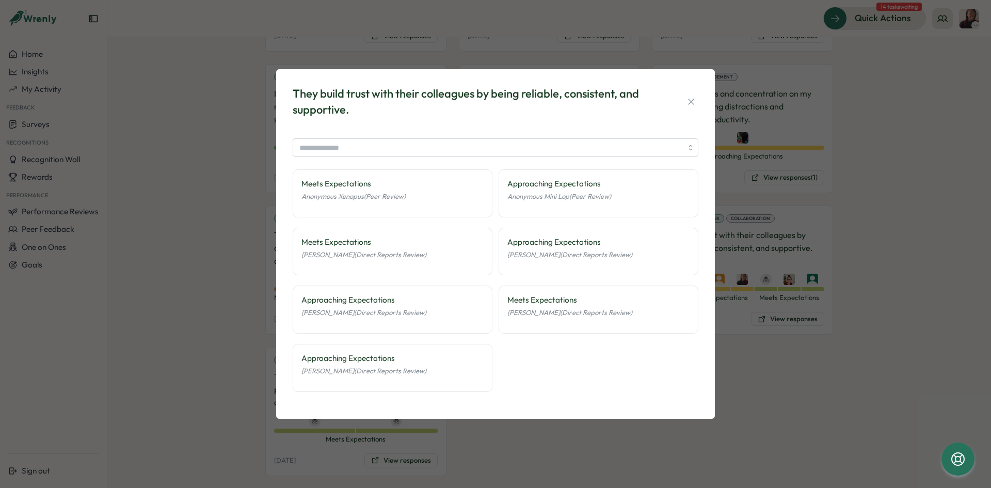
click at [683, 103] on div "They build trust with their colleagues by being reliable, consistent, and suppo…" at bounding box center [496, 102] width 406 height 32
click at [692, 104] on icon "button" at bounding box center [691, 102] width 10 height 10
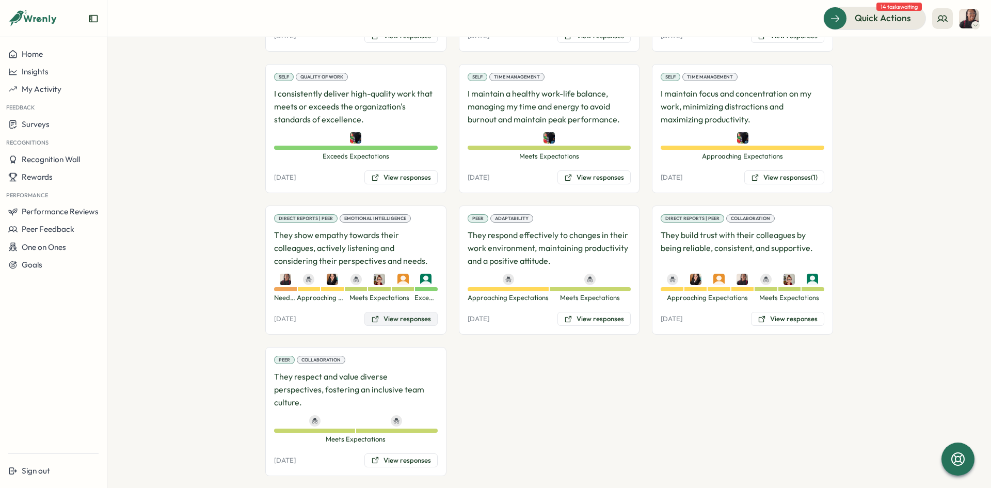
click at [385, 322] on button "View responses" at bounding box center [400, 319] width 73 height 14
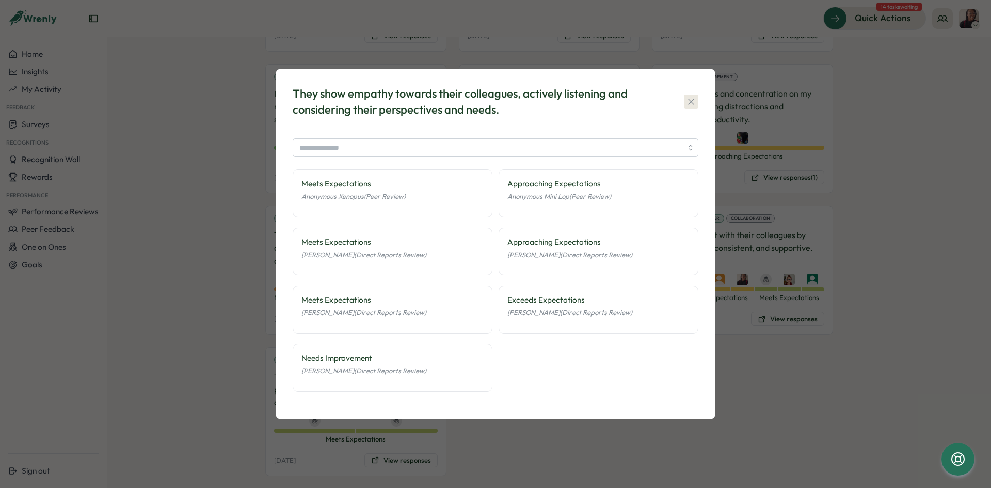
click at [689, 98] on icon "button" at bounding box center [691, 102] width 10 height 10
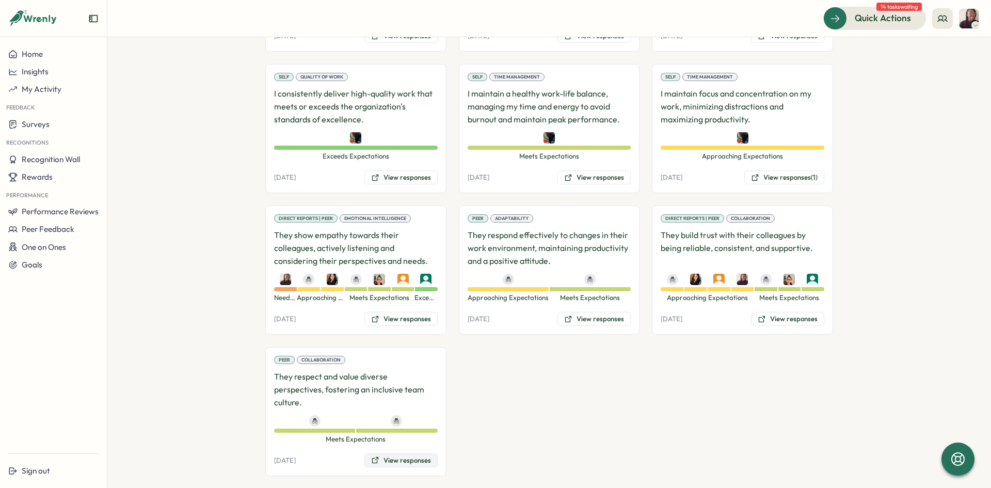
click at [383, 453] on button "View responses" at bounding box center [400, 460] width 73 height 14
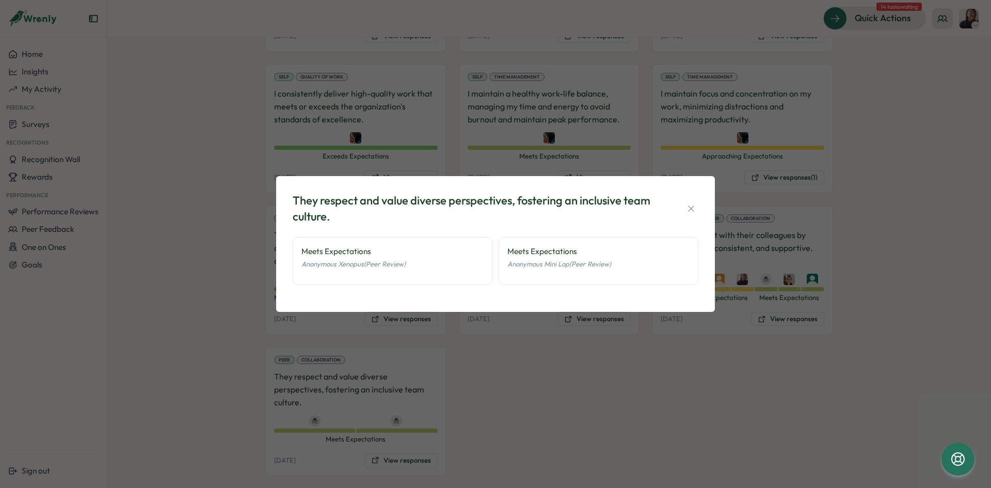
drag, startPoint x: 688, startPoint y: 204, endPoint x: 708, endPoint y: 206, distance: 20.2
click at [690, 204] on icon "button" at bounding box center [691, 208] width 10 height 10
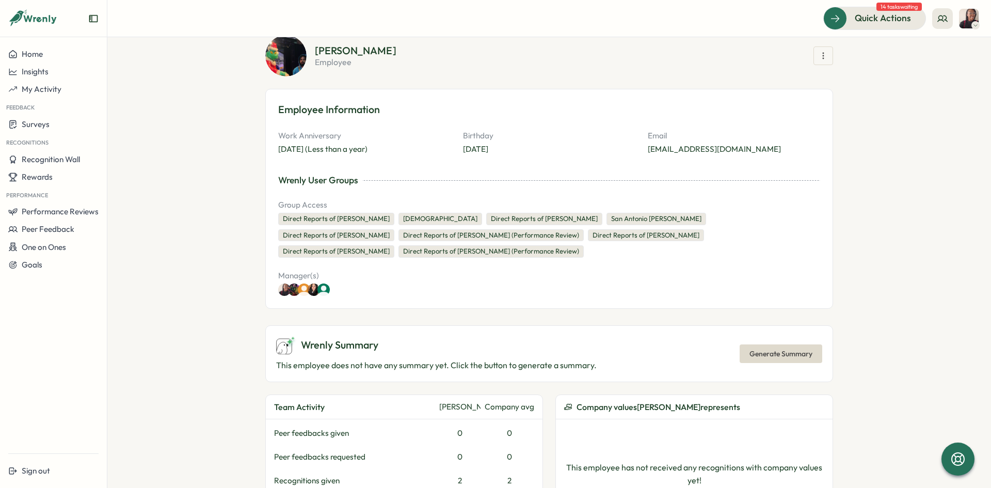
scroll to position [0, 0]
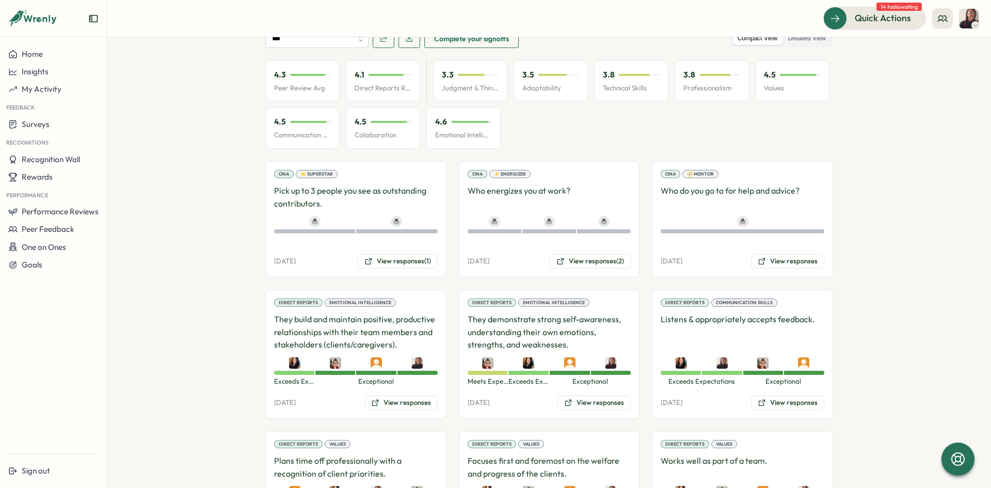
scroll to position [671, 0]
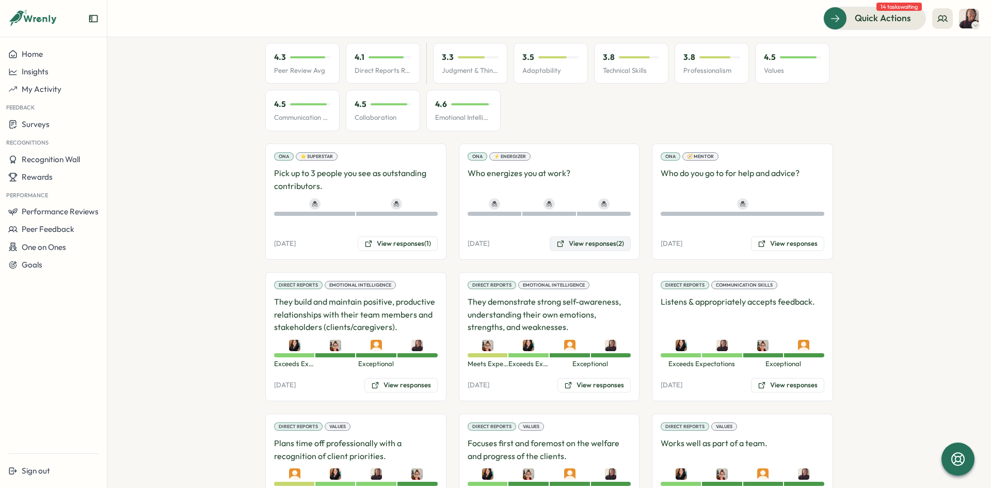
click at [597, 236] on button "View responses (2)" at bounding box center [590, 243] width 81 height 14
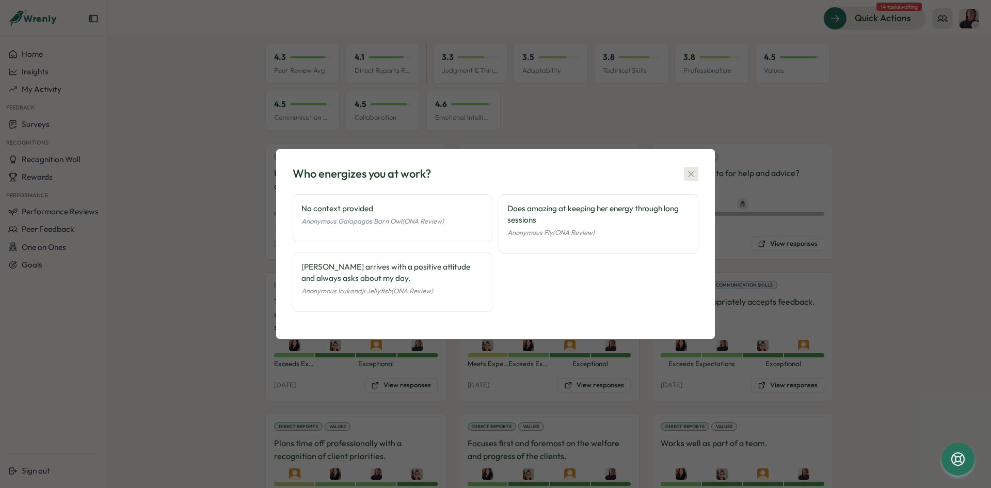
click at [685, 173] on button "button" at bounding box center [691, 174] width 14 height 14
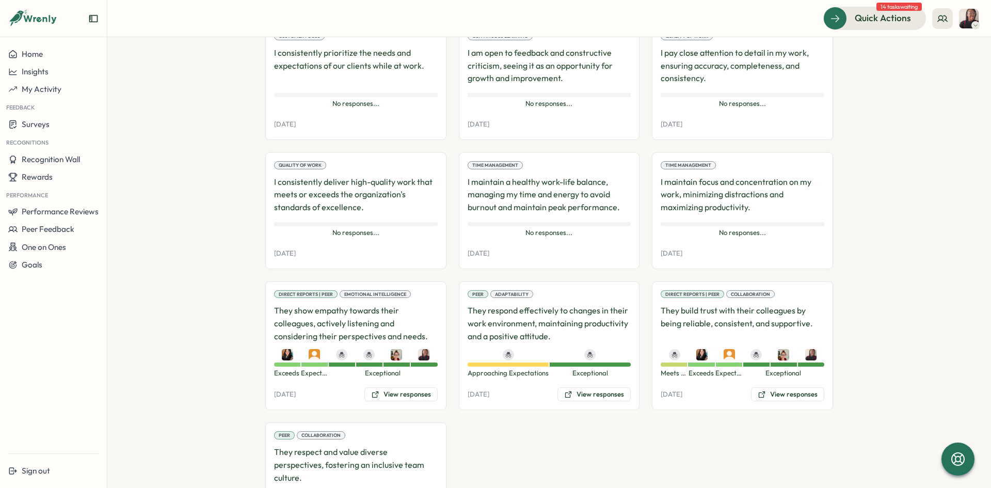
scroll to position [1600, 0]
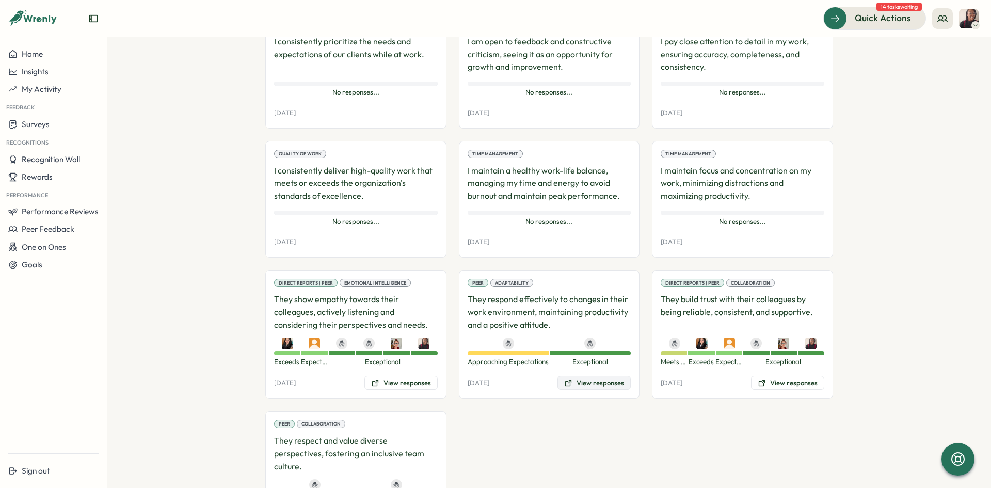
click at [596, 376] on button "View responses" at bounding box center [593, 383] width 73 height 14
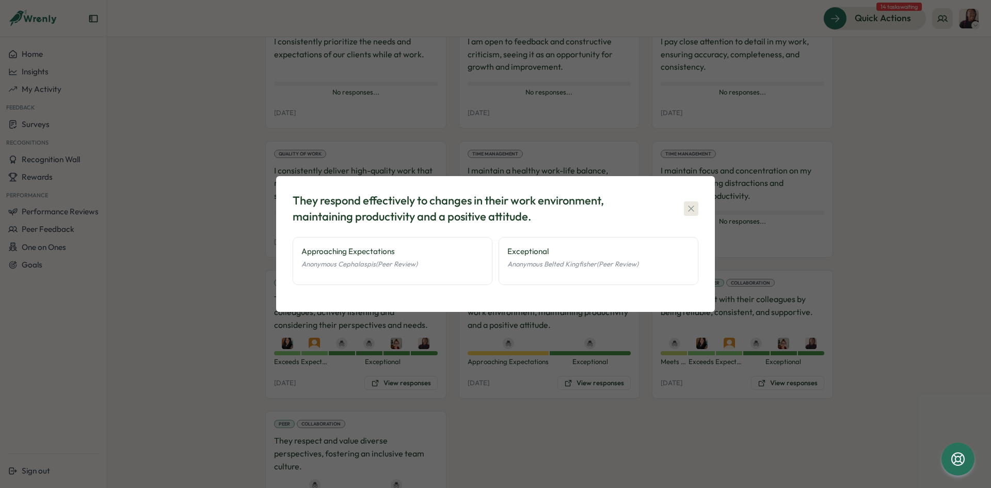
drag, startPoint x: 699, startPoint y: 194, endPoint x: 694, endPoint y: 203, distance: 10.6
click at [697, 200] on div "They respond effectively to changes in their work environment, maintaining prod…" at bounding box center [496, 243] width 414 height 110
drag, startPoint x: 688, startPoint y: 207, endPoint x: 689, endPoint y: 213, distance: 6.2
click at [689, 213] on icon "button" at bounding box center [691, 208] width 10 height 10
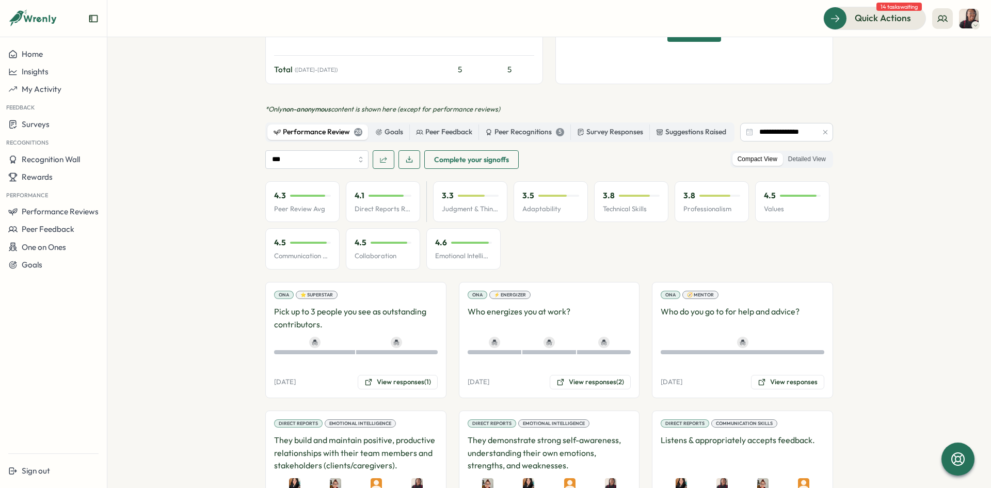
scroll to position [516, 0]
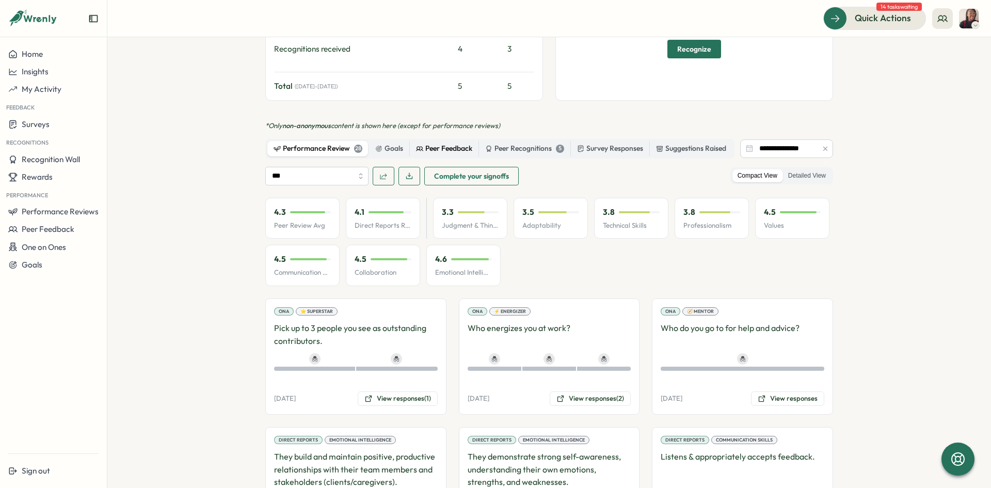
click at [435, 143] on div "Peer Feedback" at bounding box center [444, 148] width 56 height 11
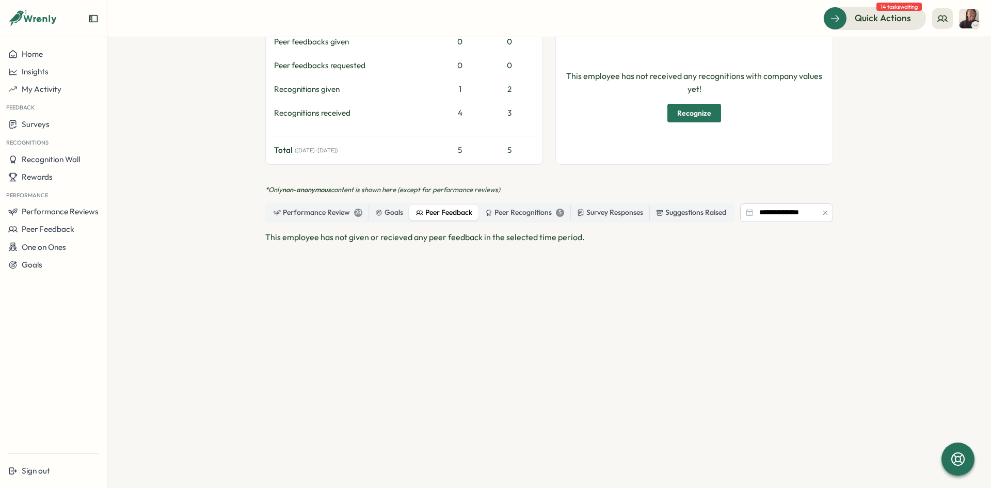
scroll to position [436, 0]
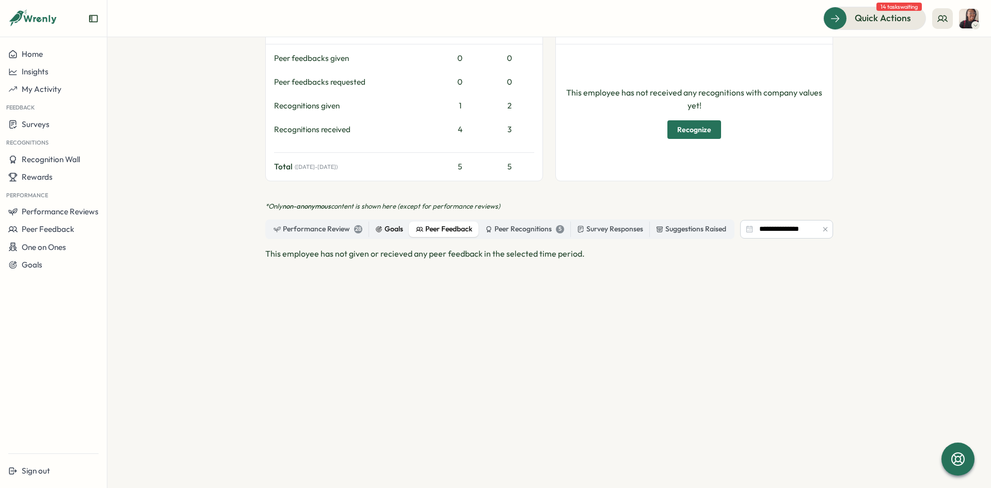
click at [398, 224] on div "Goals" at bounding box center [389, 229] width 28 height 11
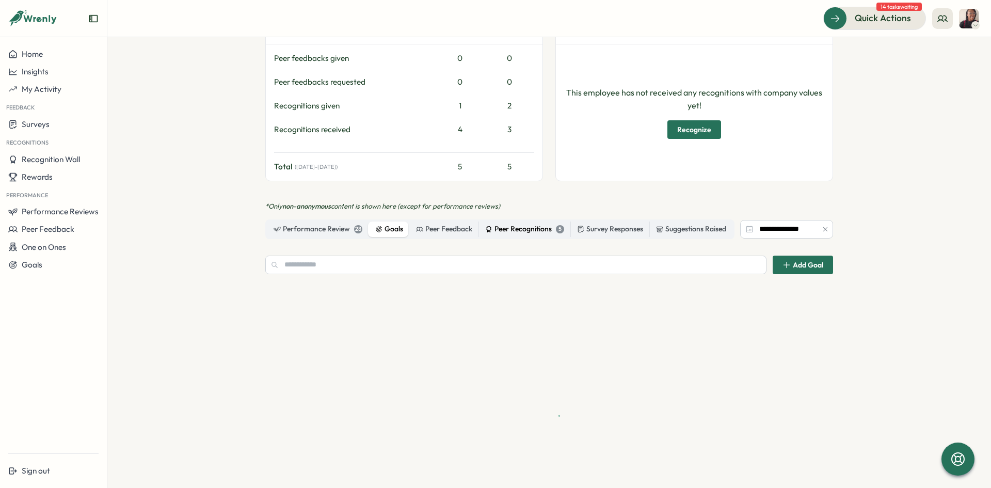
click at [530, 224] on div "Peer Recognitions 5" at bounding box center [524, 229] width 79 height 11
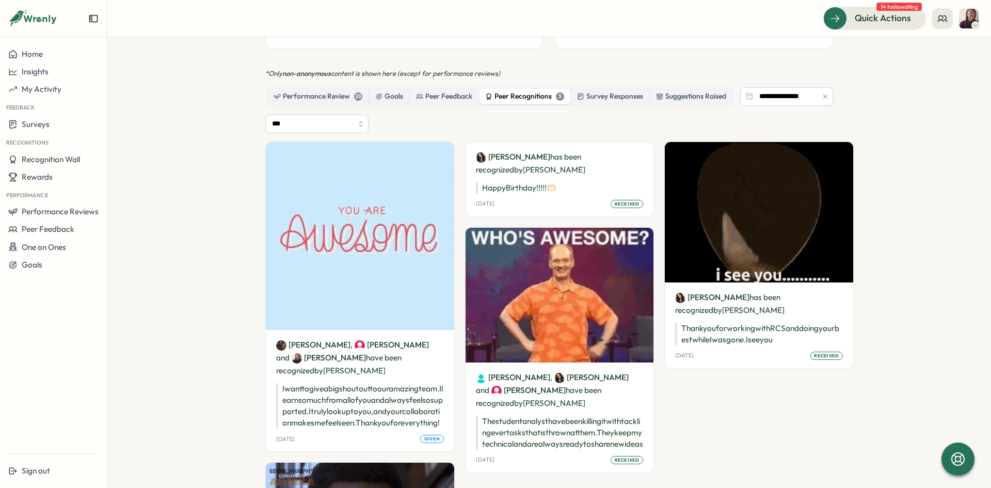
scroll to position [590, 0]
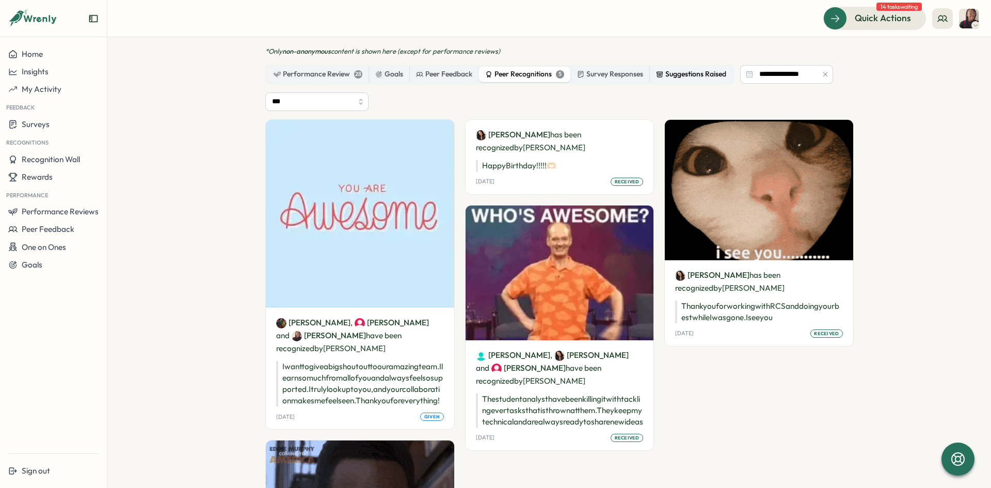
click at [683, 69] on div "Suggestions Raised" at bounding box center [691, 74] width 70 height 11
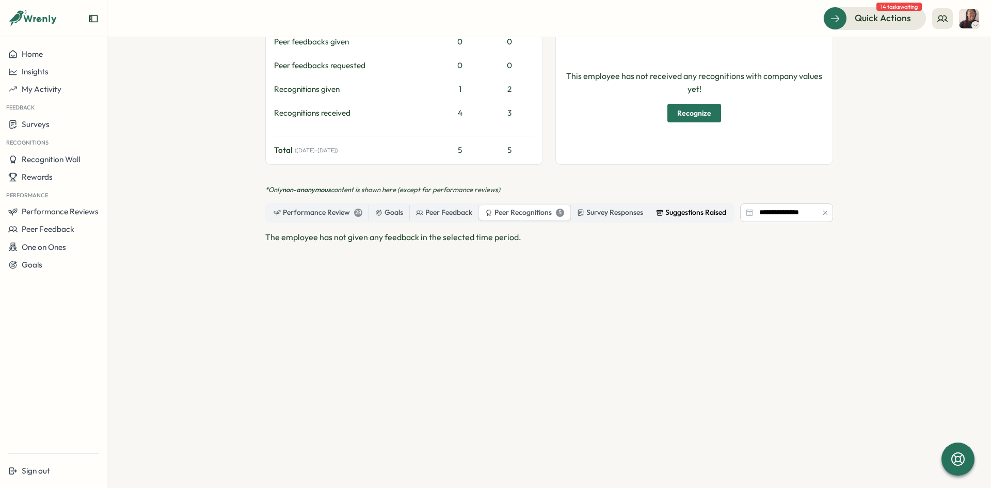
scroll to position [436, 0]
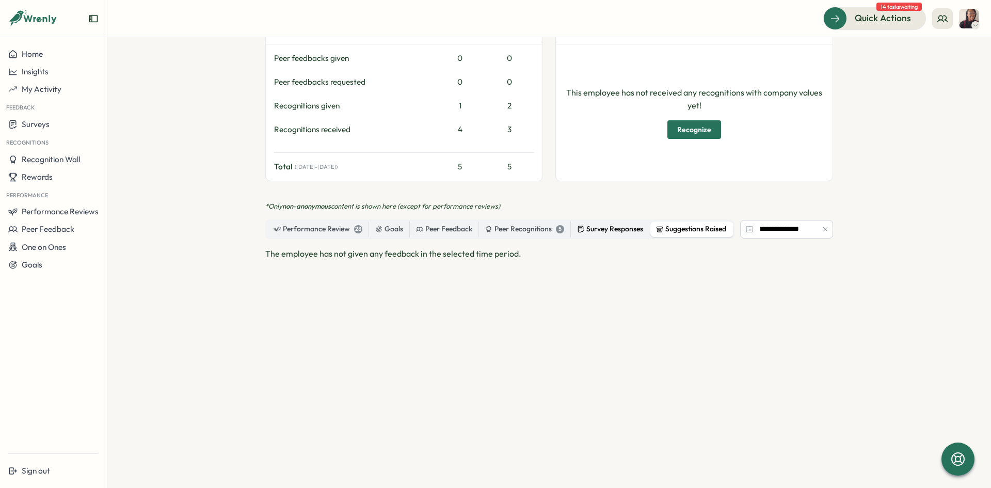
click at [624, 224] on div "Survey Responses" at bounding box center [610, 229] width 66 height 11
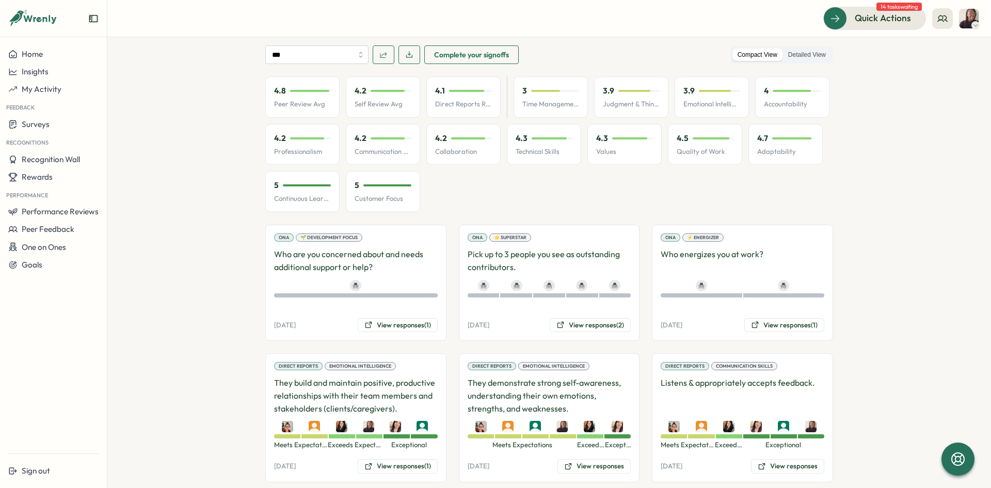
scroll to position [671, 0]
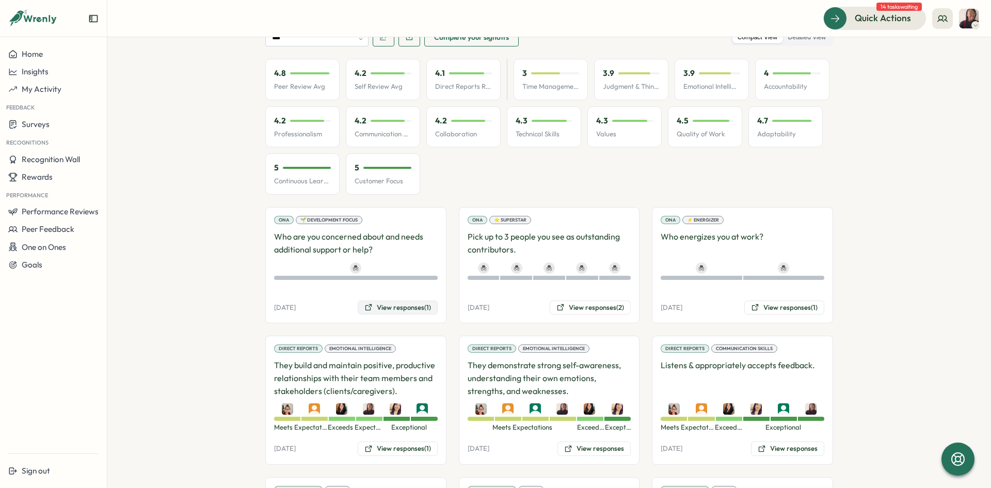
click at [370, 300] on button "View responses (1)" at bounding box center [398, 307] width 80 height 14
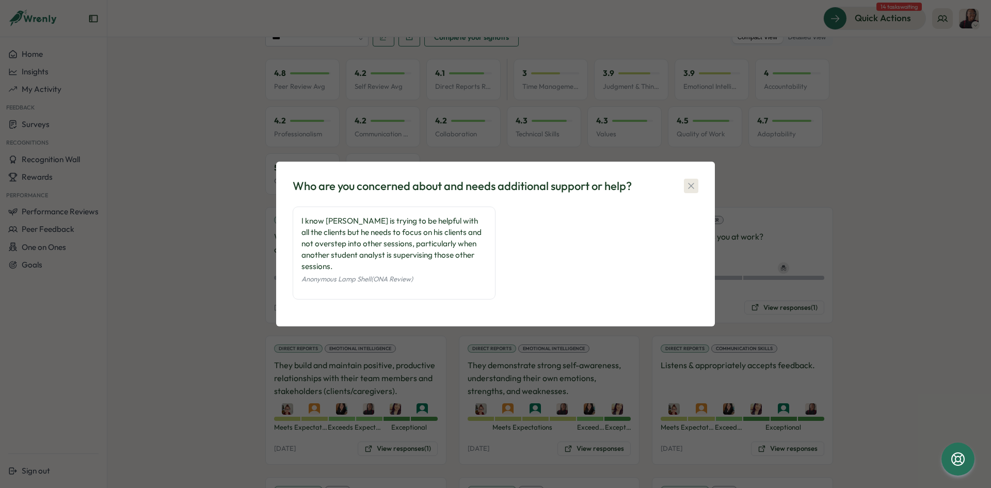
click at [691, 188] on icon "button" at bounding box center [691, 186] width 6 height 6
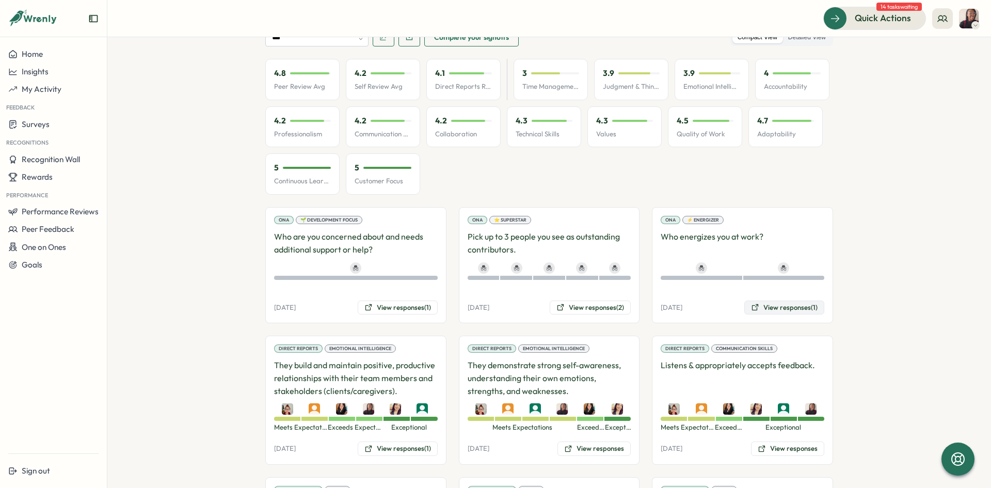
click at [807, 300] on button "View responses (1)" at bounding box center [784, 307] width 80 height 14
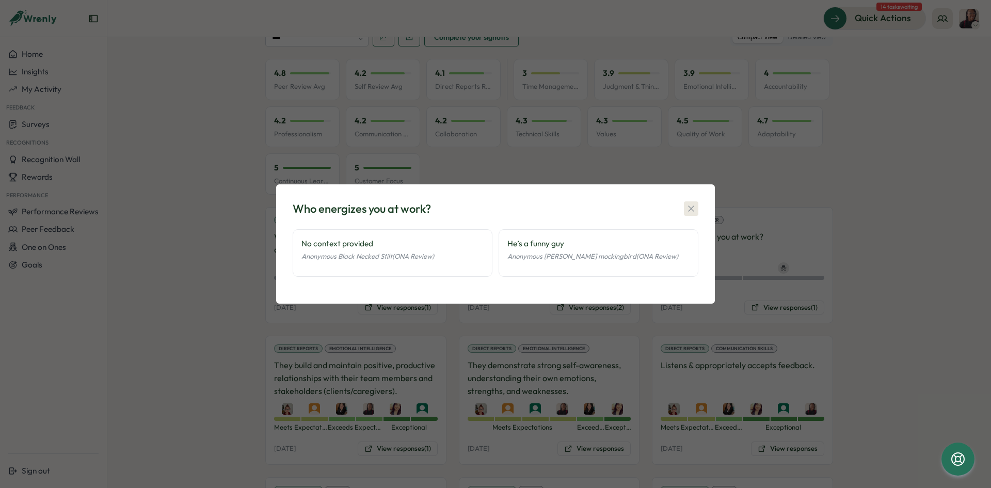
click at [693, 212] on icon "button" at bounding box center [691, 208] width 10 height 10
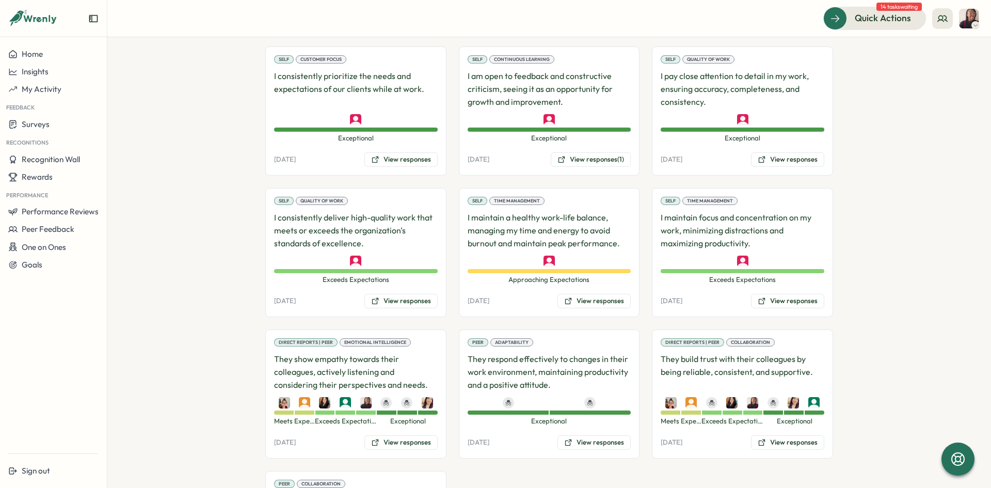
scroll to position [1652, 0]
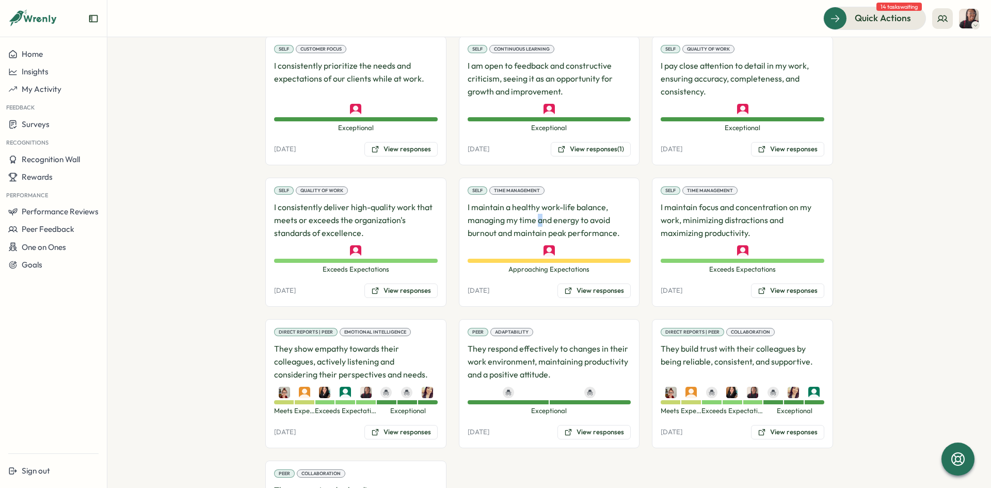
click at [535, 202] on p "I maintain a healthy work-life balance, managing my time and energy to avoid bu…" at bounding box center [550, 220] width 164 height 38
click at [594, 209] on p "I maintain a healthy work-life balance, managing my time and energy to avoid bu…" at bounding box center [550, 220] width 164 height 38
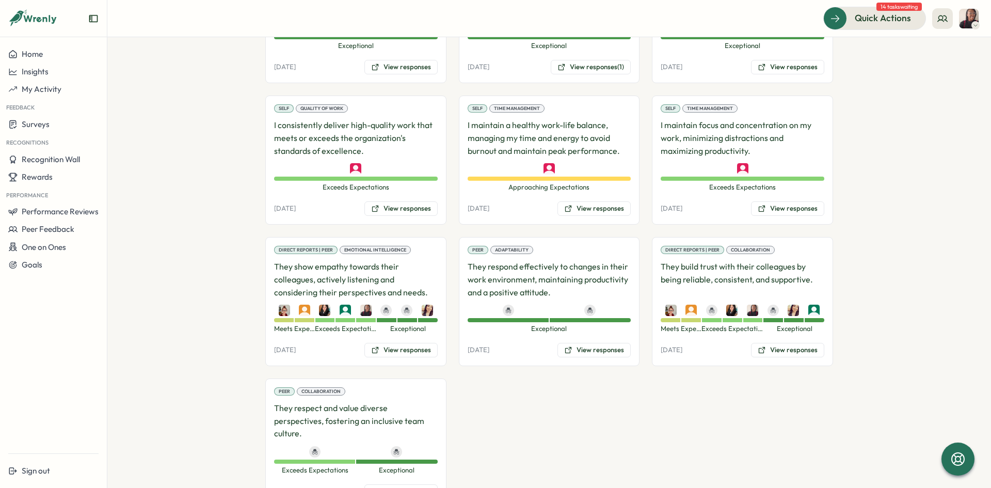
scroll to position [1749, 0]
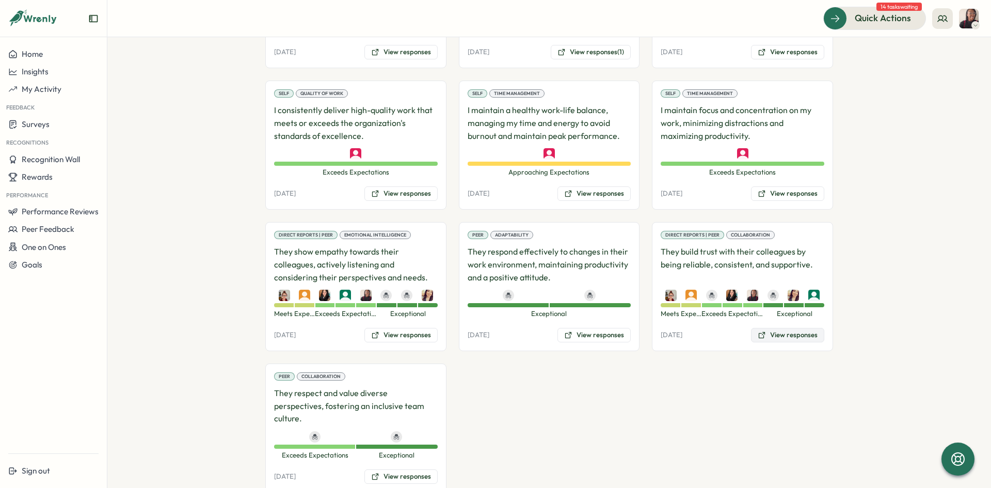
click at [799, 328] on button "View responses" at bounding box center [787, 335] width 73 height 14
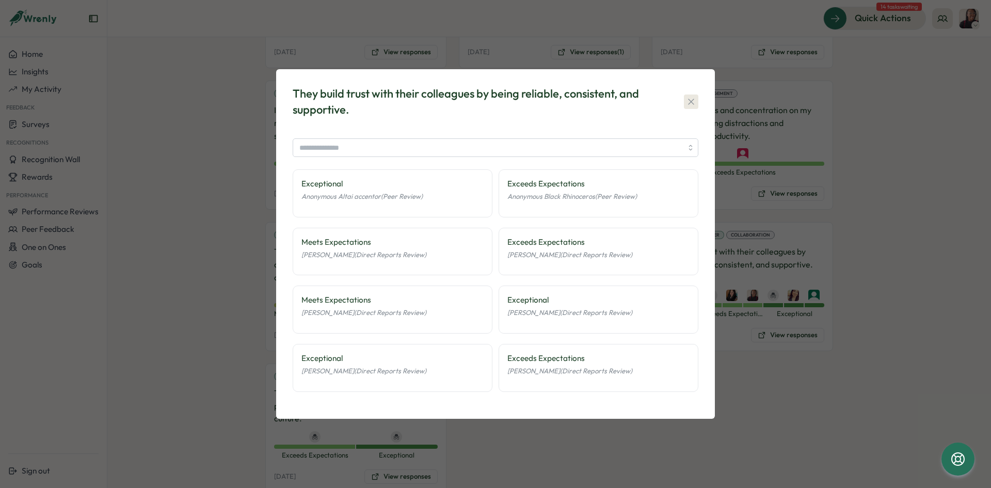
click at [692, 95] on button "button" at bounding box center [691, 101] width 14 height 14
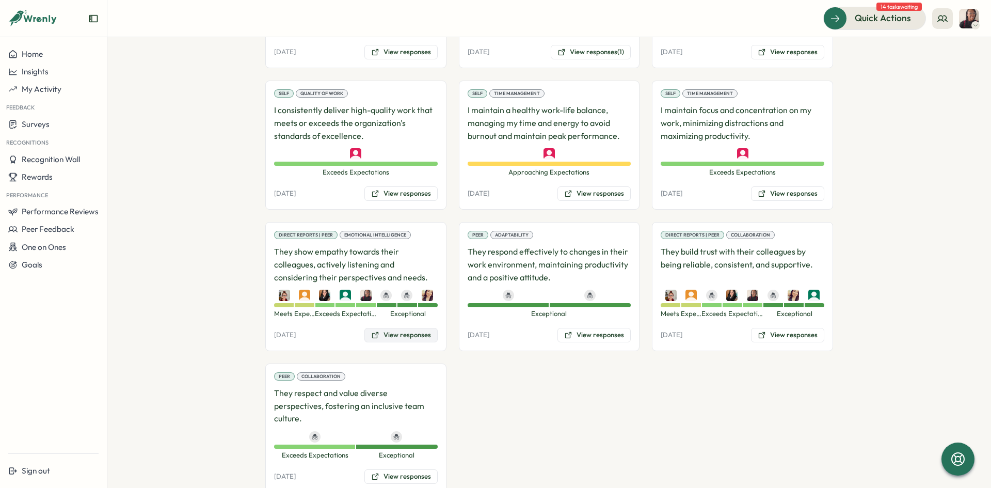
click at [404, 328] on button "View responses" at bounding box center [400, 335] width 73 height 14
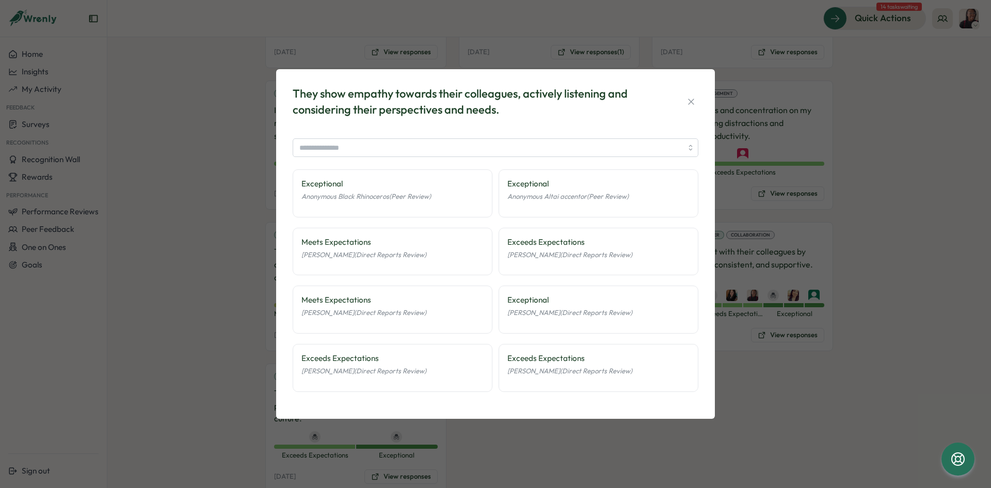
click at [688, 99] on icon "button" at bounding box center [691, 102] width 10 height 10
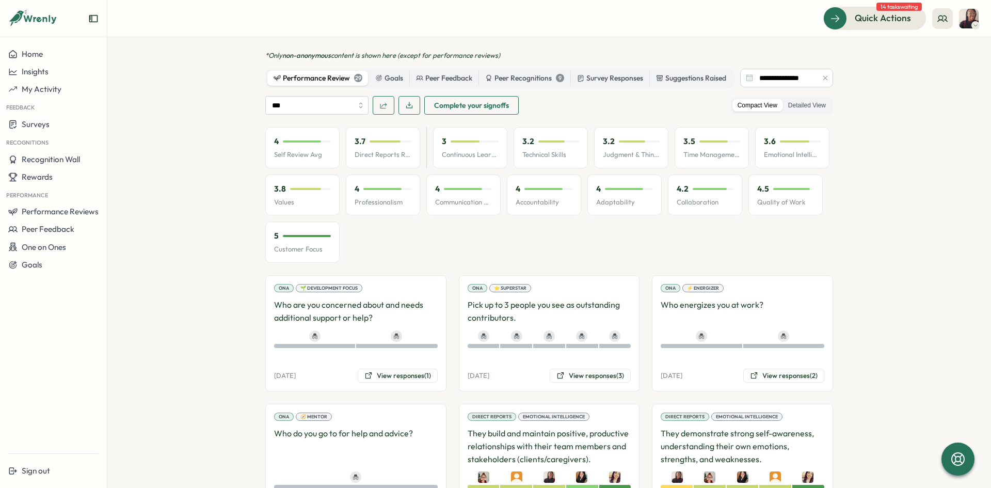
scroll to position [619, 0]
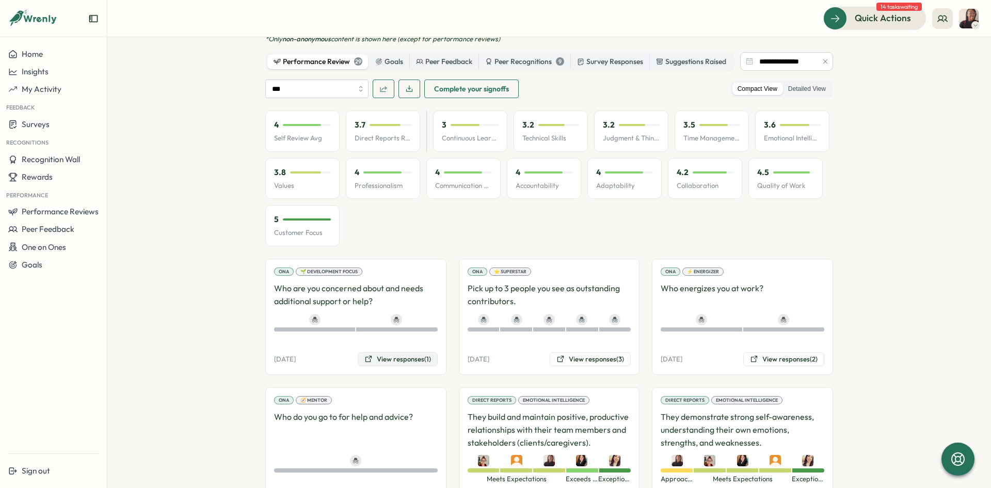
click at [411, 352] on button "View responses (1)" at bounding box center [398, 359] width 80 height 14
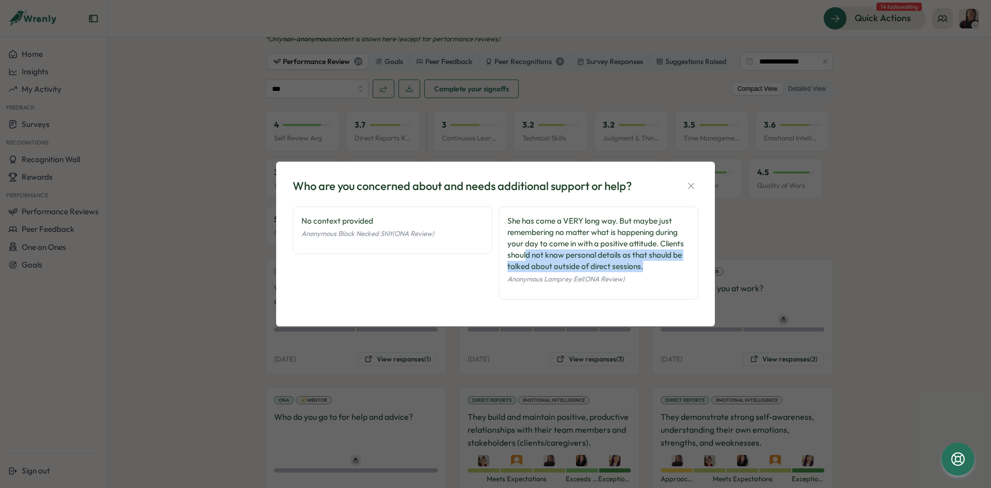
drag, startPoint x: 632, startPoint y: 266, endPoint x: 528, endPoint y: 255, distance: 104.8
click at [528, 255] on div "She has come a VERY long way. But maybe just remembering no matter what is happ…" at bounding box center [598, 243] width 182 height 57
click at [691, 186] on icon "button" at bounding box center [691, 186] width 10 height 10
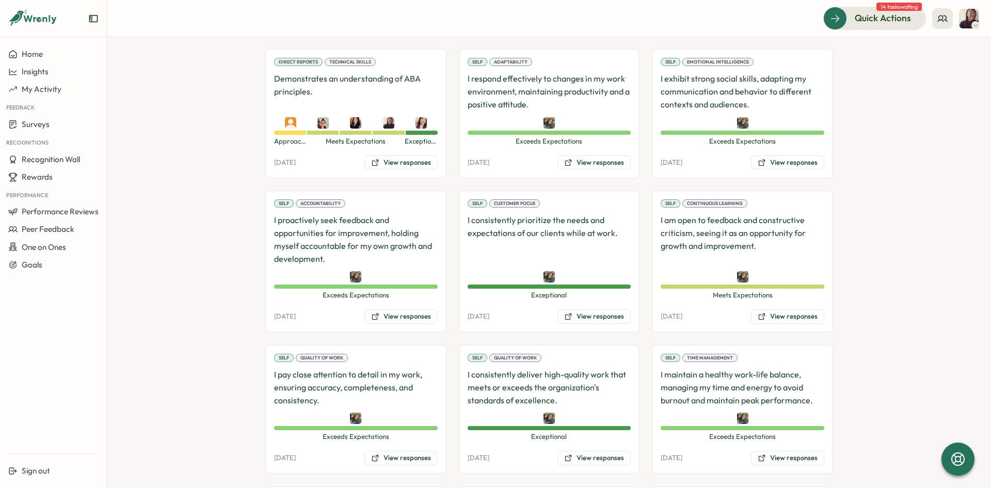
scroll to position [1749, 0]
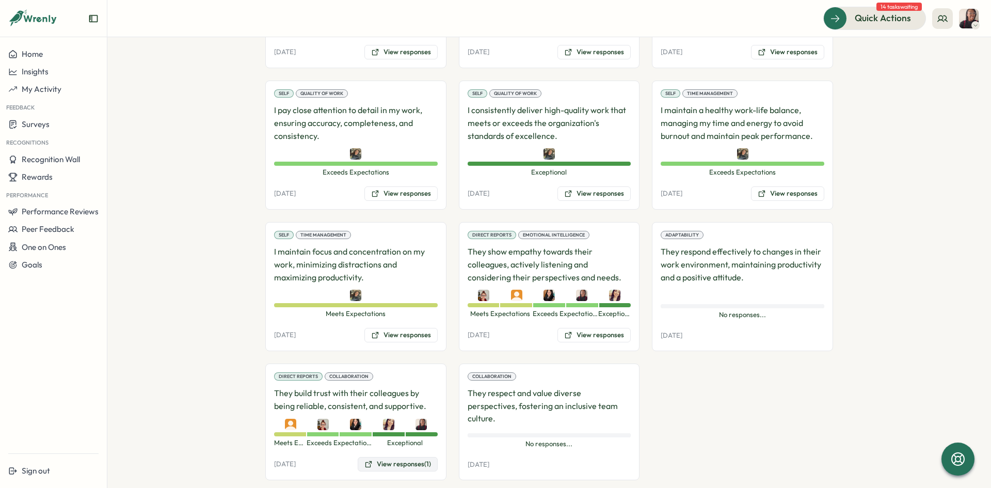
click at [378, 457] on button "View responses (1)" at bounding box center [398, 464] width 80 height 14
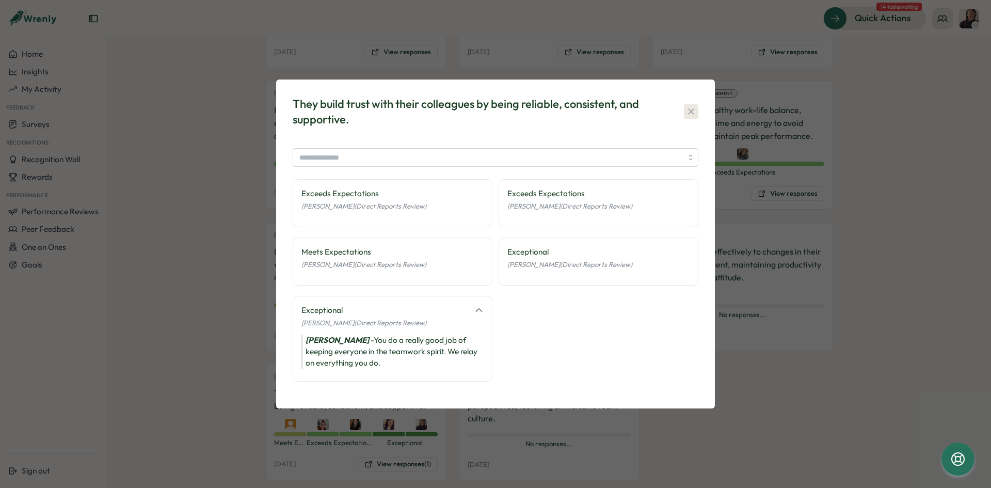
click at [689, 106] on icon "button" at bounding box center [691, 111] width 10 height 10
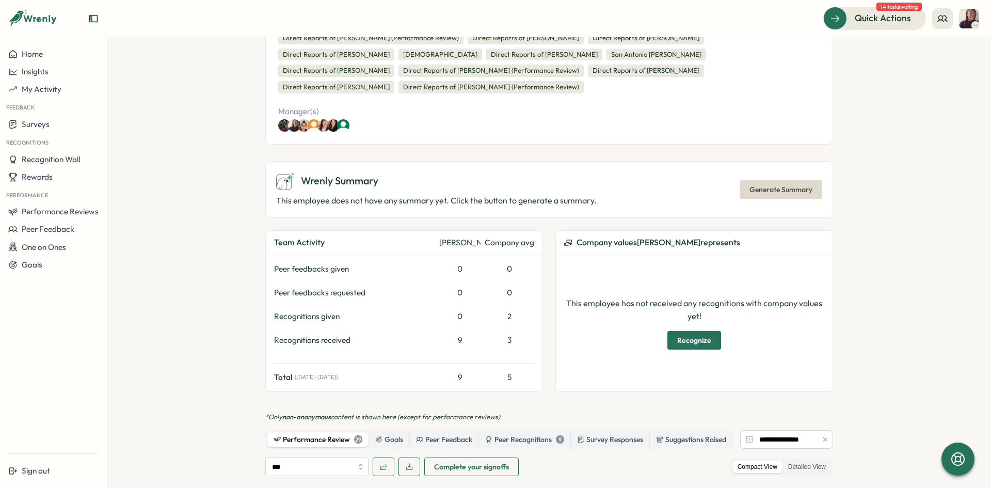
scroll to position [149, 0]
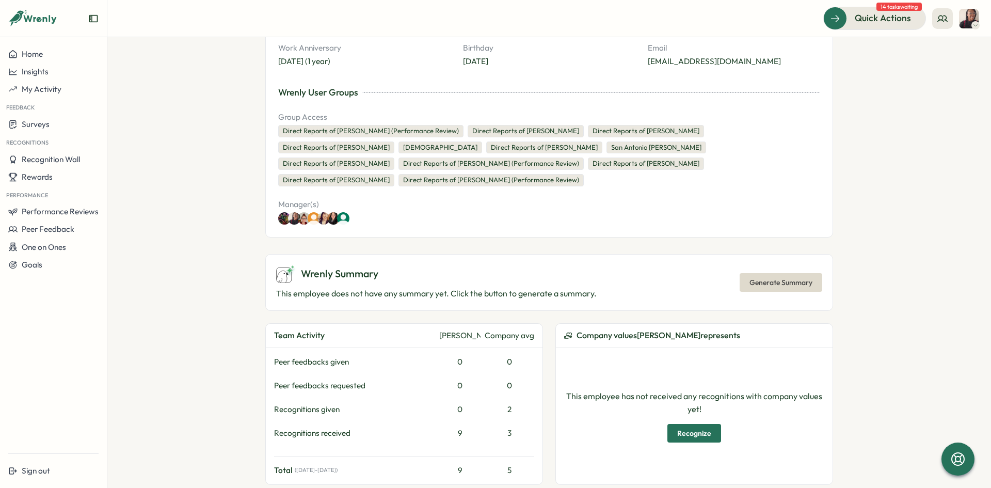
click at [785, 274] on span "Generate Summary" at bounding box center [780, 283] width 63 height 18
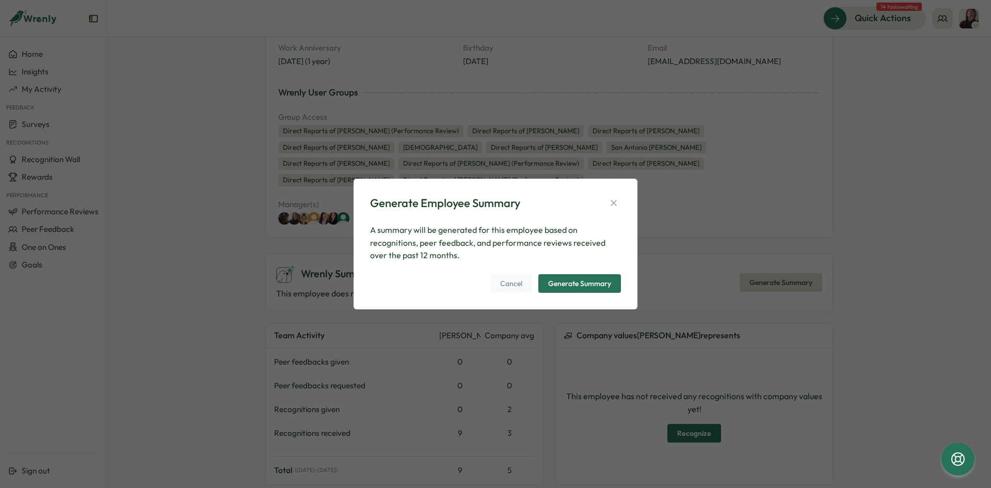
click at [570, 279] on button "Generate Summary" at bounding box center [579, 283] width 83 height 19
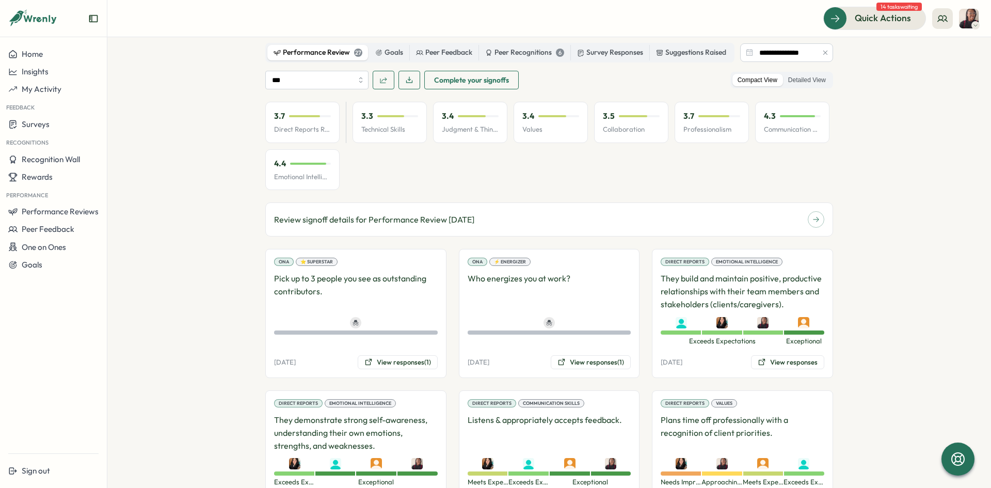
scroll to position [619, 0]
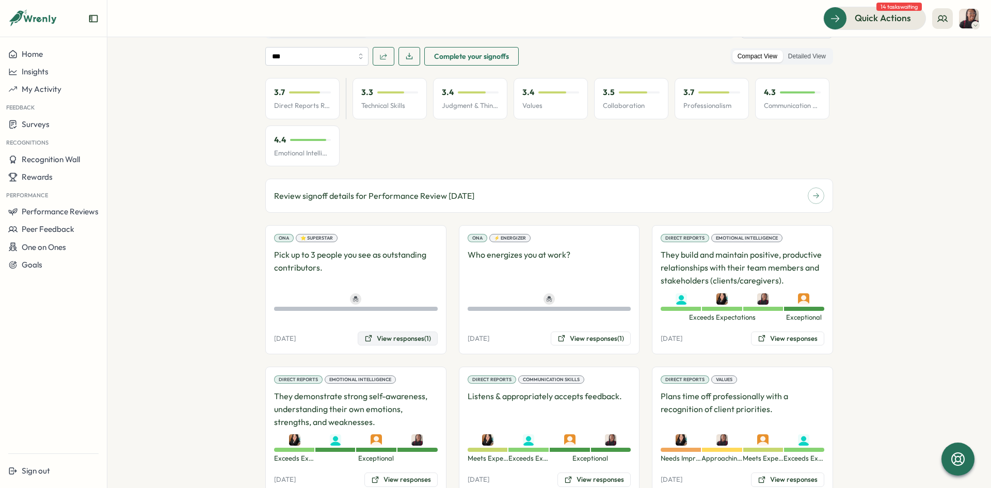
click at [369, 343] on button "View responses (1)" at bounding box center [398, 338] width 80 height 14
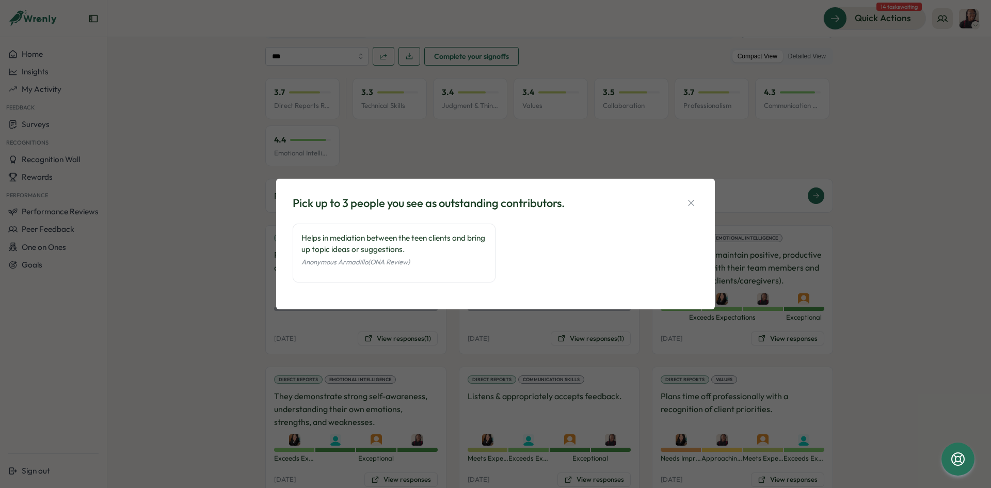
drag, startPoint x: 697, startPoint y: 202, endPoint x: 704, endPoint y: 180, distance: 23.3
click at [697, 201] on button "button" at bounding box center [691, 203] width 14 height 14
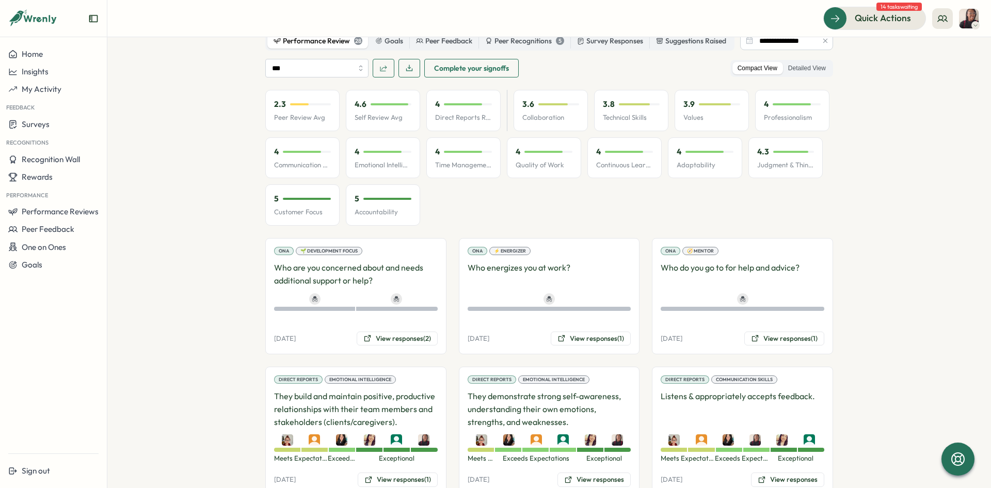
scroll to position [671, 0]
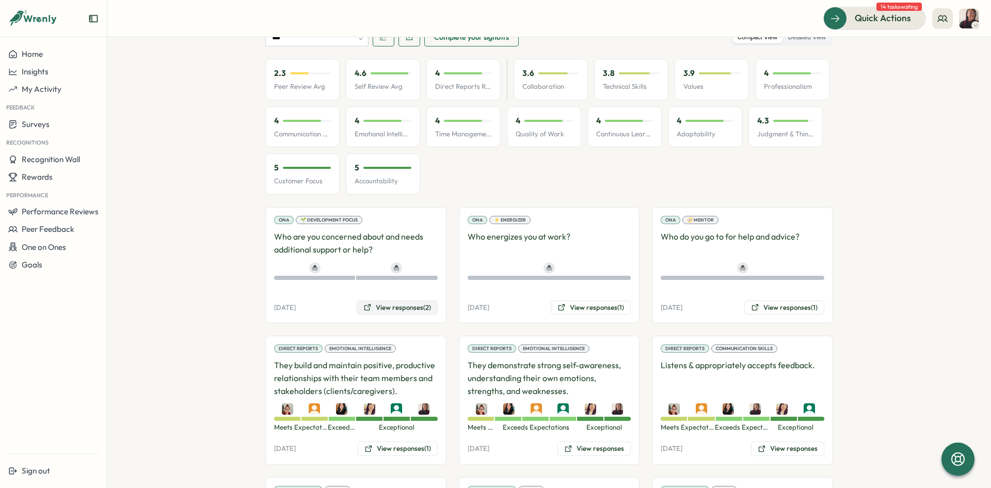
click at [390, 300] on button "View responses (2)" at bounding box center [397, 307] width 81 height 14
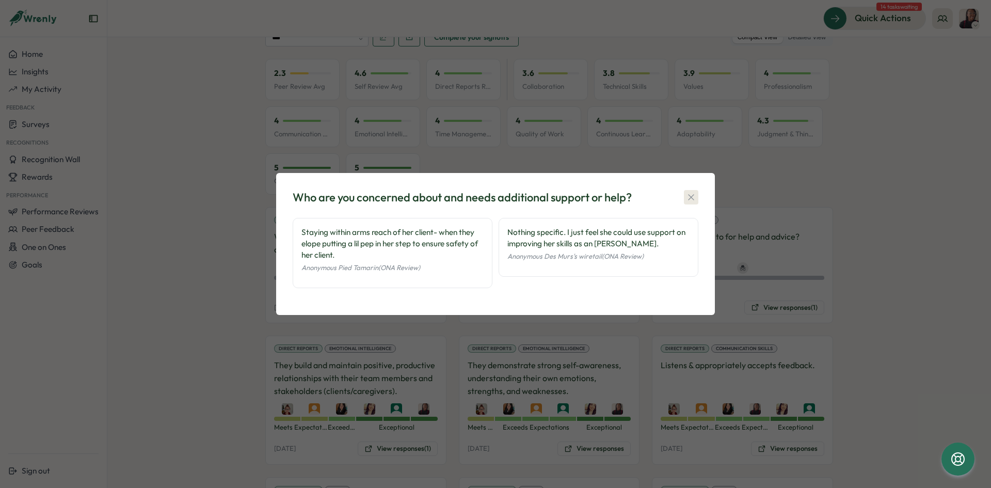
click at [695, 199] on icon "button" at bounding box center [691, 197] width 10 height 10
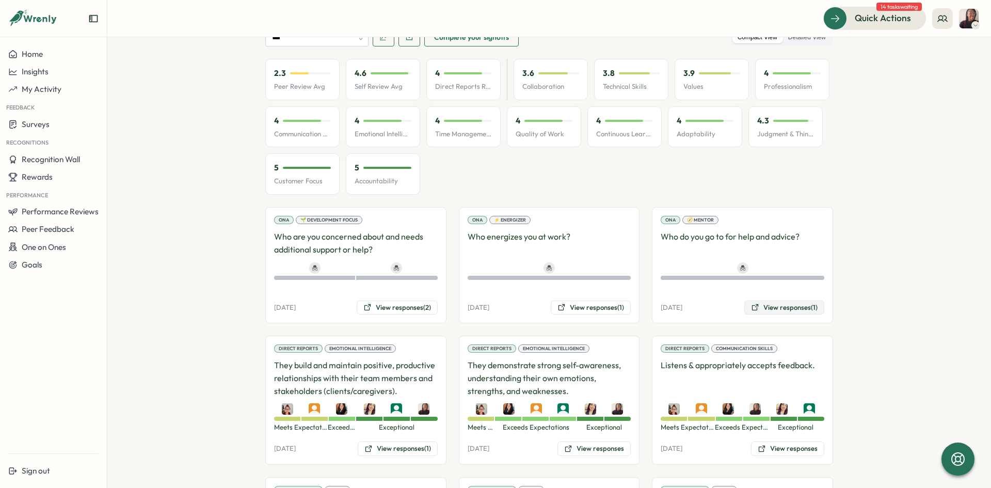
click at [776, 300] on button "View responses (1)" at bounding box center [784, 307] width 80 height 14
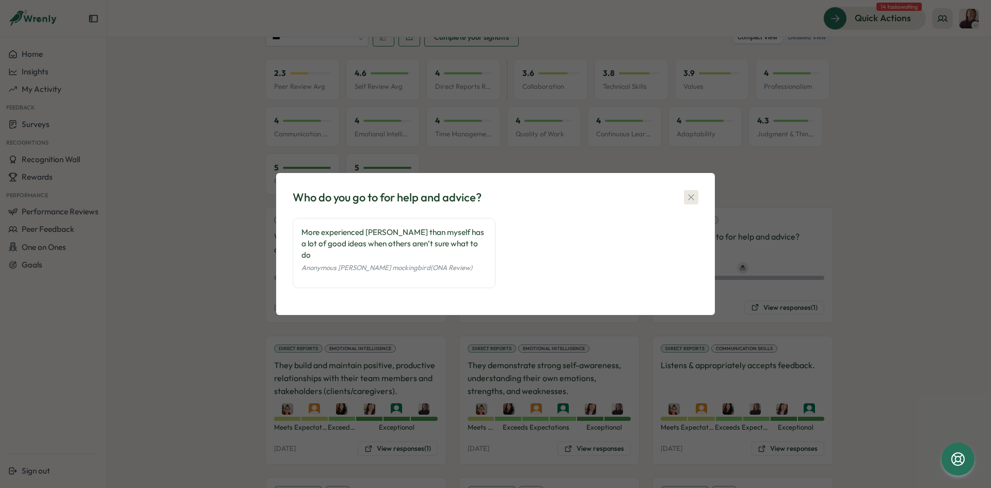
click at [688, 202] on icon "button" at bounding box center [691, 197] width 10 height 10
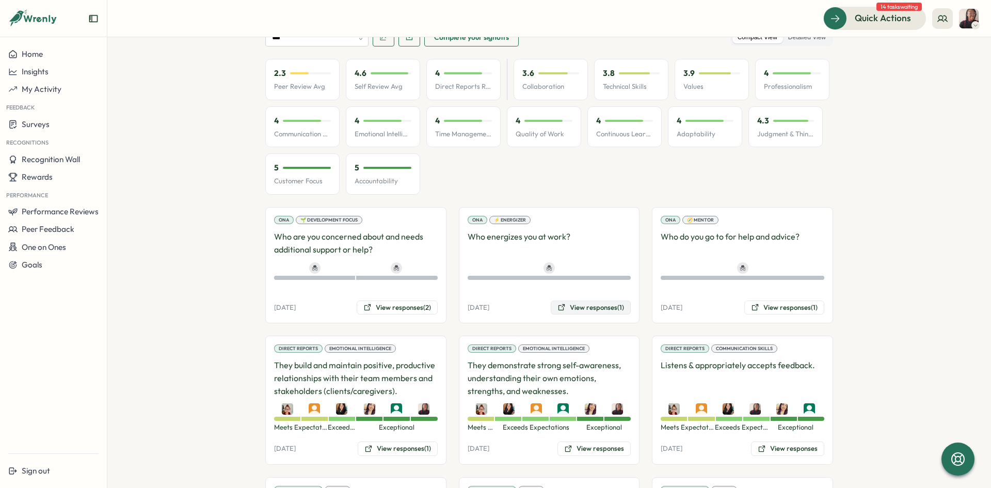
click at [576, 300] on button "View responses (1)" at bounding box center [591, 307] width 80 height 14
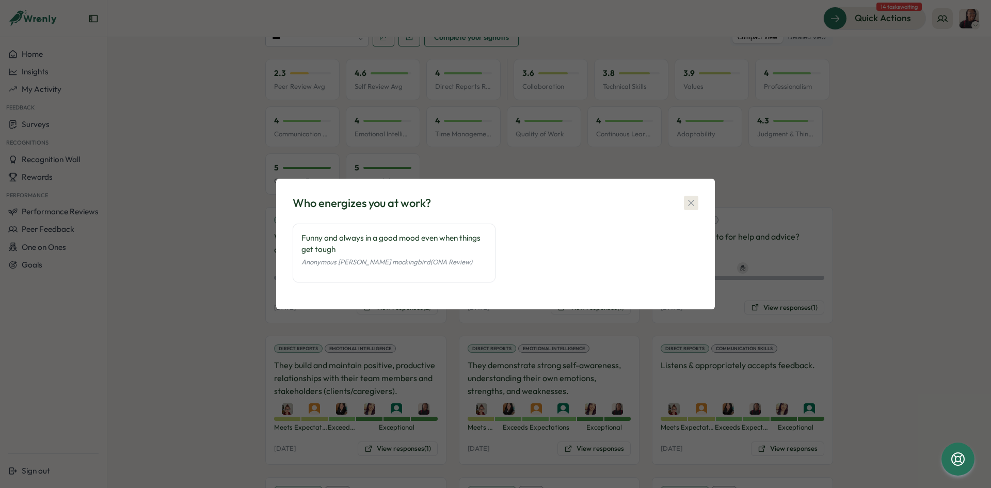
click at [696, 206] on button "button" at bounding box center [691, 203] width 14 height 14
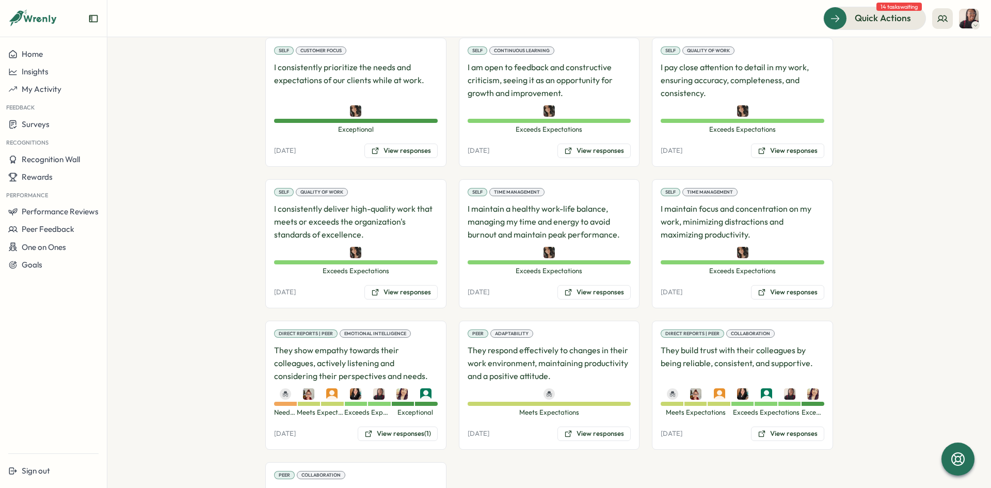
scroll to position [1703, 0]
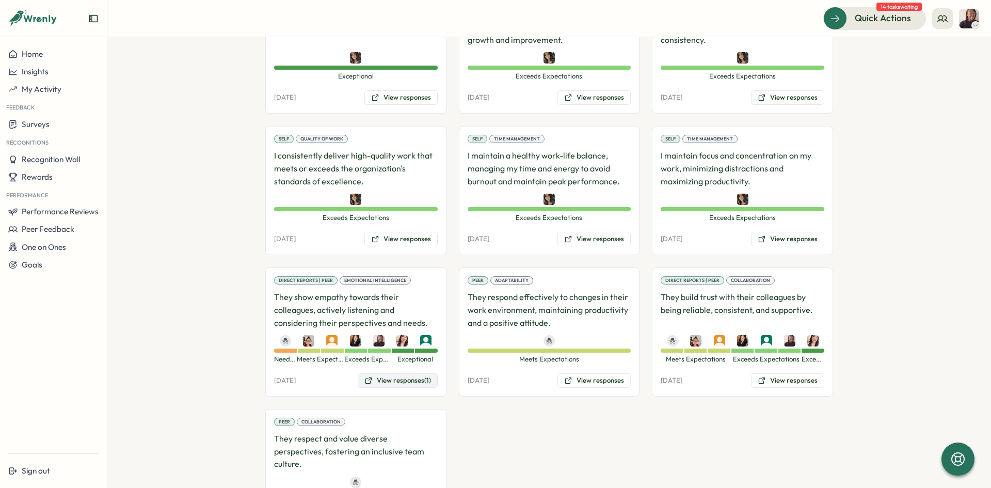
click at [387, 373] on button "View responses (1)" at bounding box center [398, 380] width 80 height 14
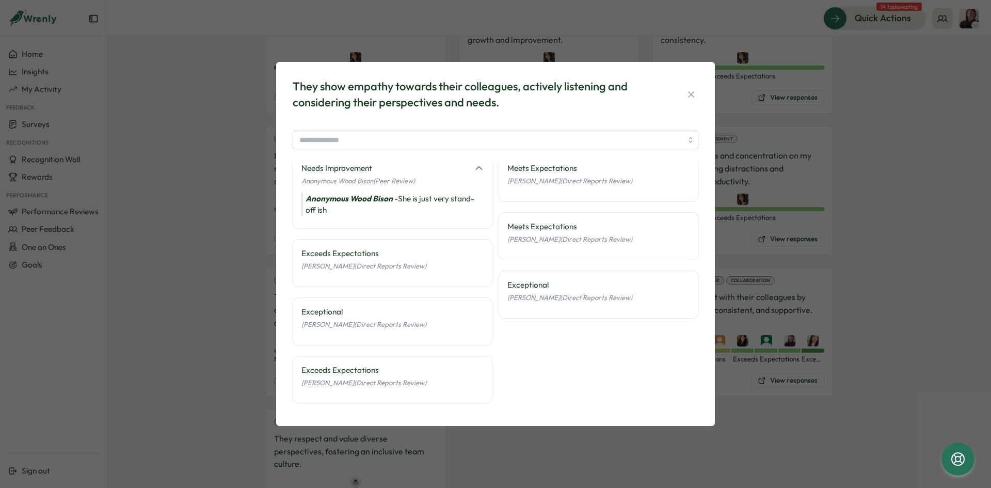
scroll to position [12, 0]
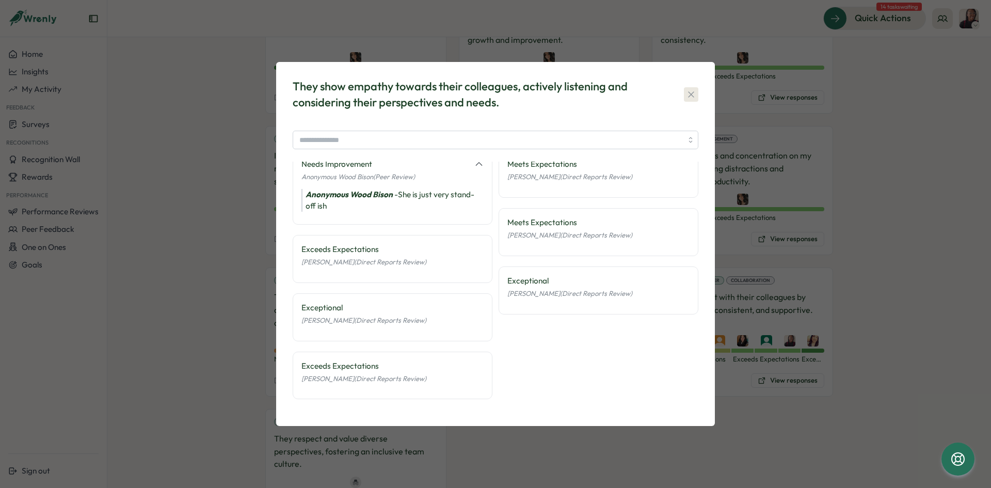
click at [692, 90] on icon "button" at bounding box center [691, 94] width 10 height 10
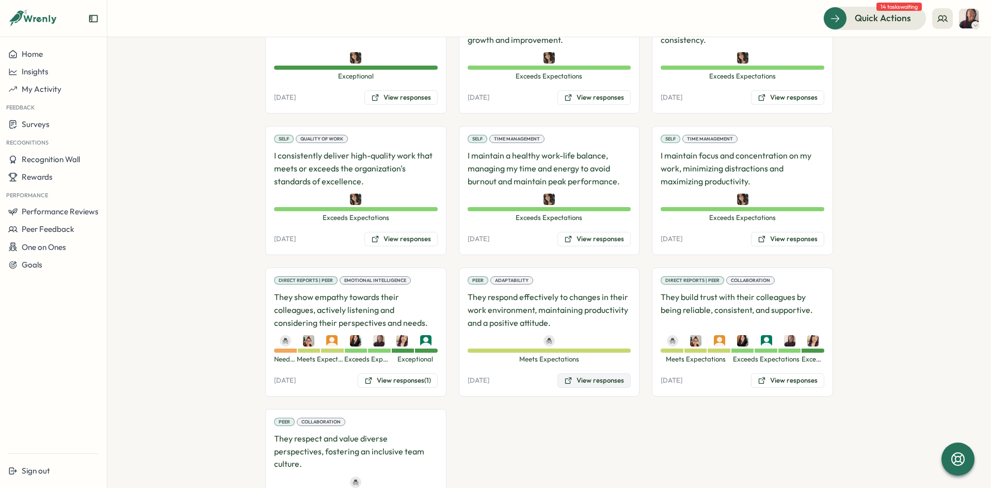
click at [589, 373] on button "View responses" at bounding box center [593, 380] width 73 height 14
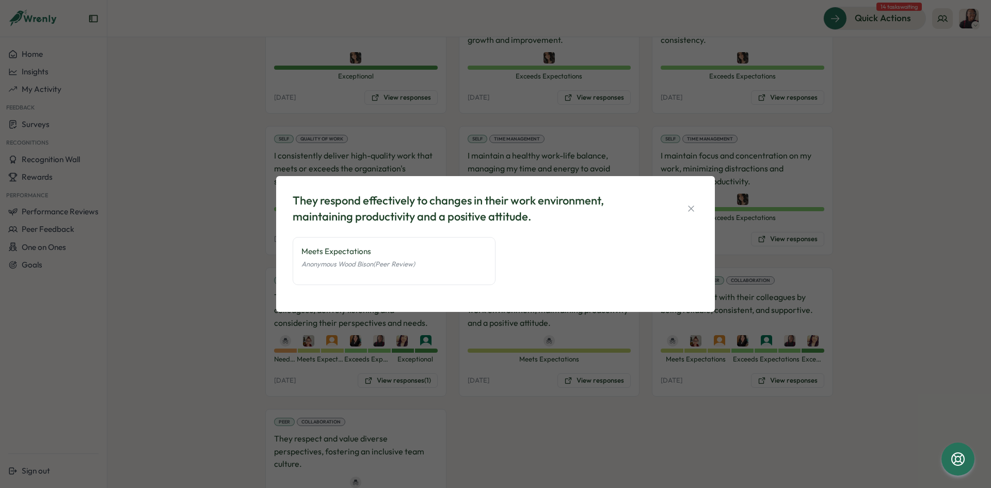
click at [697, 209] on button "button" at bounding box center [691, 208] width 14 height 14
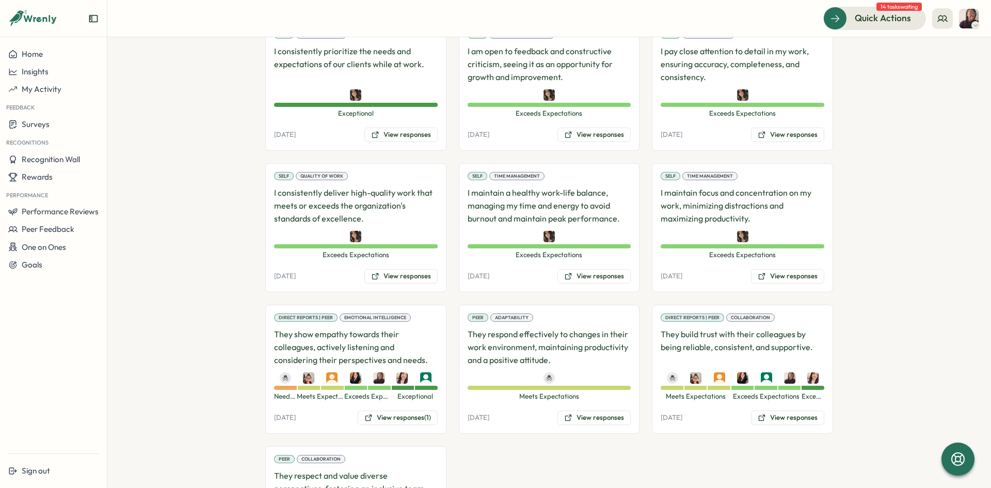
scroll to position [1646, 0]
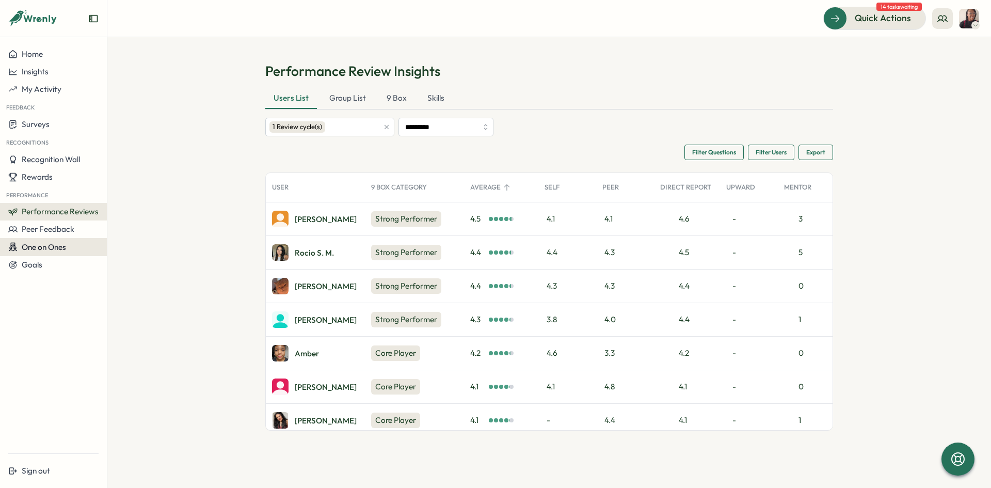
click at [59, 249] on span "One on Ones" at bounding box center [44, 247] width 44 height 10
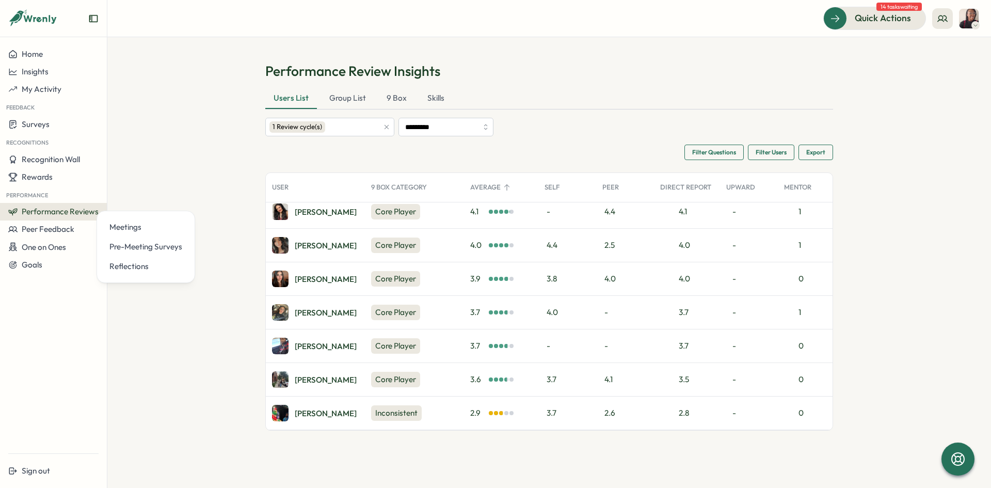
scroll to position [214, 0]
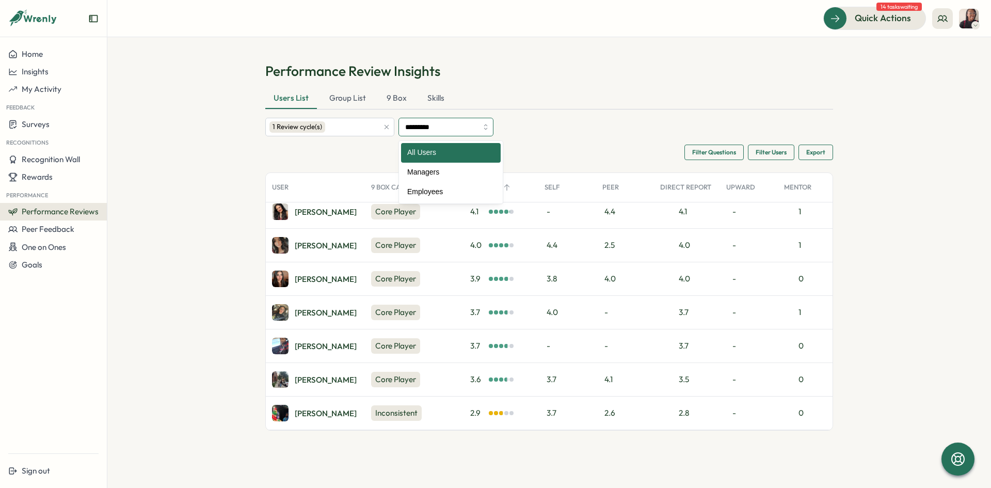
click at [446, 125] on input "*********" at bounding box center [445, 127] width 95 height 19
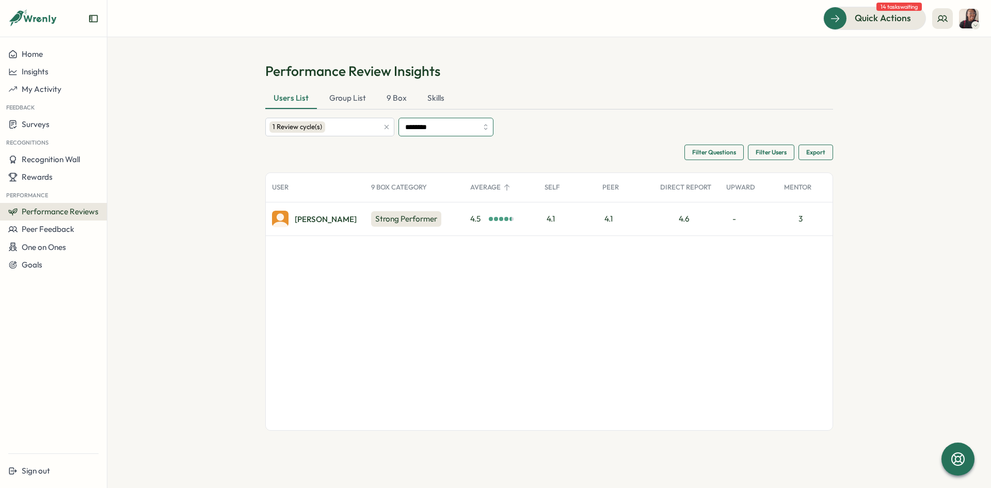
click at [448, 127] on input "********" at bounding box center [445, 127] width 95 height 19
type input "*********"
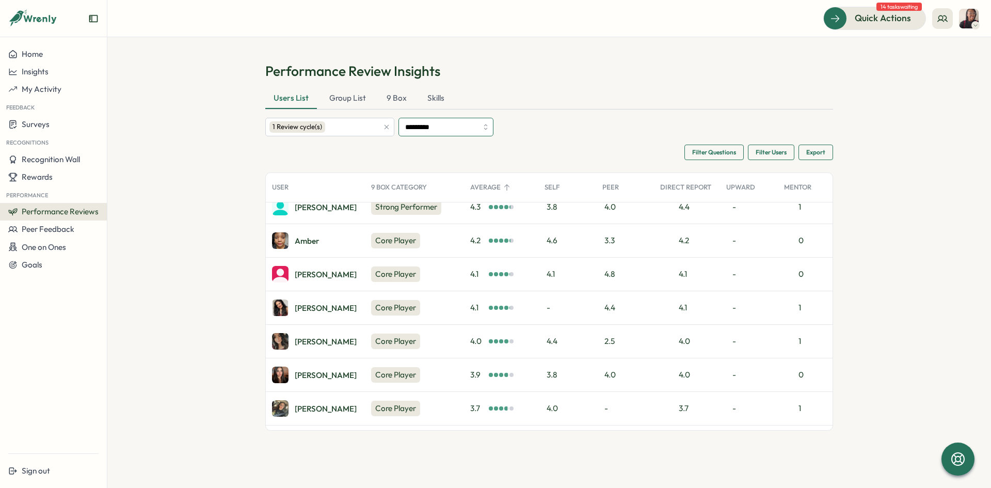
scroll to position [0, 0]
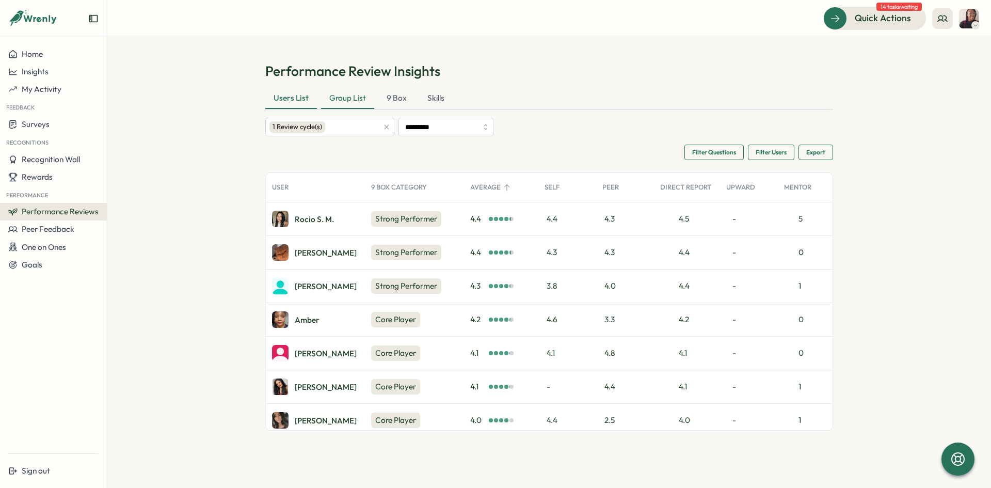
click at [334, 101] on div "Group List" at bounding box center [347, 98] width 53 height 21
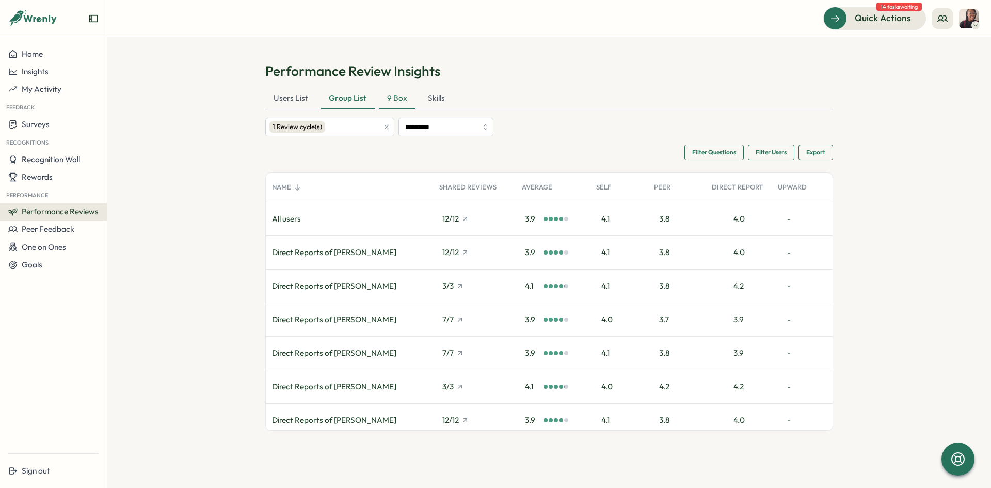
click at [396, 100] on div "9 Box" at bounding box center [397, 98] width 37 height 21
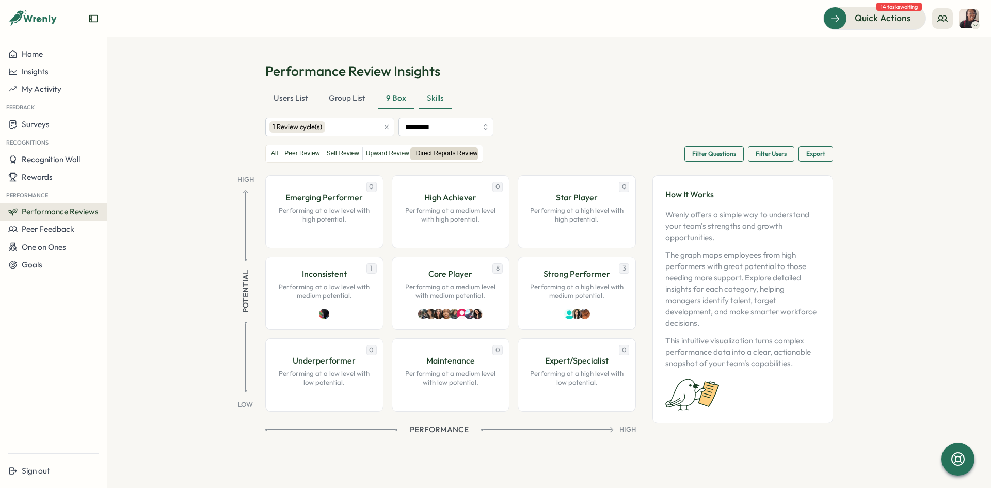
drag, startPoint x: 438, startPoint y: 94, endPoint x: 446, endPoint y: 94, distance: 8.3
click at [438, 94] on div "Skills" at bounding box center [436, 98] width 34 height 21
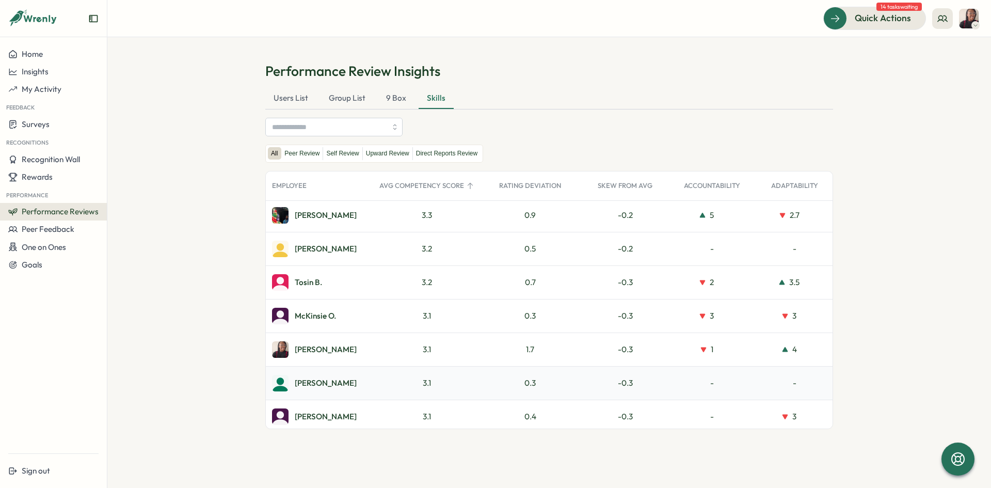
scroll to position [877, 0]
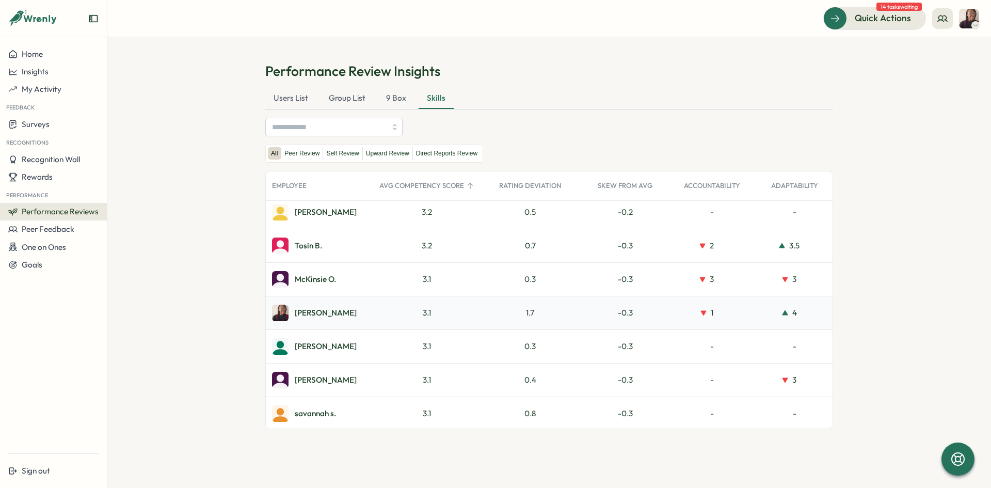
click at [312, 315] on div "Ajisha S." at bounding box center [326, 313] width 62 height 8
click at [625, 312] on div "-0.3" at bounding box center [625, 312] width 91 height 33
drag, startPoint x: 293, startPoint y: 308, endPoint x: 381, endPoint y: 231, distance: 117.4
click at [293, 308] on div "Ajisha S." at bounding box center [319, 312] width 107 height 33
click at [376, 156] on label "Upward Review" at bounding box center [388, 153] width 50 height 13
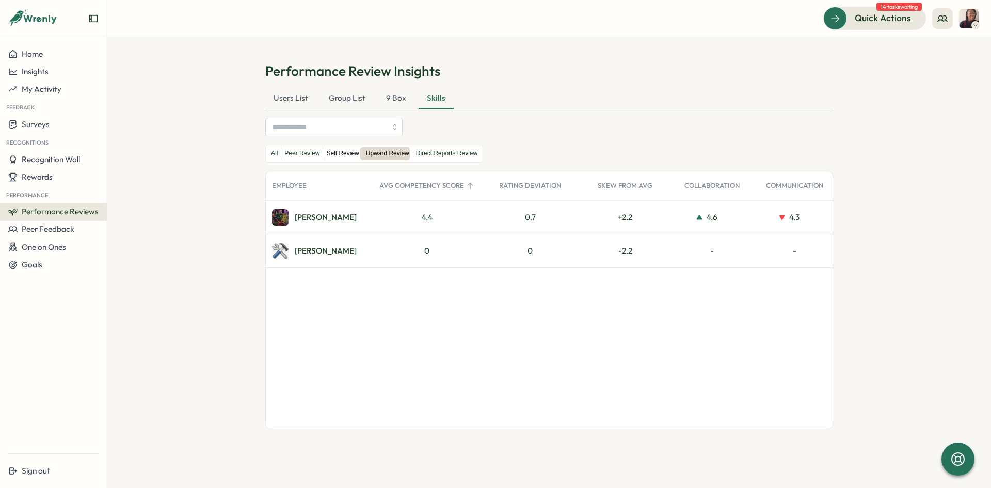
click at [337, 155] on label "Self Review" at bounding box center [342, 153] width 39 height 13
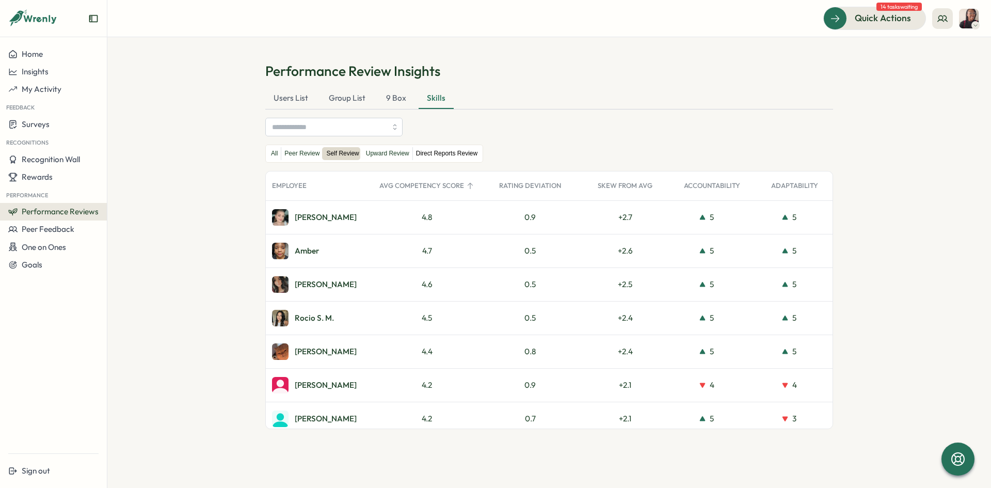
click at [446, 154] on label "Direct Reports Review" at bounding box center [447, 153] width 68 height 13
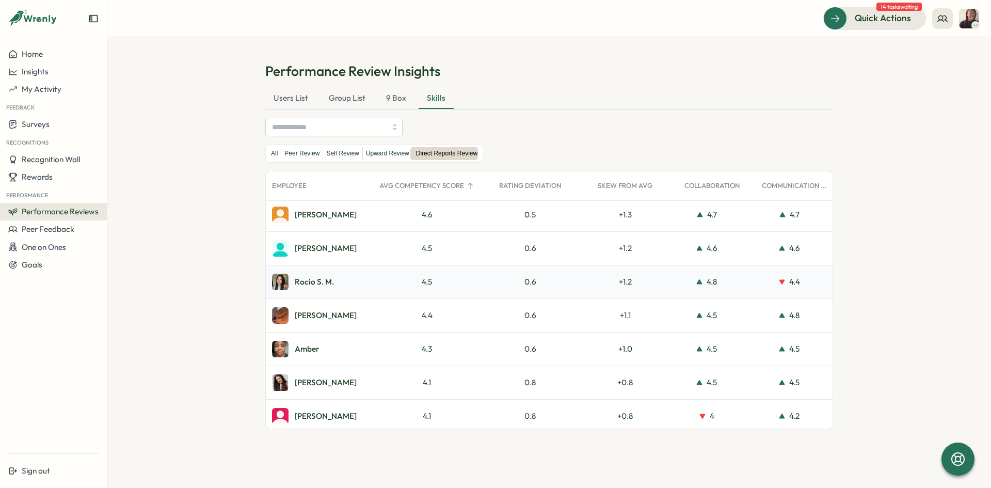
scroll to position [0, 0]
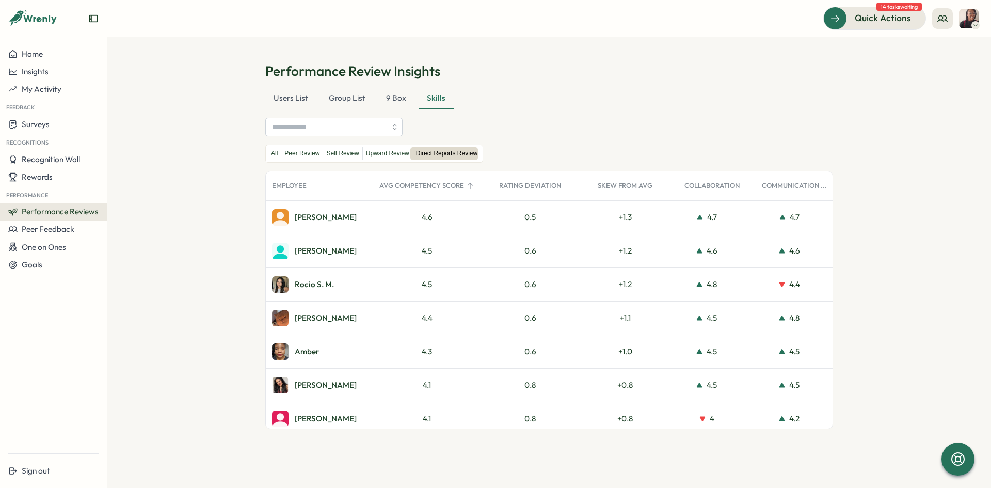
click at [971, 20] on img at bounding box center [969, 19] width 20 height 20
click at [952, 47] on div "Edit Profile" at bounding box center [951, 50] width 51 height 11
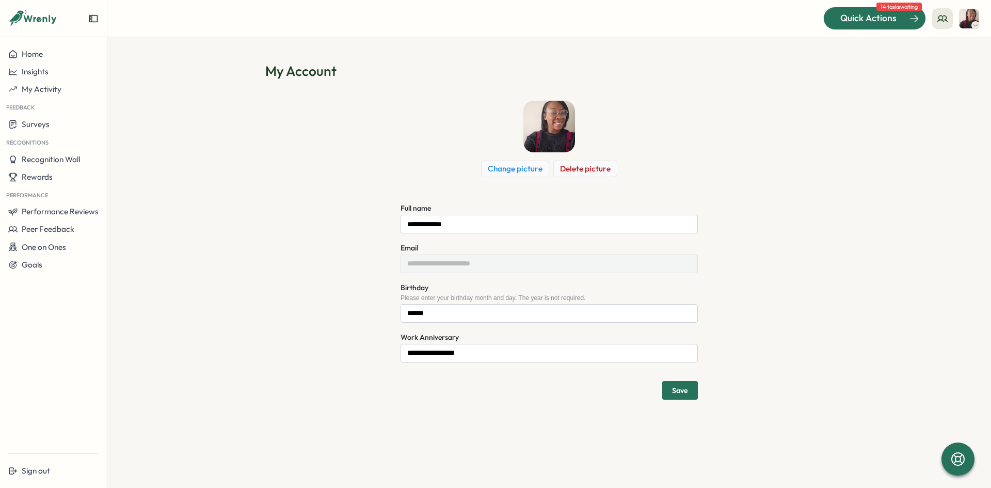
click at [883, 15] on span "Quick Actions" at bounding box center [868, 17] width 56 height 13
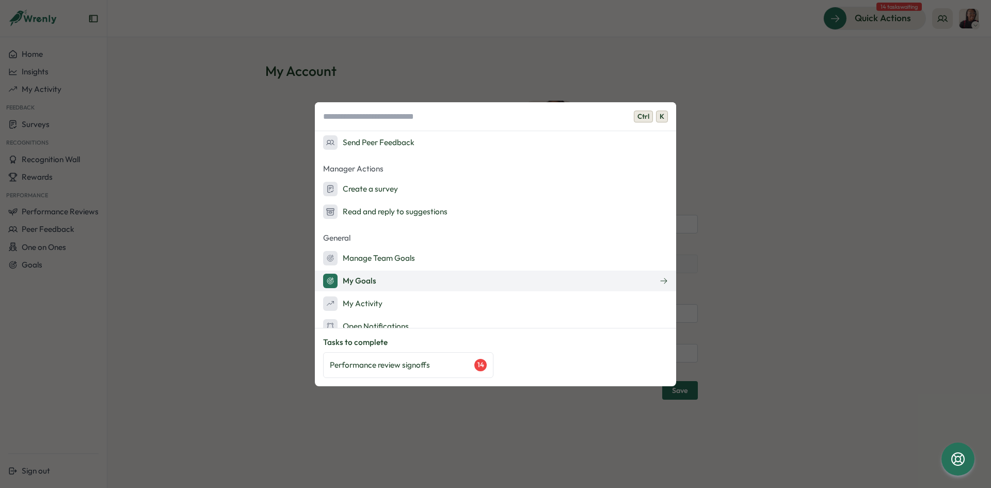
scroll to position [147, 0]
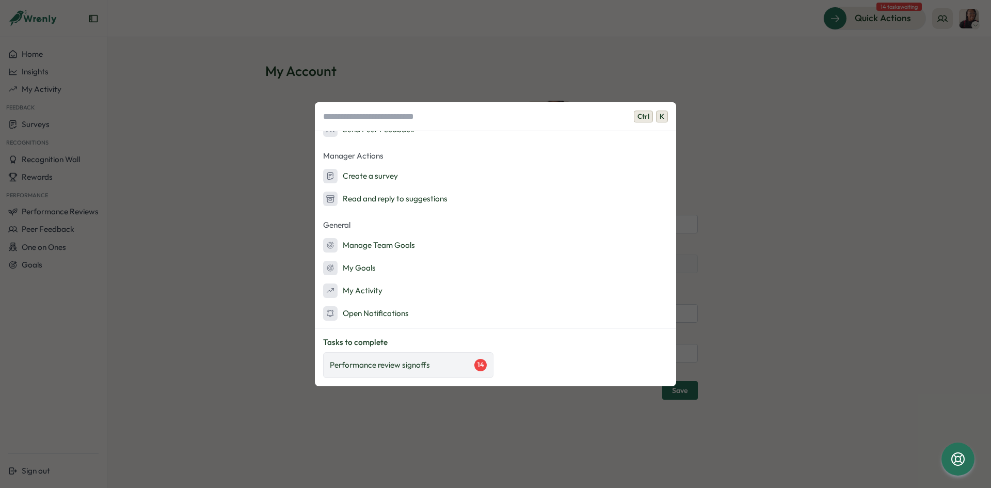
click at [425, 358] on div "Performance review signoffs 14" at bounding box center [408, 365] width 170 height 26
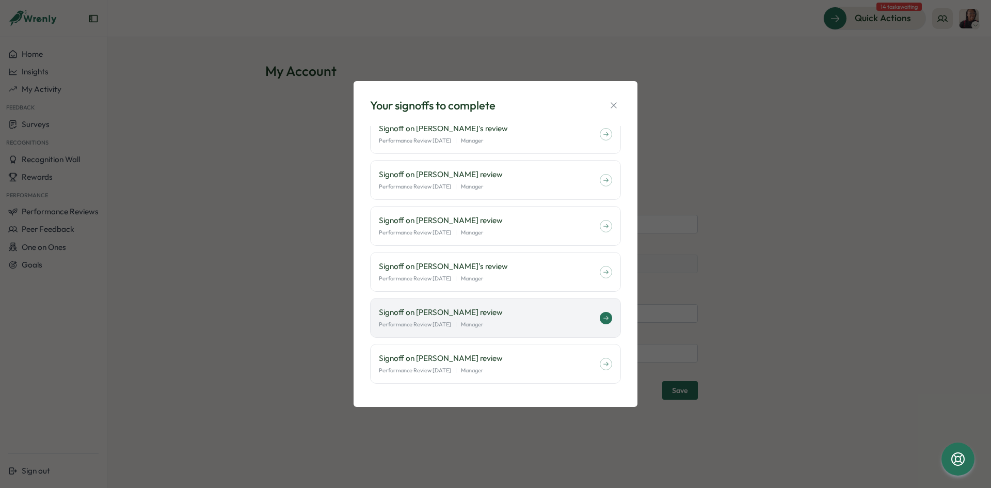
scroll to position [328, 0]
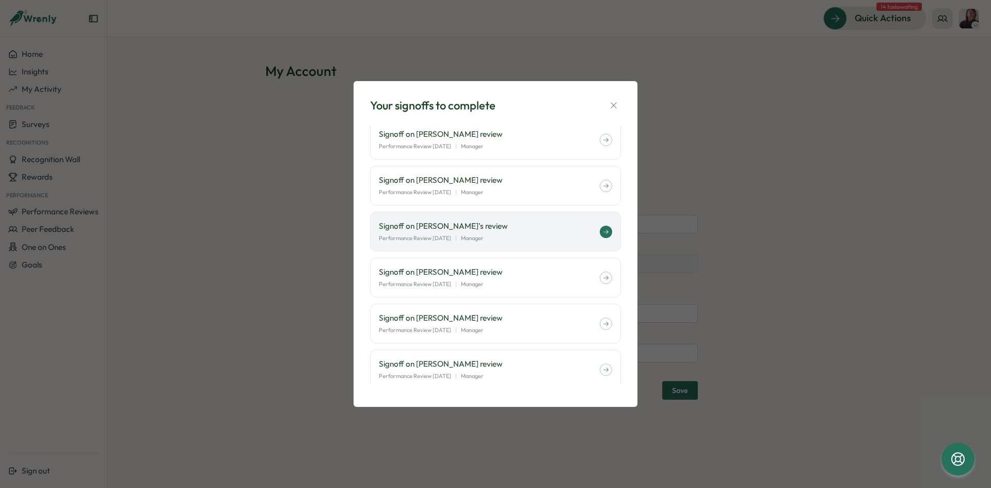
click at [484, 224] on p "Signoff on Rocio San Miguel's review" at bounding box center [489, 225] width 221 height 11
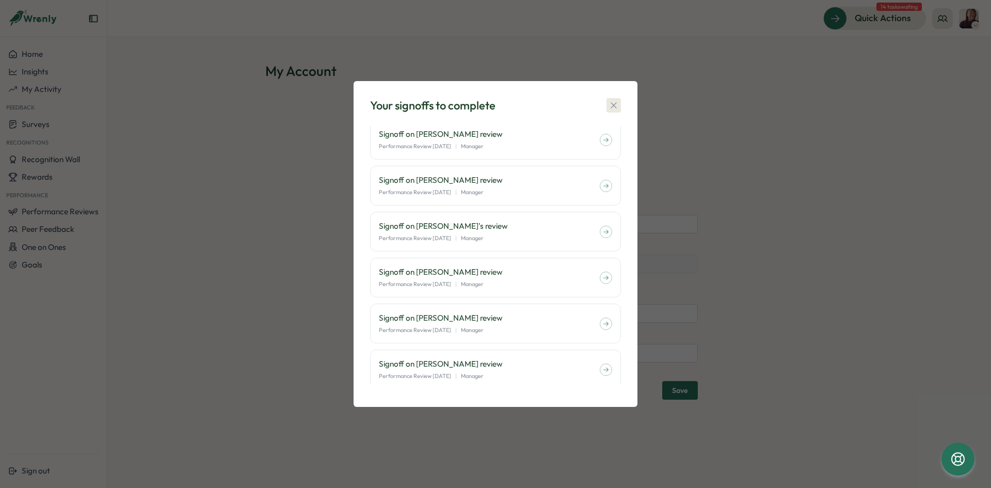
click at [615, 104] on icon "button" at bounding box center [614, 106] width 6 height 6
